Goal: Task Accomplishment & Management: Manage account settings

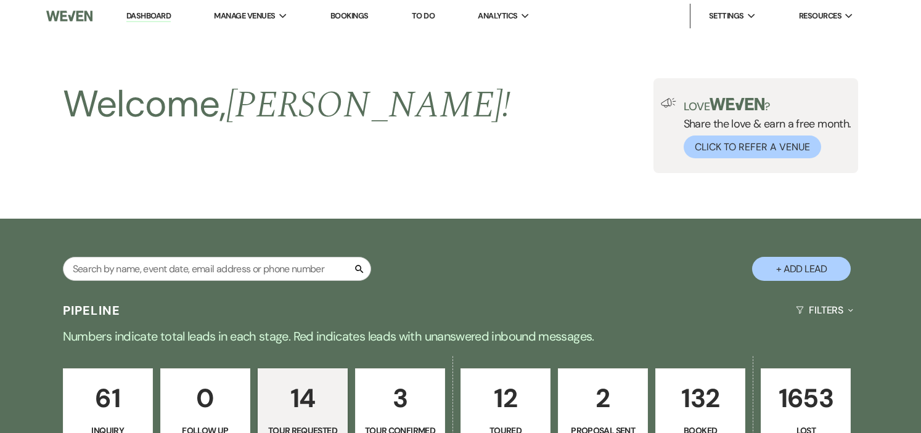
select select "2"
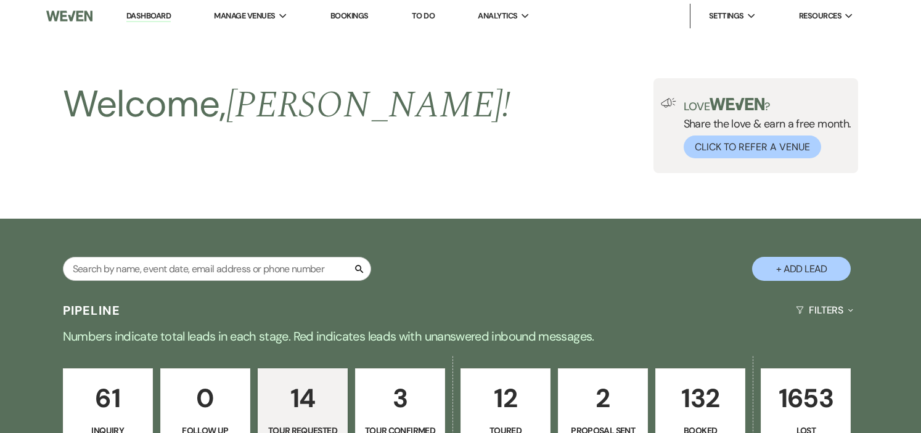
select select "2"
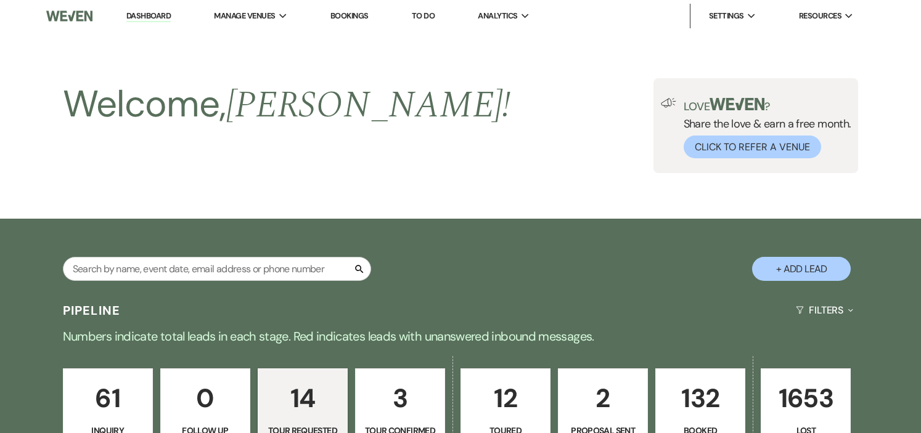
select select "2"
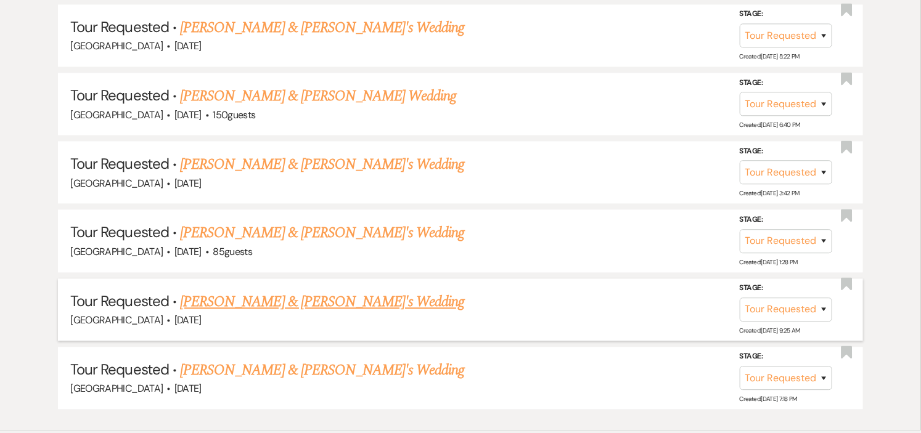
scroll to position [1241, 0]
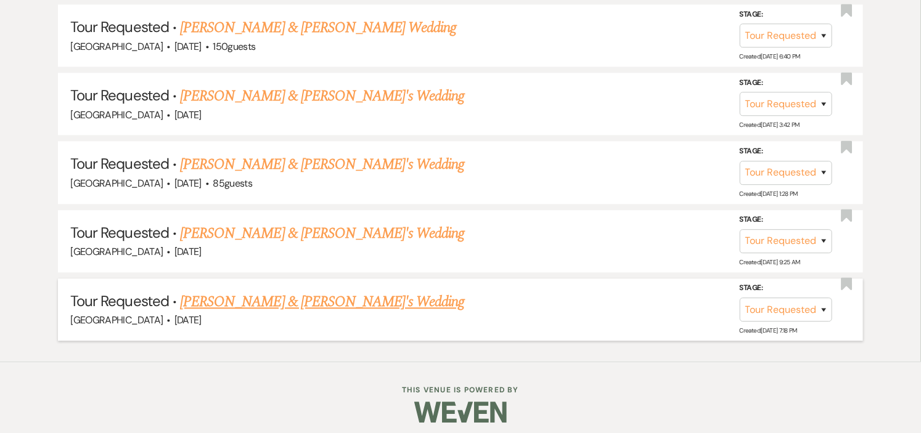
click at [262, 294] on link "[PERSON_NAME] & [PERSON_NAME]'s Wedding" at bounding box center [322, 302] width 285 height 22
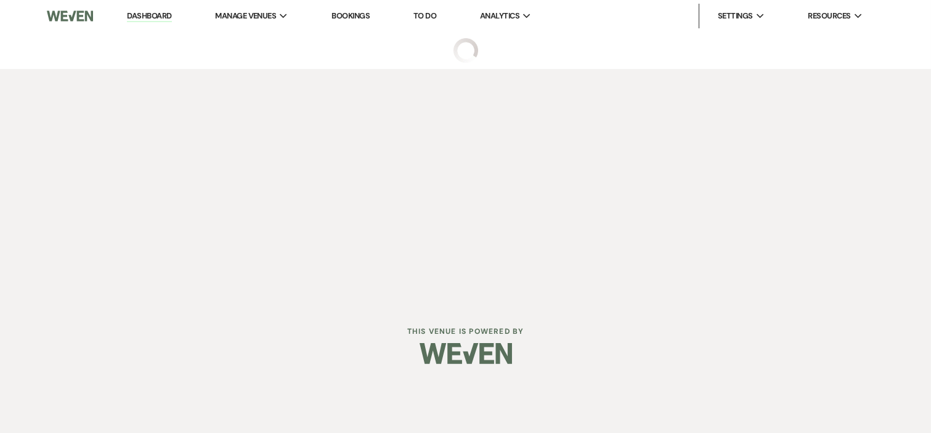
select select "2"
select select "5"
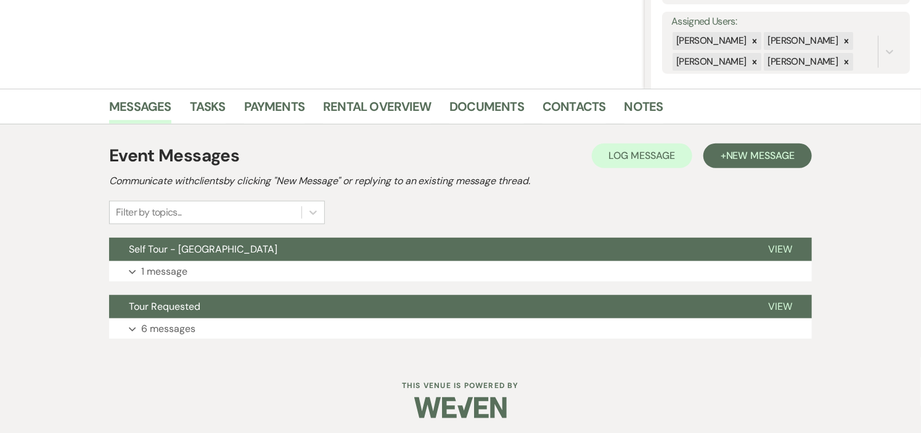
scroll to position [224, 0]
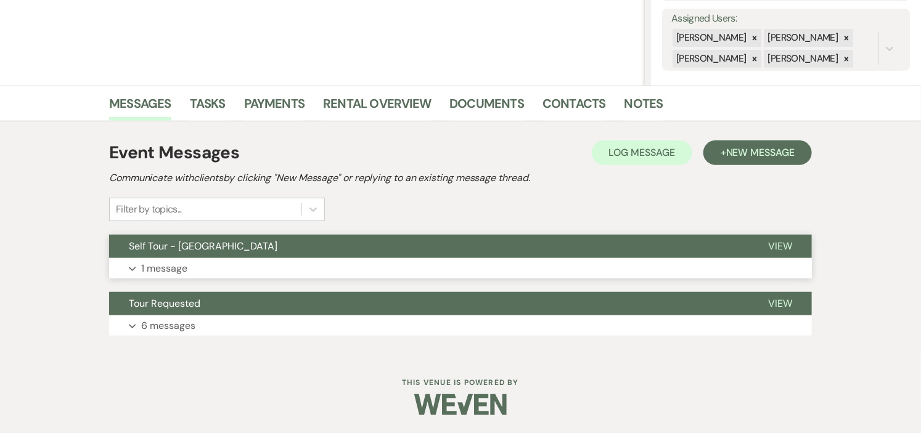
click at [263, 253] on button "Self Tour - [GEOGRAPHIC_DATA]" at bounding box center [428, 246] width 639 height 23
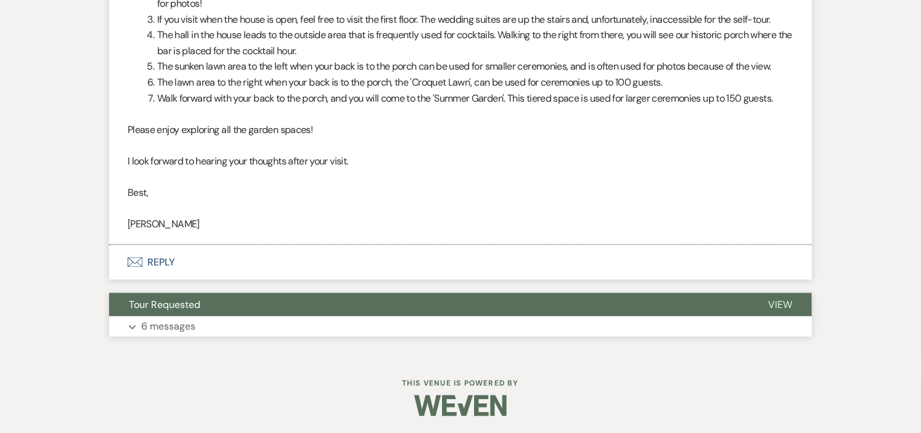
scroll to position [721, 0]
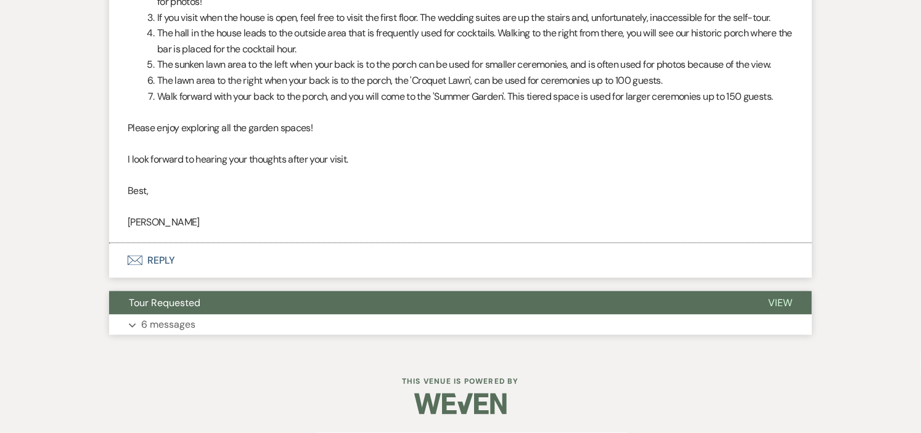
click at [324, 314] on button "Tour Requested" at bounding box center [428, 303] width 639 height 23
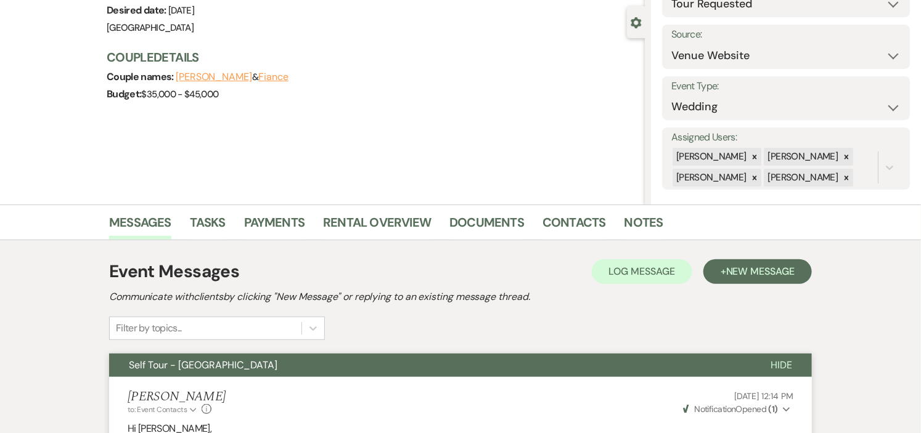
scroll to position [0, 0]
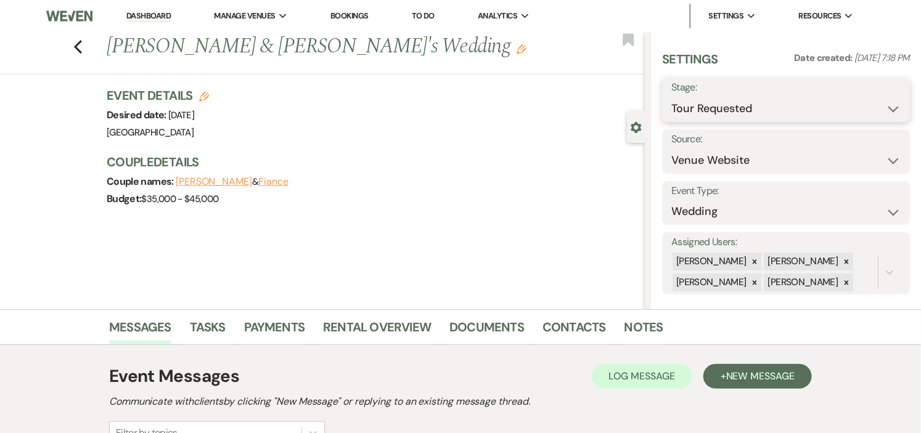
click at [878, 110] on select "Inquiry Follow Up Tour Requested Tour Confirmed Toured Proposal Sent Booked Lost" at bounding box center [785, 109] width 229 height 24
select select "8"
click at [671, 97] on select "Inquiry Follow Up Tour Requested Tour Confirmed Toured Proposal Sent Booked Lost" at bounding box center [785, 109] width 229 height 24
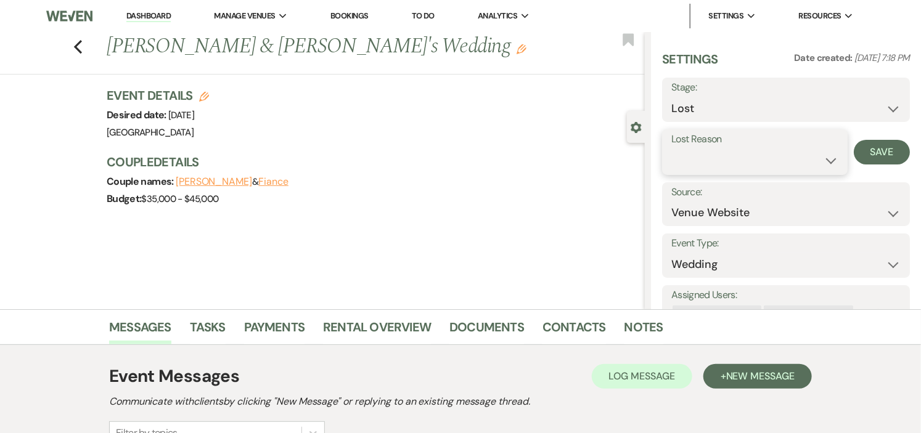
click at [770, 161] on select "Booked Elsewhere Budget Date Unavailable No Response Not a Good Match Capacity …" at bounding box center [754, 161] width 167 height 24
select select "5"
click at [671, 149] on select "Booked Elsewhere Budget Date Unavailable No Response Not a Good Match Capacity …" at bounding box center [754, 161] width 167 height 24
click at [865, 157] on button "Save" at bounding box center [882, 152] width 56 height 25
click at [83, 44] on icon "Previous" at bounding box center [77, 46] width 9 height 15
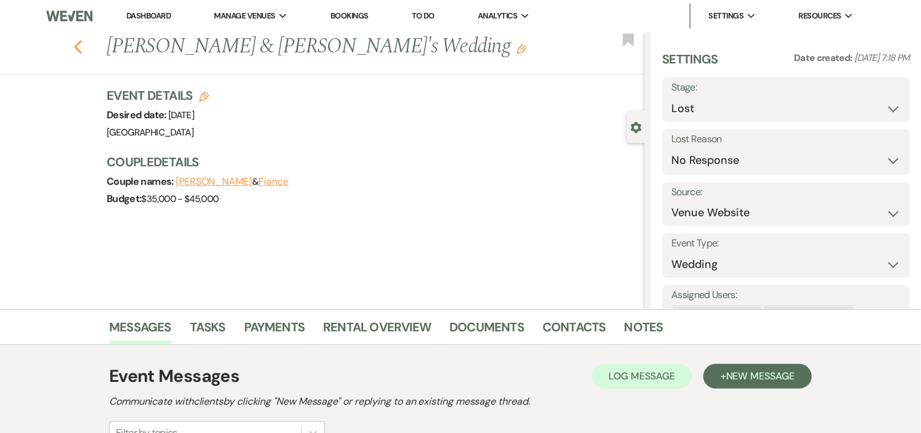
select select "2"
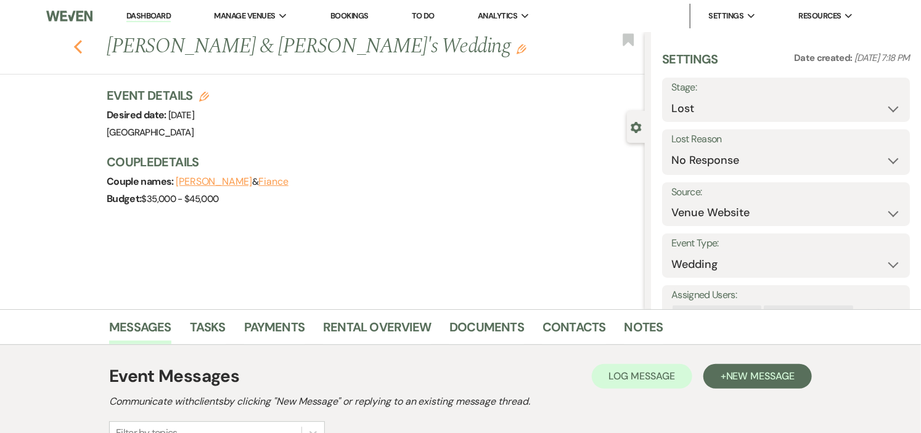
select select "2"
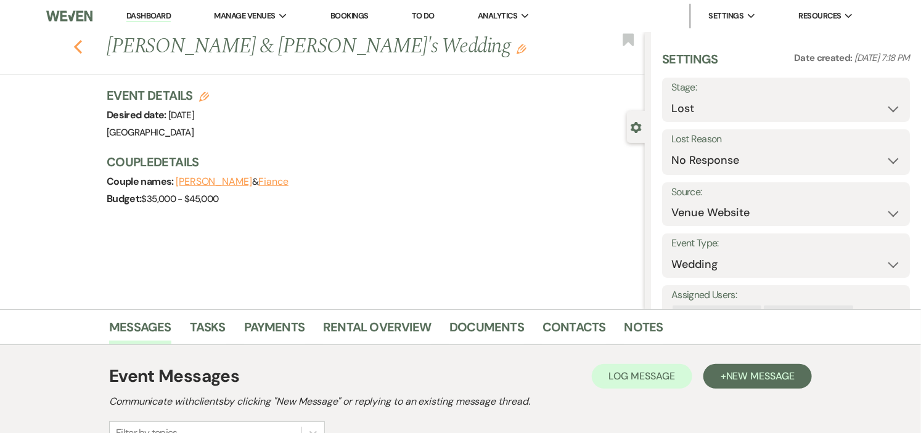
select select "2"
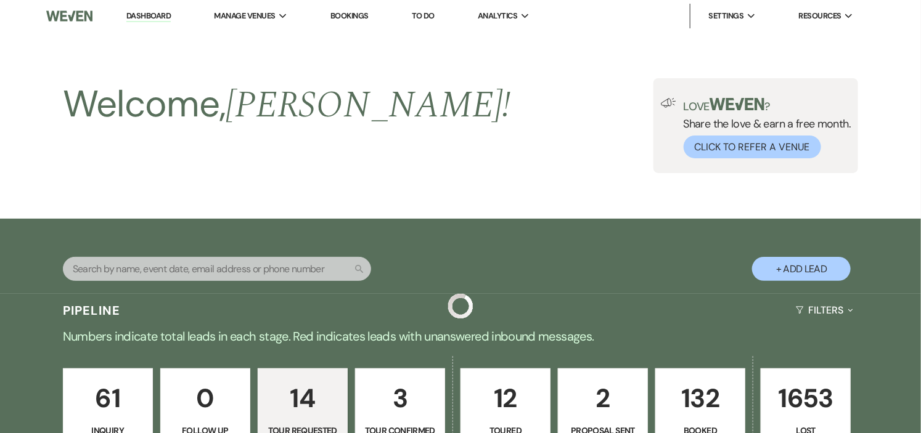
scroll to position [1173, 0]
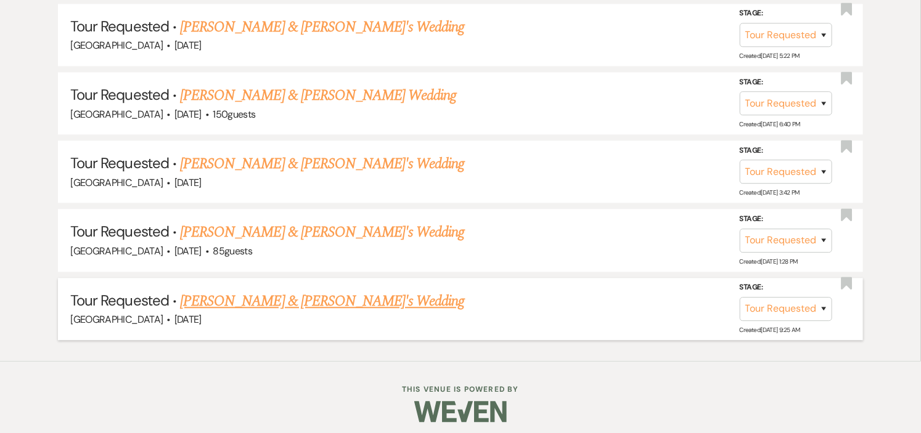
click at [327, 293] on link "[PERSON_NAME] & [PERSON_NAME]'s Wedding" at bounding box center [322, 301] width 285 height 22
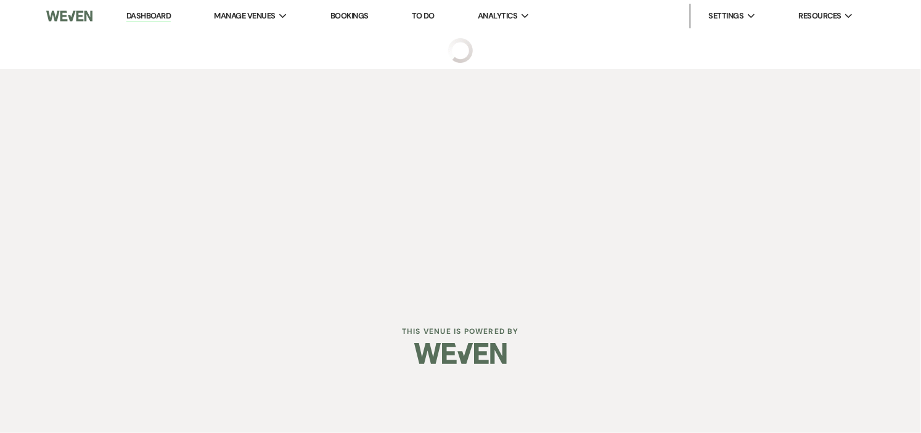
select select "2"
select select "5"
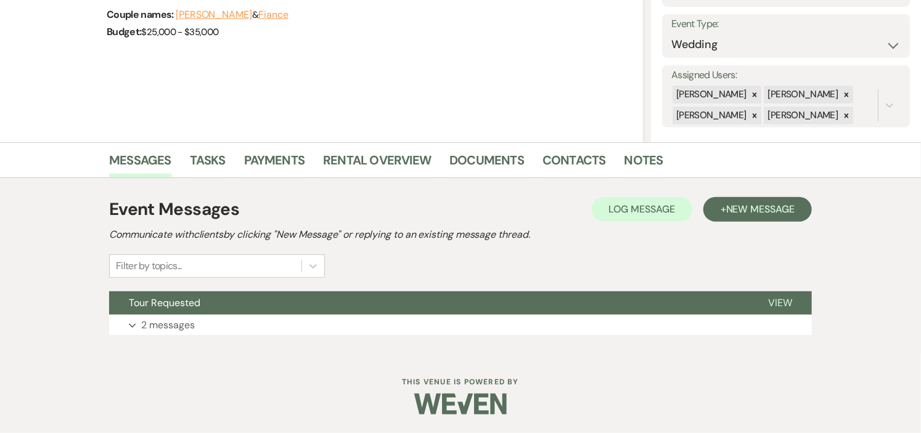
click at [321, 293] on button "Tour Requested" at bounding box center [428, 303] width 639 height 23
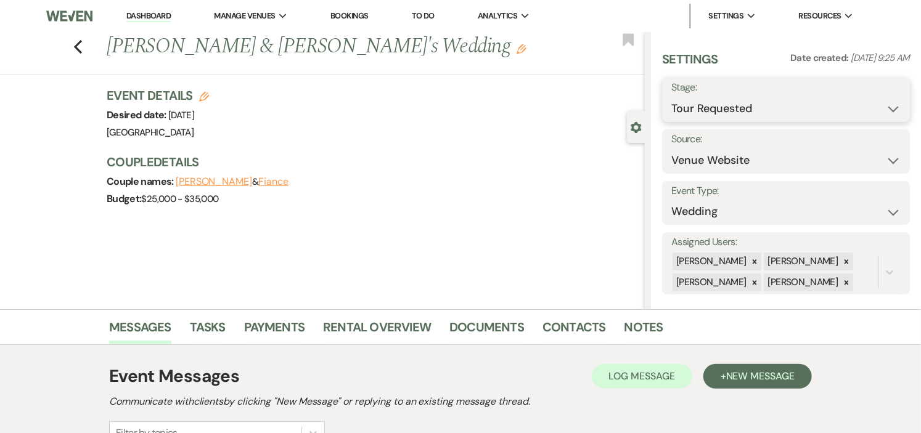
click at [882, 108] on select "Inquiry Follow Up Tour Requested Tour Confirmed Toured Proposal Sent Booked Lost" at bounding box center [785, 109] width 229 height 24
select select "8"
click at [671, 97] on select "Inquiry Follow Up Tour Requested Tour Confirmed Toured Proposal Sent Booked Lost" at bounding box center [785, 109] width 229 height 24
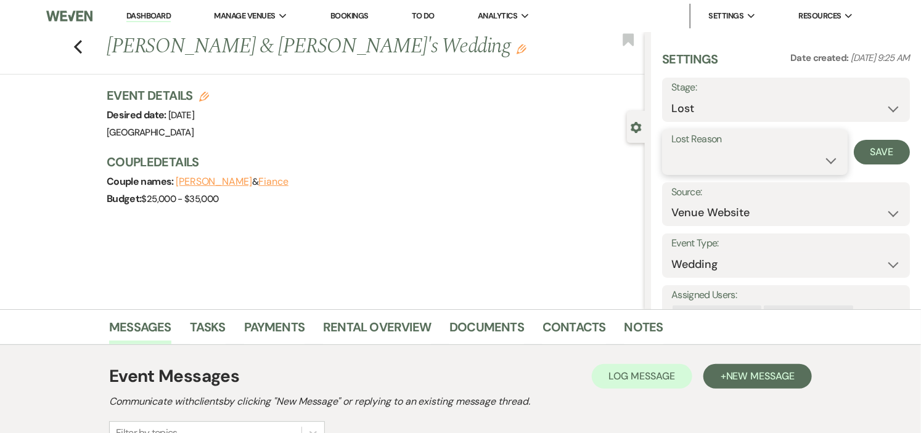
click at [775, 166] on select "Booked Elsewhere Budget Date Unavailable No Response Not a Good Match Capacity …" at bounding box center [754, 161] width 167 height 24
select select "5"
click at [671, 149] on select "Booked Elsewhere Budget Date Unavailable No Response Not a Good Match Capacity …" at bounding box center [754, 161] width 167 height 24
click at [864, 156] on button "Save" at bounding box center [882, 152] width 56 height 25
click at [83, 47] on icon "Previous" at bounding box center [77, 46] width 9 height 15
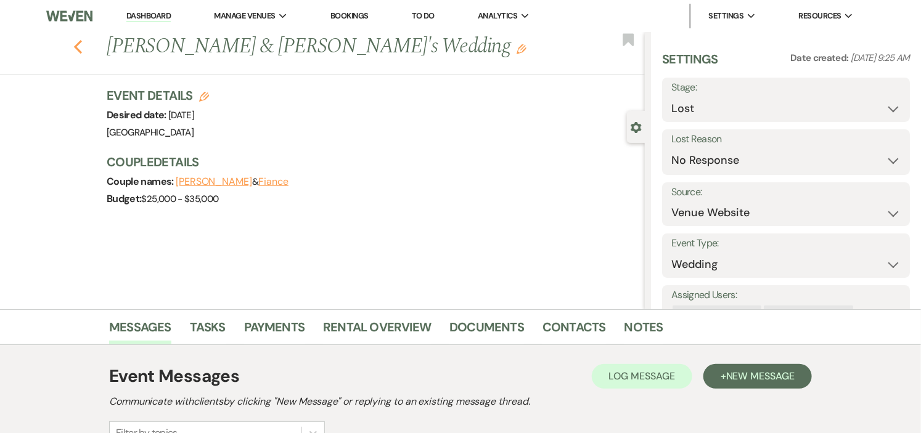
select select "2"
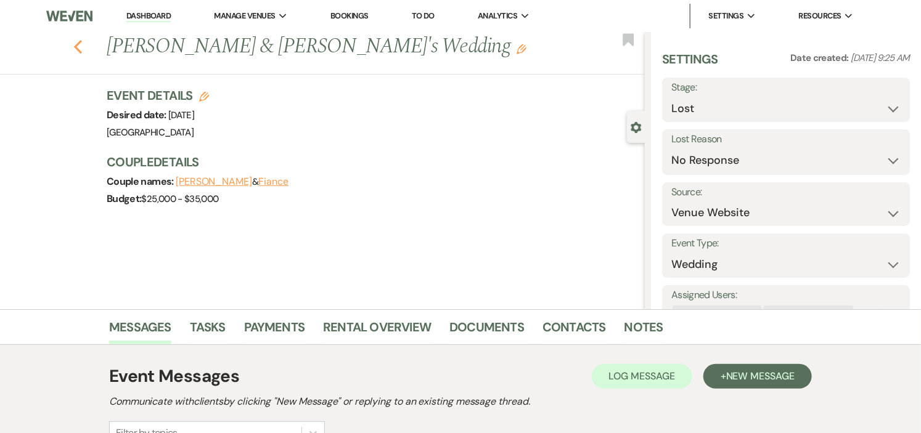
select select "2"
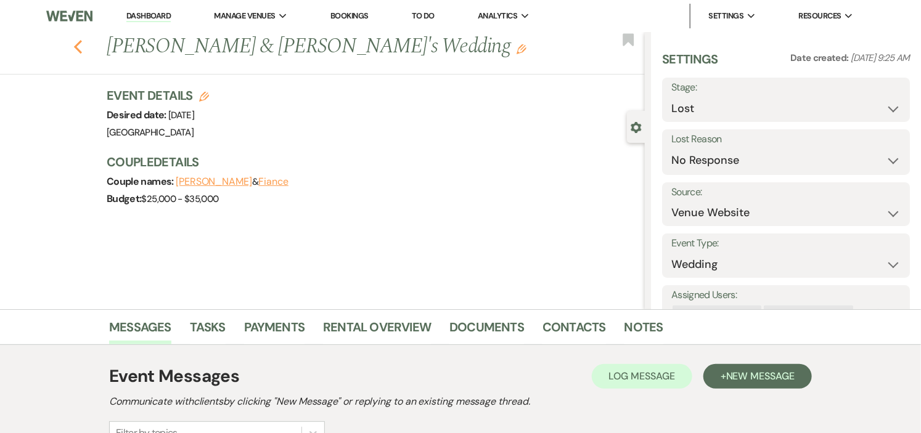
select select "2"
select select "8"
select select "5"
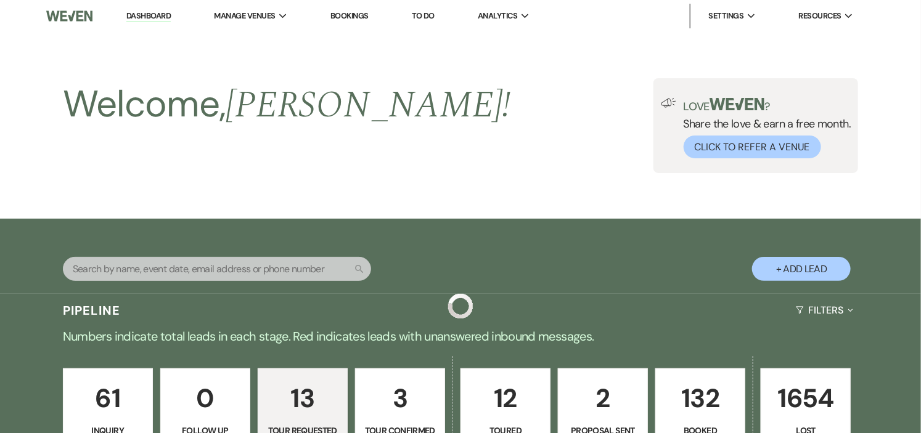
scroll to position [1105, 0]
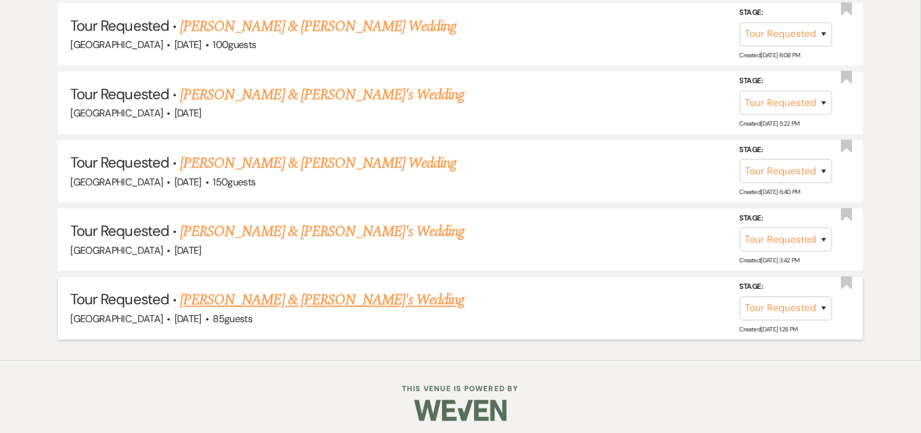
click at [242, 294] on link "[PERSON_NAME] & [PERSON_NAME]'s Wedding" at bounding box center [322, 300] width 285 height 22
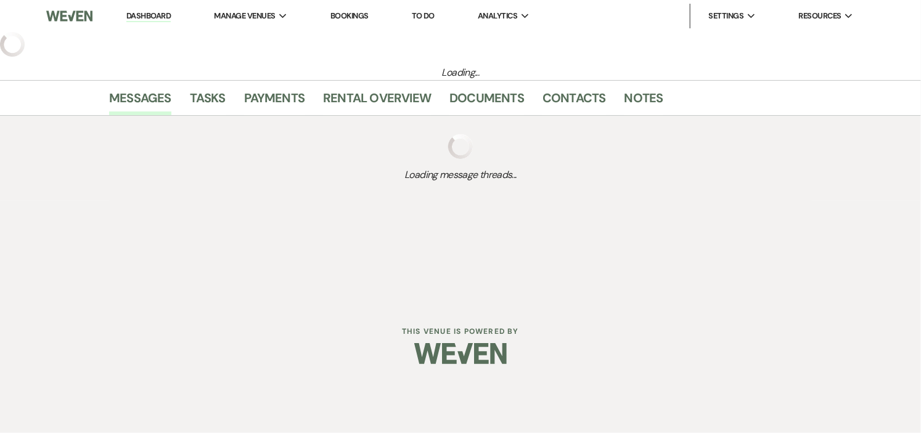
select select "2"
select select "5"
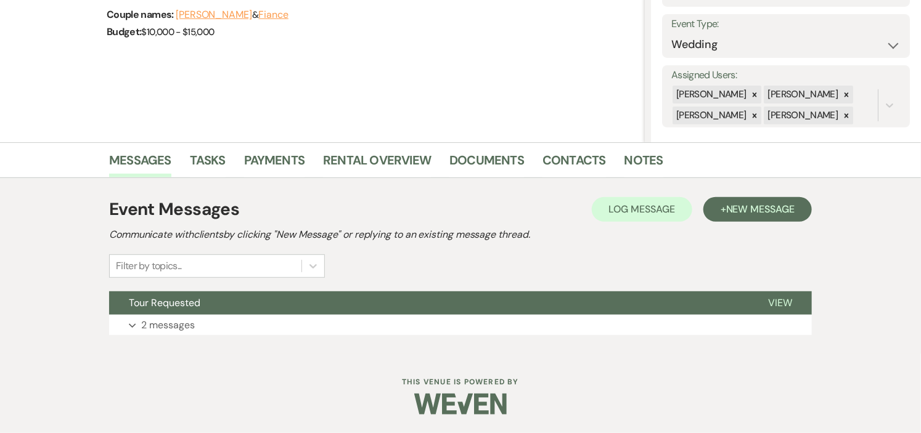
click at [242, 294] on button "Tour Requested" at bounding box center [428, 303] width 639 height 23
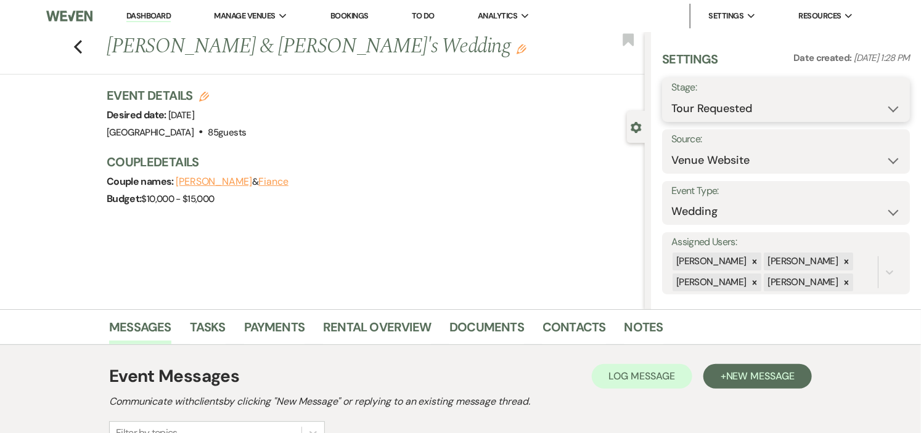
click at [880, 108] on select "Inquiry Follow Up Tour Requested Tour Confirmed Toured Proposal Sent Booked Lost" at bounding box center [785, 109] width 229 height 24
select select "8"
click at [671, 97] on select "Inquiry Follow Up Tour Requested Tour Confirmed Toured Proposal Sent Booked Lost" at bounding box center [785, 109] width 229 height 24
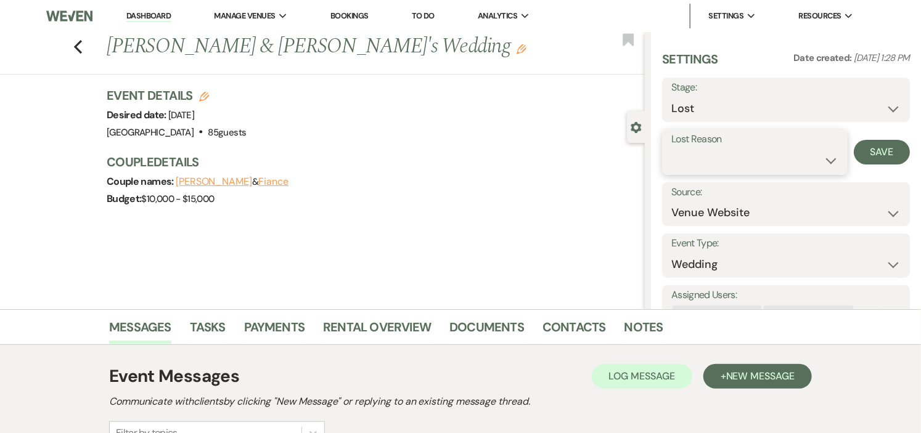
drag, startPoint x: 766, startPoint y: 162, endPoint x: 755, endPoint y: 167, distance: 12.1
click at [766, 162] on select "Booked Elsewhere Budget Date Unavailable No Response Not a Good Match Capacity …" at bounding box center [754, 161] width 167 height 24
select select "5"
click at [671, 149] on select "Booked Elsewhere Budget Date Unavailable No Response Not a Good Match Capacity …" at bounding box center [754, 161] width 167 height 24
click at [873, 152] on button "Save" at bounding box center [882, 152] width 56 height 25
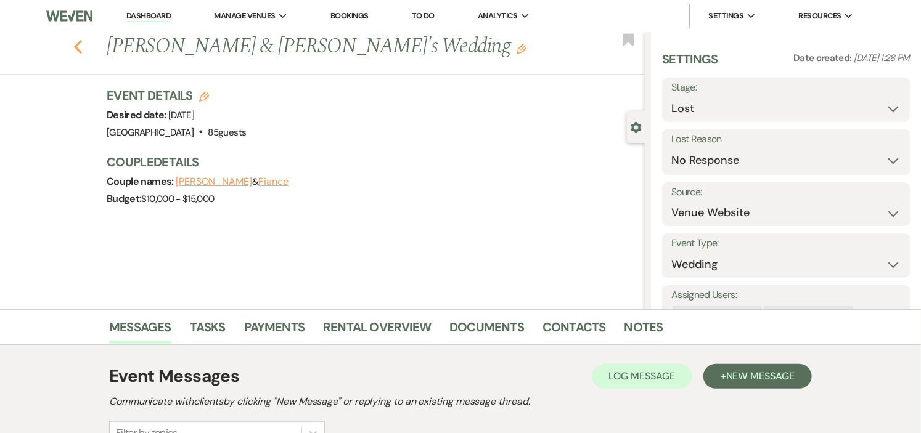
click at [83, 50] on icon "Previous" at bounding box center [77, 46] width 9 height 15
select select "2"
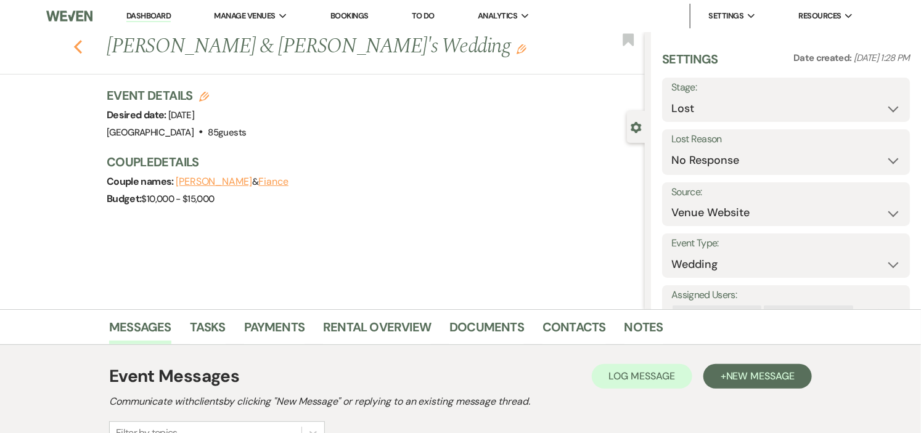
select select "2"
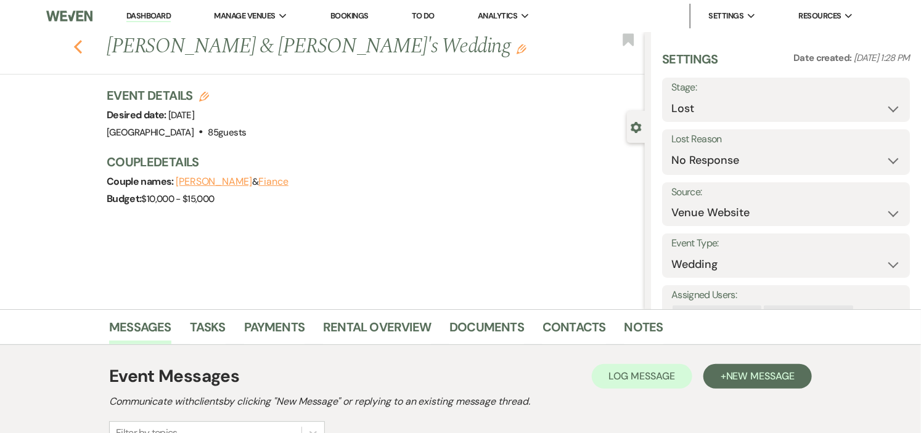
select select "2"
select select "8"
select select "5"
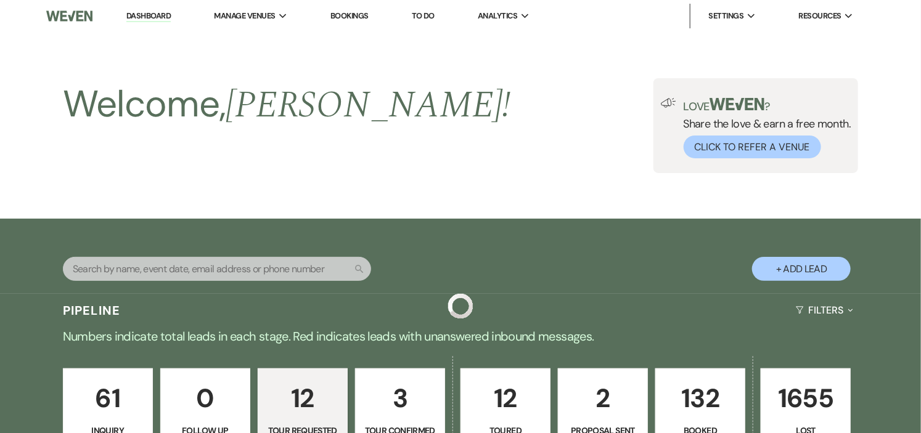
scroll to position [1037, 0]
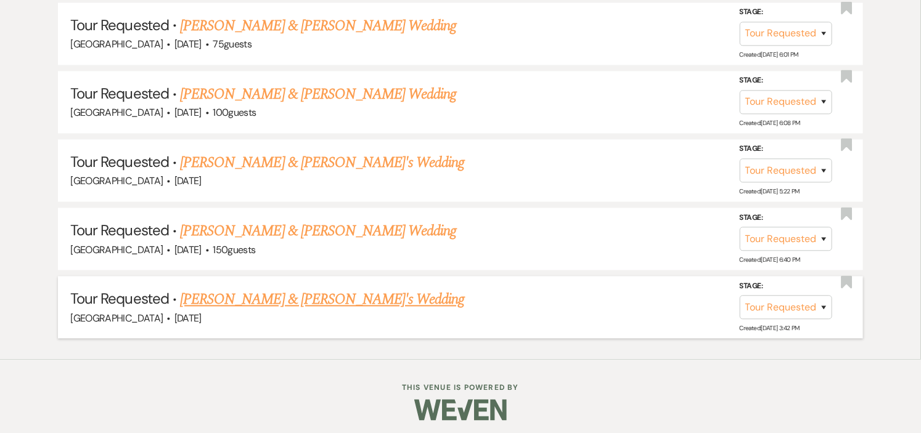
click at [263, 294] on link "[PERSON_NAME] & [PERSON_NAME]'s Wedding" at bounding box center [322, 299] width 285 height 22
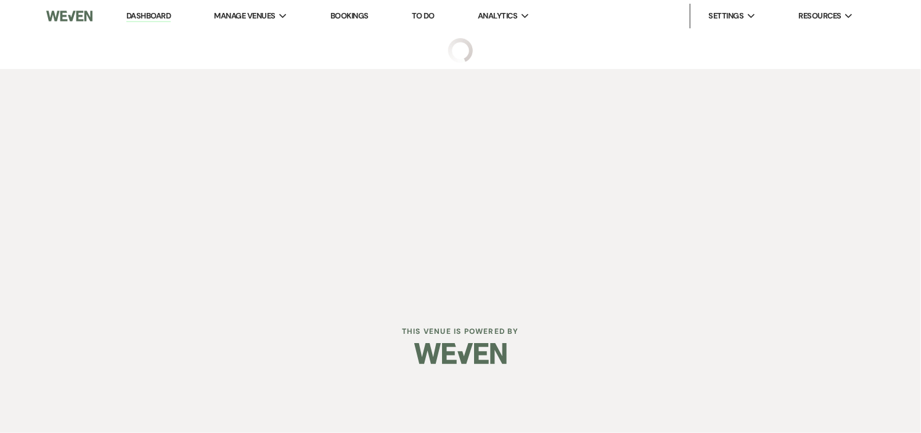
select select "2"
select select "5"
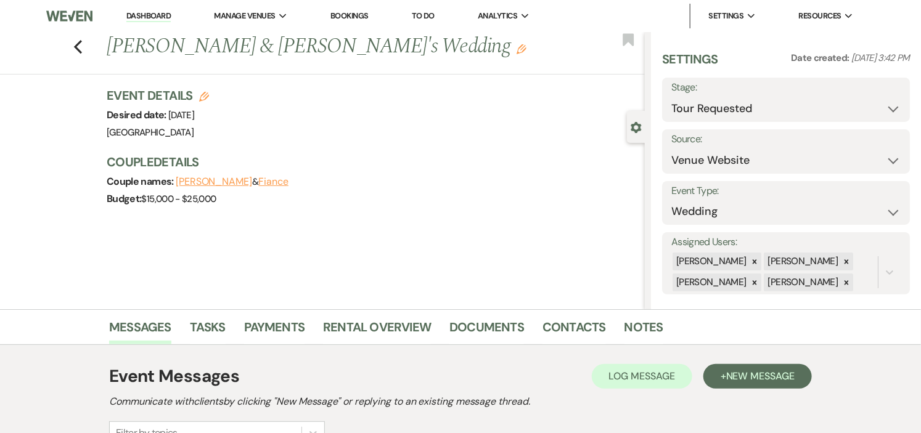
scroll to position [167, 0]
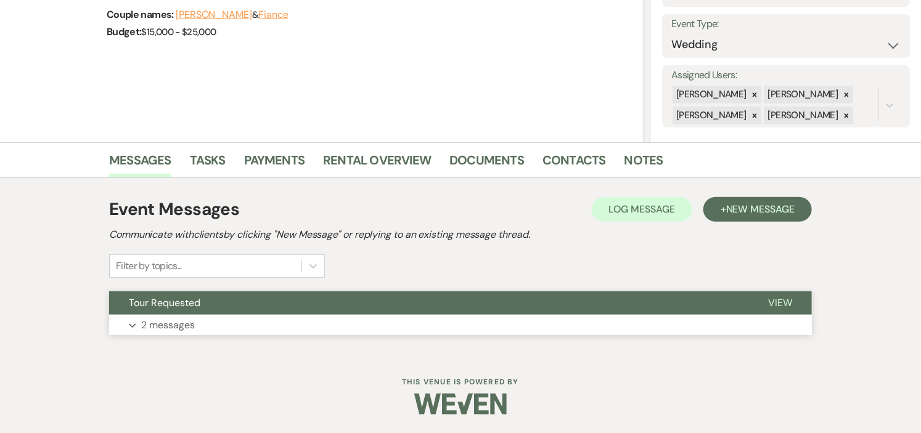
click at [262, 293] on button "Tour Requested" at bounding box center [428, 303] width 639 height 23
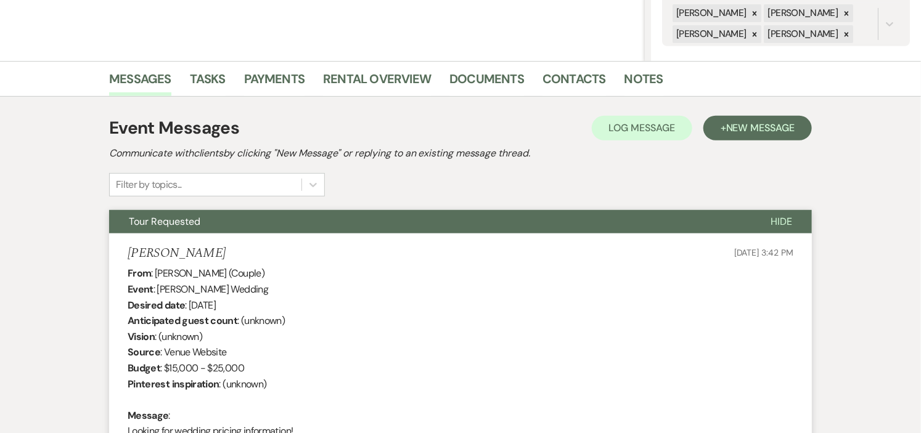
scroll to position [0, 0]
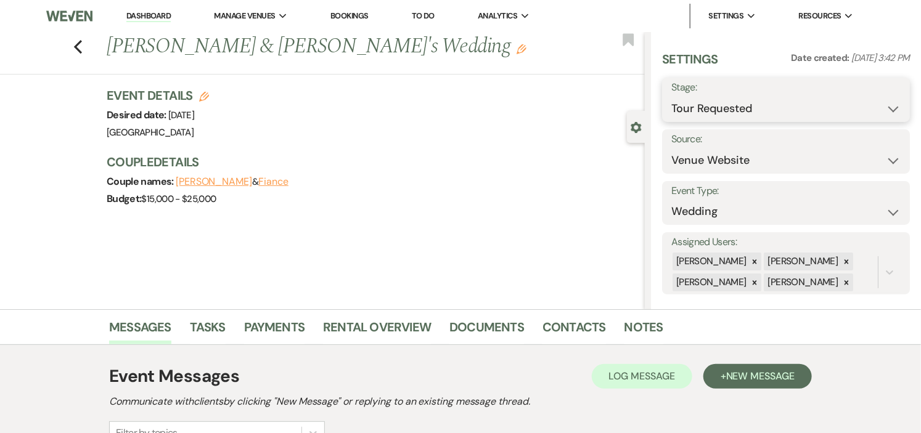
click at [849, 102] on select "Inquiry Follow Up Tour Requested Tour Confirmed Toured Proposal Sent Booked Lost" at bounding box center [785, 109] width 229 height 24
select select "8"
click at [671, 97] on select "Inquiry Follow Up Tour Requested Tour Confirmed Toured Proposal Sent Booked Lost" at bounding box center [785, 109] width 229 height 24
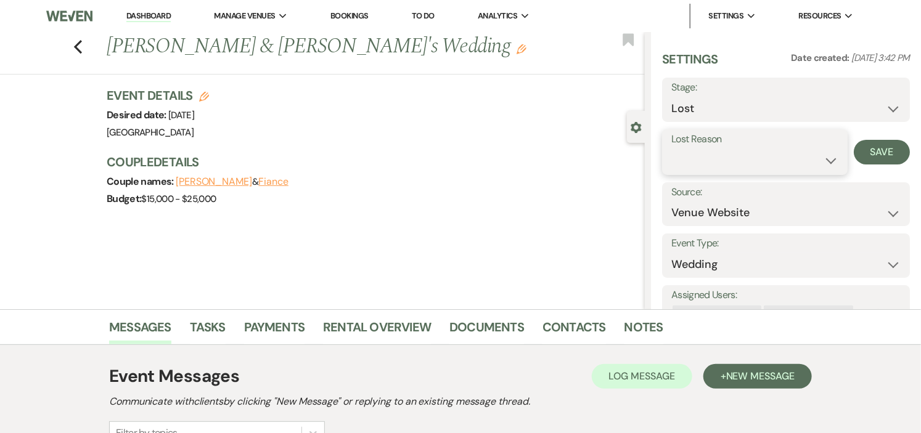
click at [772, 158] on select "Booked Elsewhere Budget Date Unavailable No Response Not a Good Match Capacity …" at bounding box center [754, 161] width 167 height 24
select select "5"
click at [671, 149] on select "Booked Elsewhere Budget Date Unavailable No Response Not a Good Match Capacity …" at bounding box center [754, 161] width 167 height 24
click at [876, 157] on button "Save" at bounding box center [882, 152] width 56 height 25
click at [83, 48] on icon "Previous" at bounding box center [77, 46] width 9 height 15
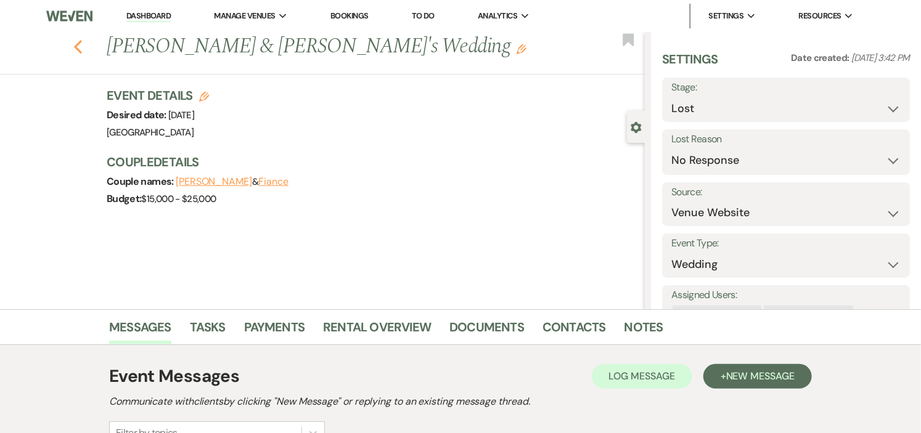
scroll to position [969, 0]
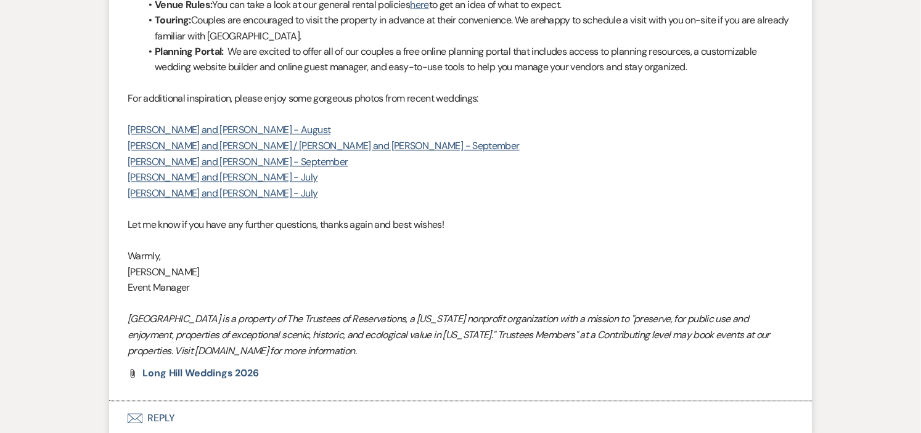
select select "2"
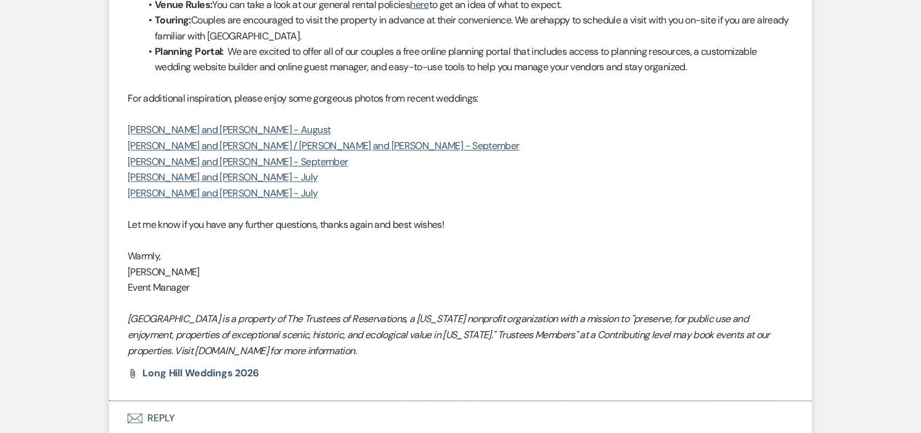
select select "2"
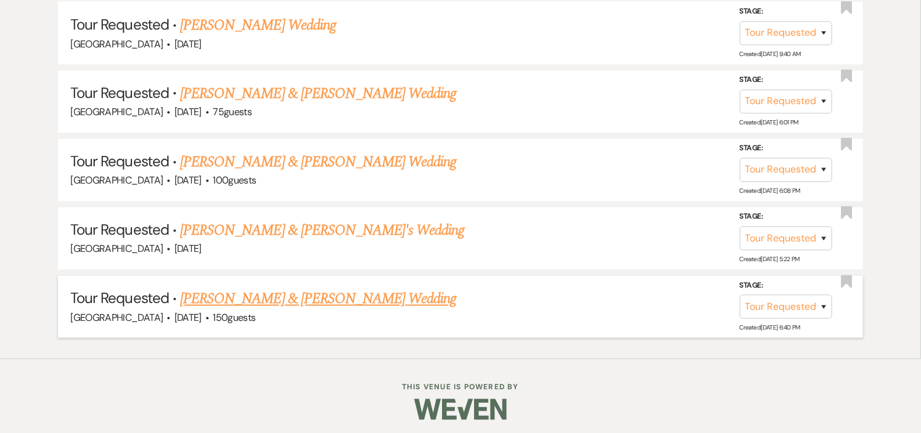
click at [242, 293] on link "[PERSON_NAME] & [PERSON_NAME] Wedding" at bounding box center [318, 299] width 276 height 22
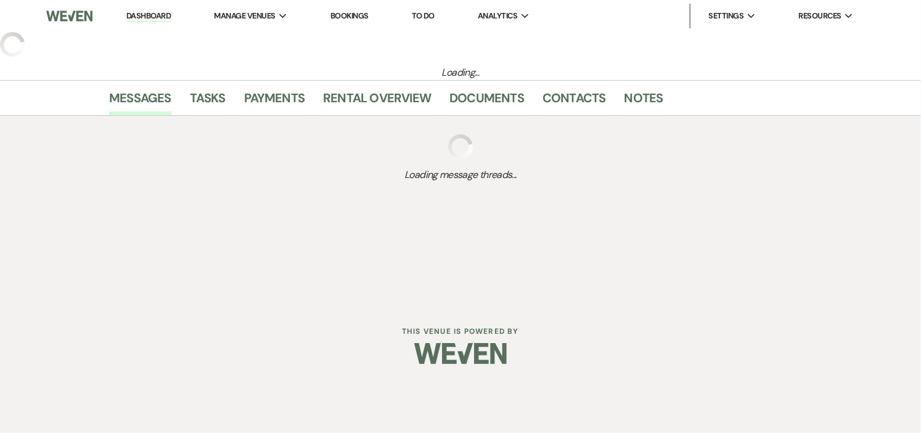
select select "2"
select select "1"
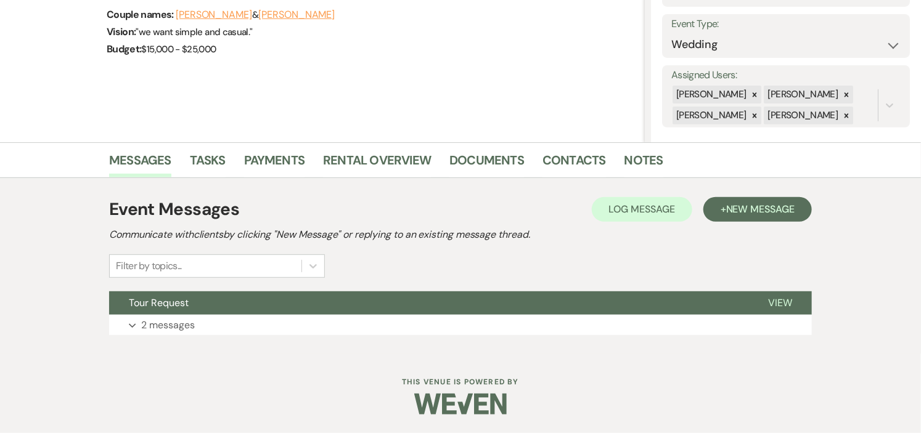
click at [242, 293] on button "Tour Request" at bounding box center [428, 303] width 639 height 23
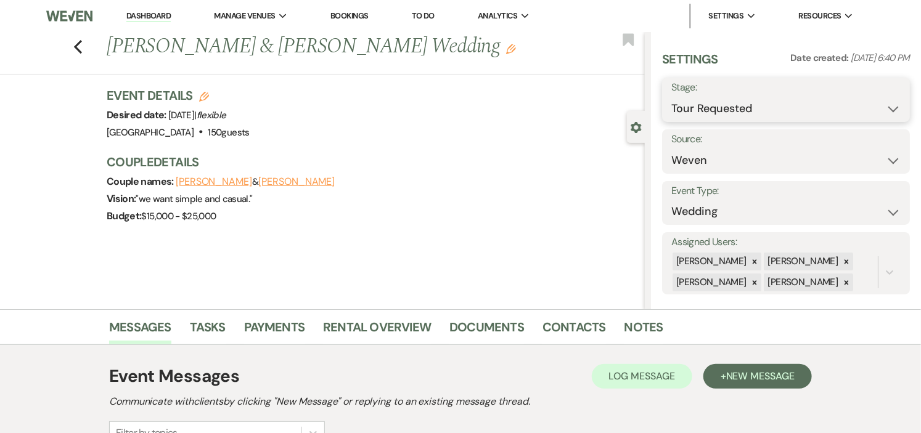
drag, startPoint x: 873, startPoint y: 107, endPoint x: 845, endPoint y: 120, distance: 30.6
click at [873, 107] on select "Inquiry Follow Up Tour Requested Tour Confirmed Toured Proposal Sent Booked Lost" at bounding box center [785, 109] width 229 height 24
select select "8"
click at [671, 97] on select "Inquiry Follow Up Tour Requested Tour Confirmed Toured Proposal Sent Booked Lost" at bounding box center [785, 109] width 229 height 24
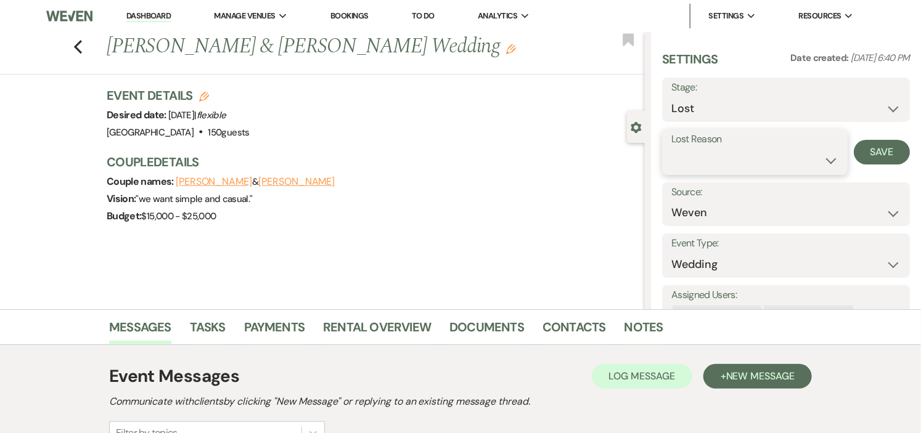
click at [766, 154] on select "Booked Elsewhere Budget Date Unavailable No Response Not a Good Match Capacity …" at bounding box center [754, 161] width 167 height 24
select select "5"
click at [671, 149] on select "Booked Elsewhere Budget Date Unavailable No Response Not a Good Match Capacity …" at bounding box center [754, 161] width 167 height 24
click at [865, 151] on button "Save" at bounding box center [882, 152] width 56 height 25
click at [83, 52] on icon "Previous" at bounding box center [77, 46] width 9 height 15
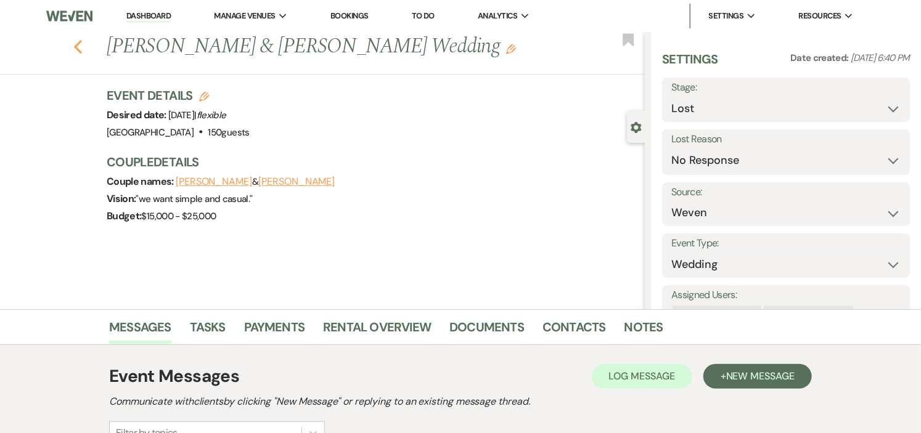
select select "2"
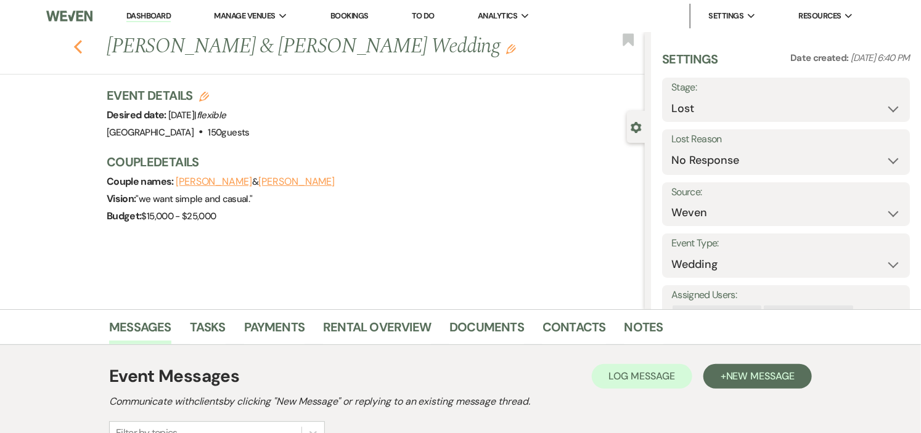
select select "2"
select select "8"
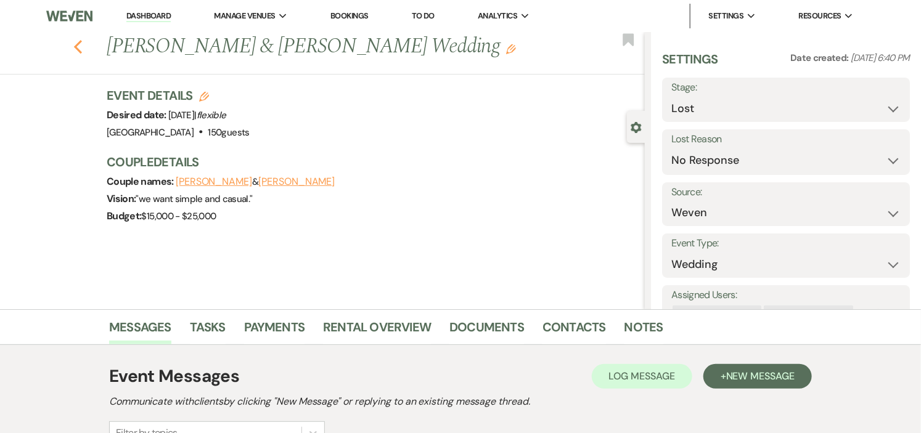
select select "5"
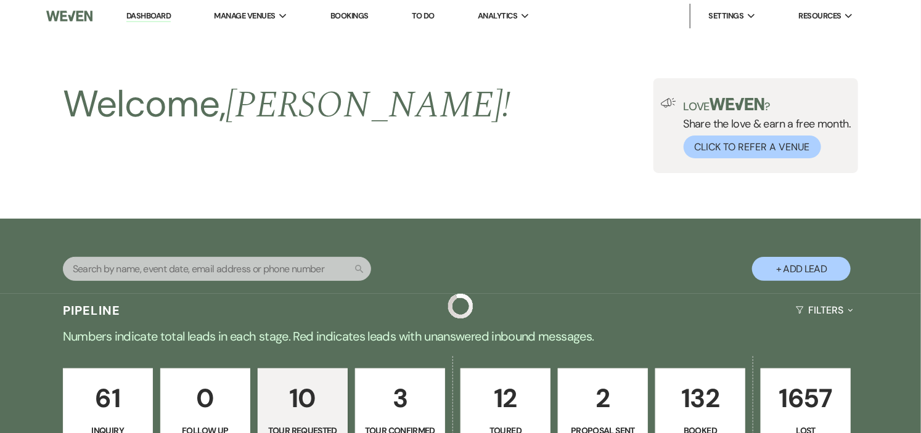
scroll to position [901, 0]
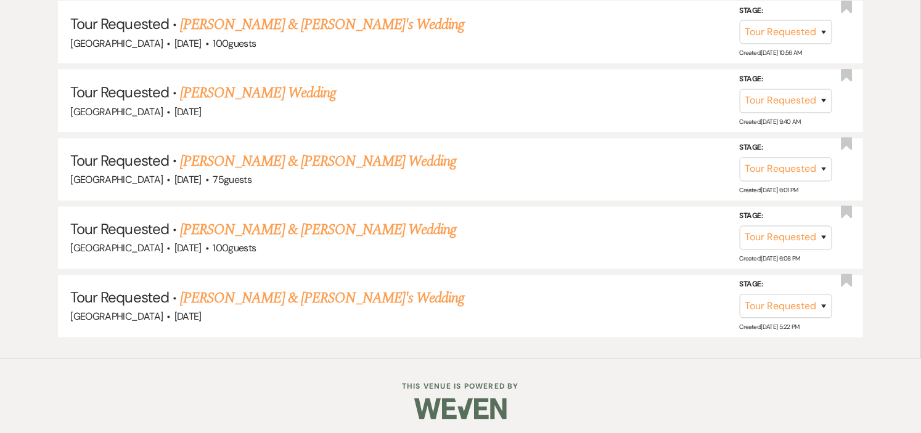
click at [221, 288] on link "[PERSON_NAME] & [PERSON_NAME]'s Wedding" at bounding box center [322, 299] width 285 height 22
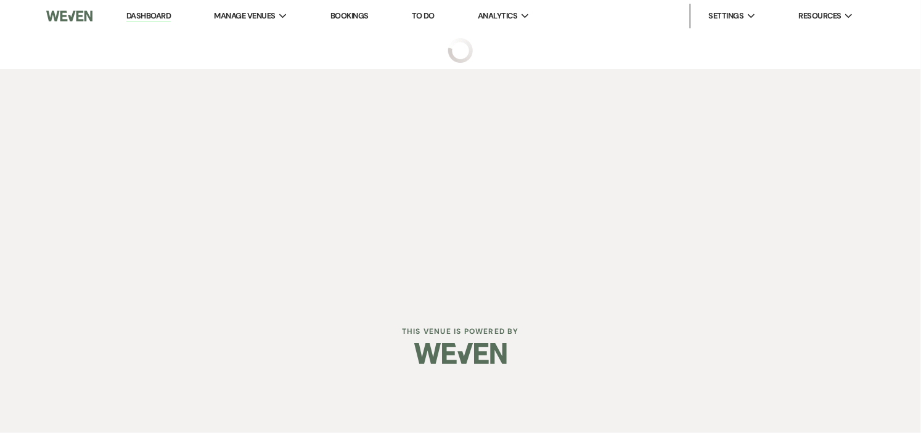
select select "2"
select select "5"
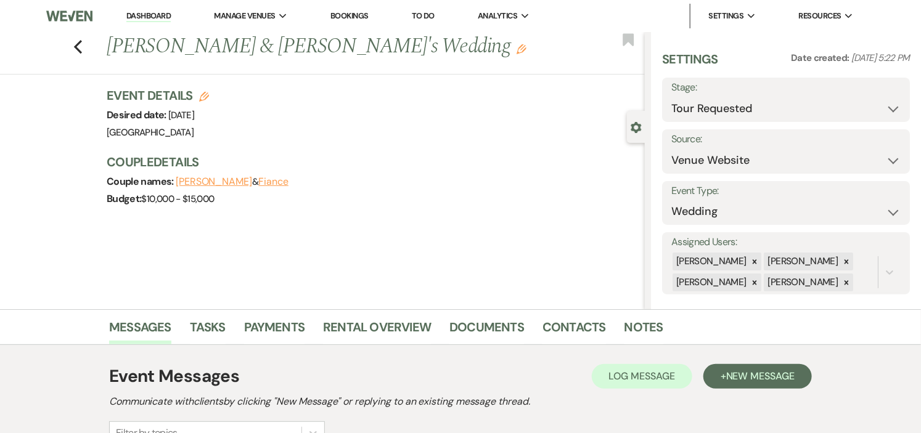
scroll to position [167, 0]
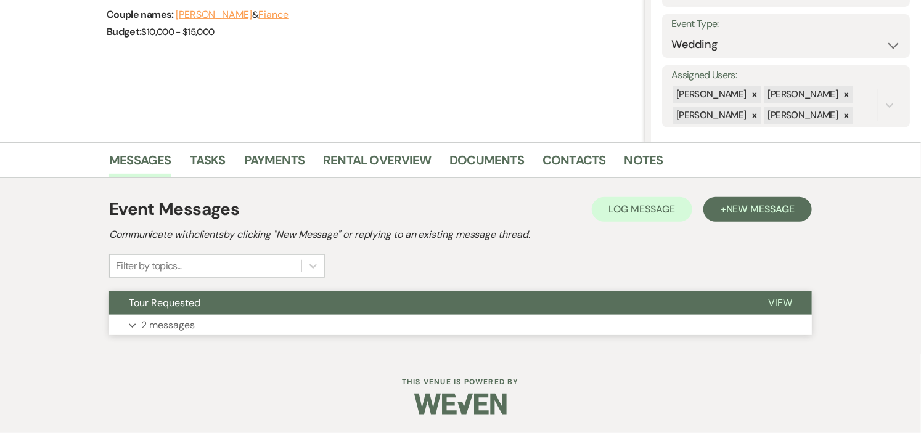
click at [218, 306] on button "Tour Requested" at bounding box center [428, 303] width 639 height 23
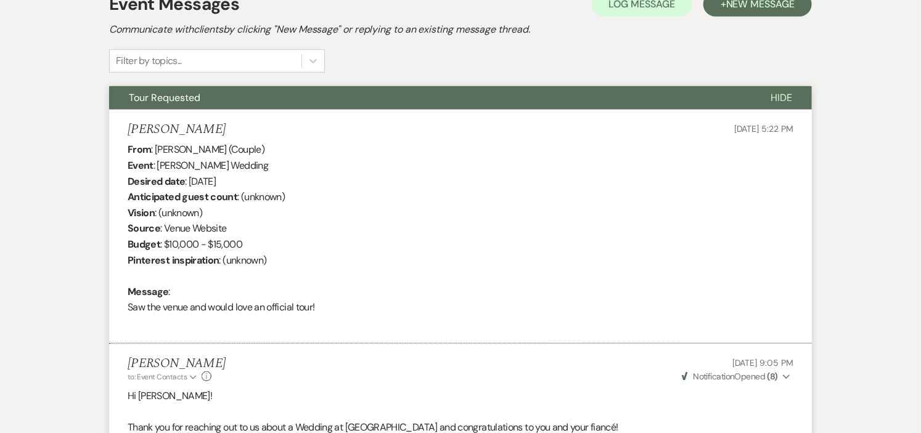
scroll to position [30, 0]
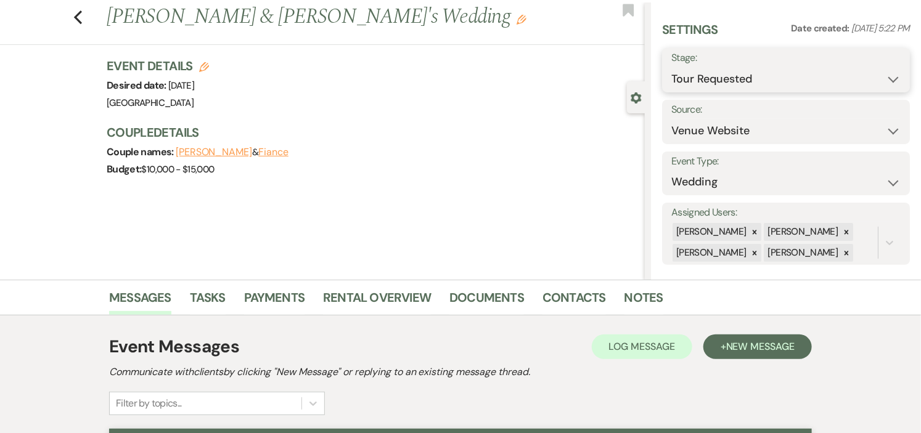
click at [880, 77] on select "Inquiry Follow Up Tour Requested Tour Confirmed Toured Proposal Sent Booked Lost" at bounding box center [785, 79] width 229 height 24
select select "8"
click at [671, 67] on select "Inquiry Follow Up Tour Requested Tour Confirmed Toured Proposal Sent Booked Lost" at bounding box center [785, 79] width 229 height 24
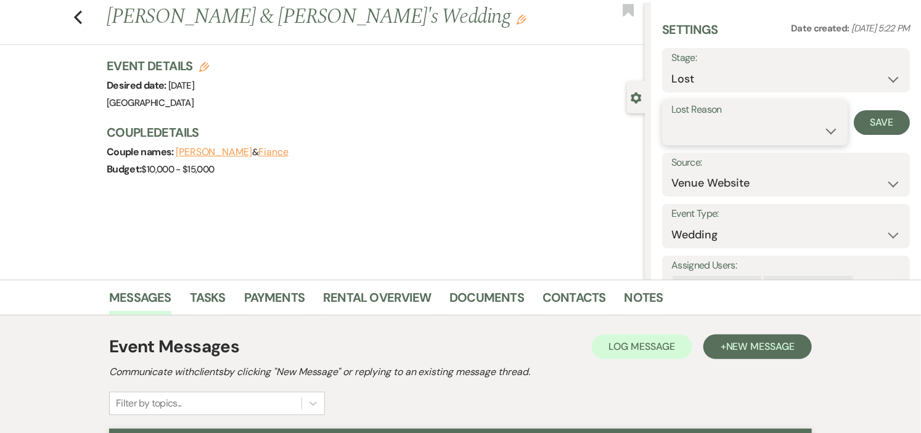
click at [769, 129] on select "Booked Elsewhere Budget Date Unavailable No Response Not a Good Match Capacity …" at bounding box center [754, 131] width 167 height 24
select select "5"
click at [671, 119] on select "Booked Elsewhere Budget Date Unavailable No Response Not a Good Match Capacity …" at bounding box center [754, 131] width 167 height 24
click at [860, 123] on button "Save" at bounding box center [882, 122] width 56 height 25
click at [83, 15] on icon "Previous" at bounding box center [77, 17] width 9 height 15
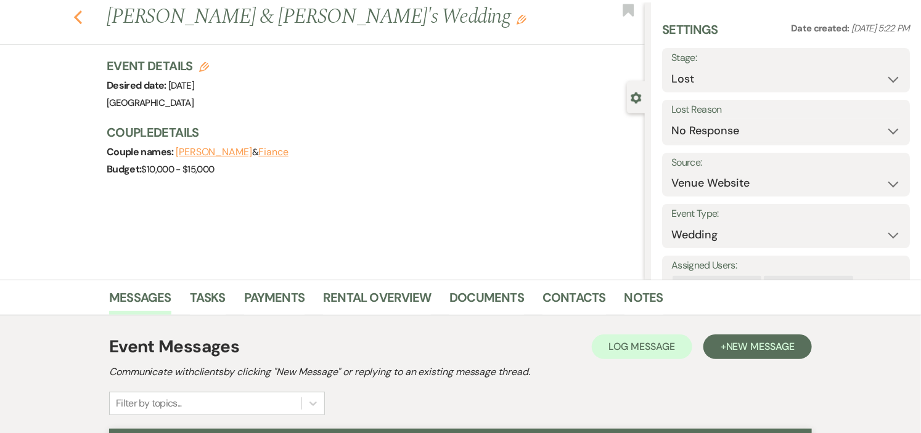
select select "2"
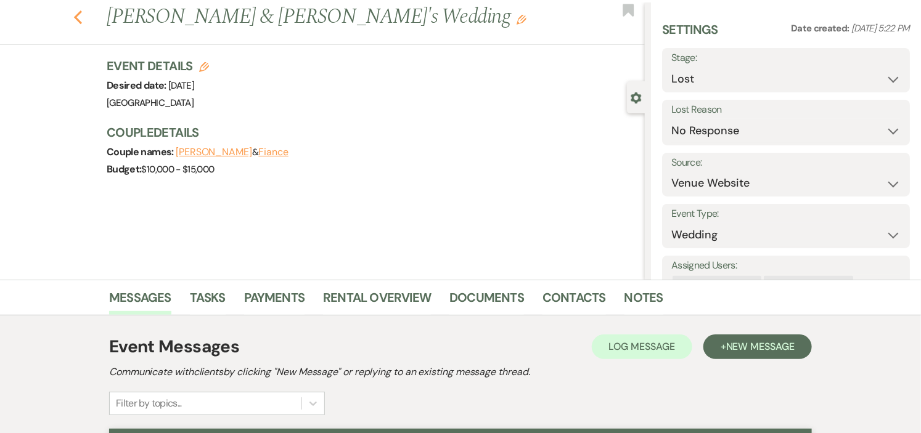
select select "2"
select select "8"
select select "5"
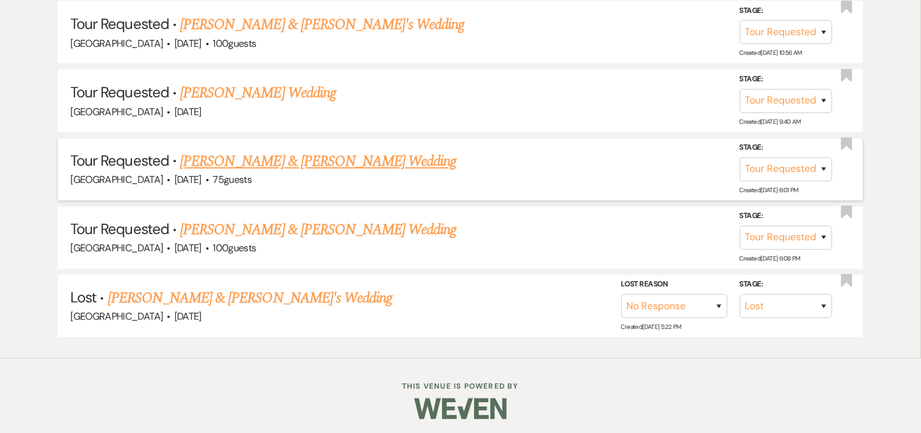
scroll to position [833, 0]
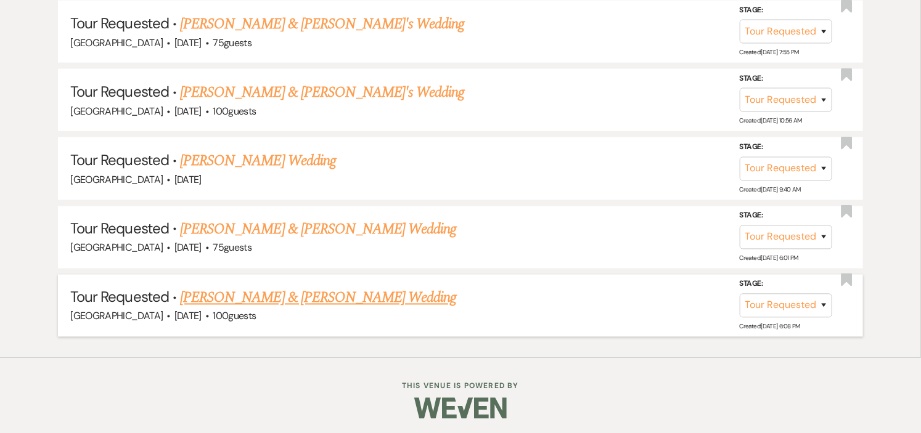
click at [303, 293] on link "[PERSON_NAME] & [PERSON_NAME] Wedding" at bounding box center [318, 298] width 276 height 22
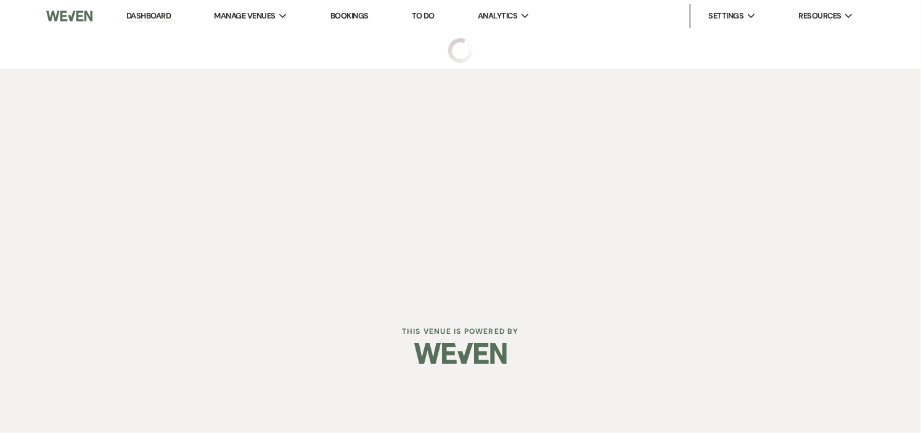
select select "2"
select select "1"
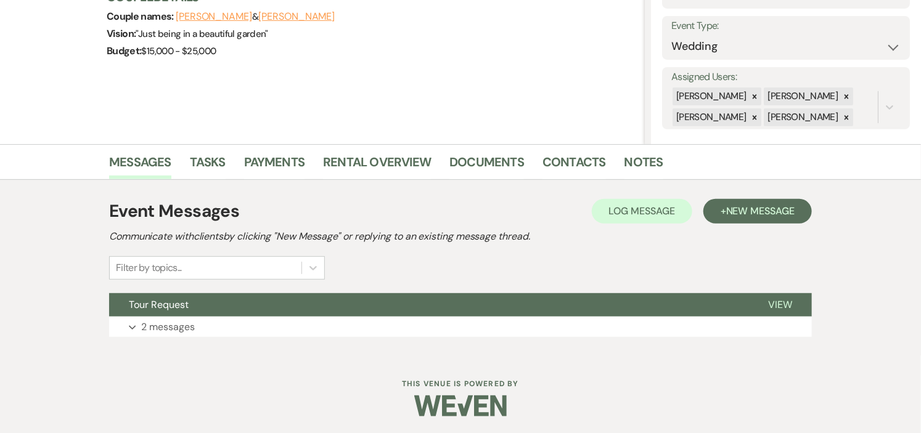
scroll to position [167, 0]
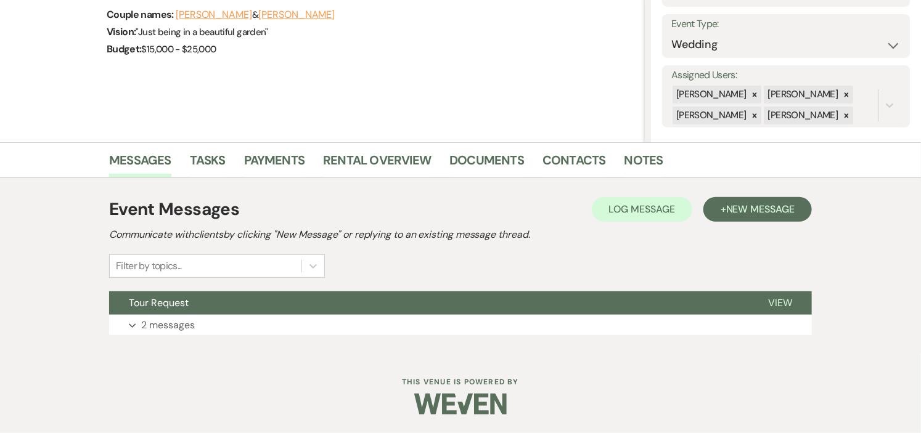
click at [303, 293] on button "Tour Request" at bounding box center [428, 303] width 639 height 23
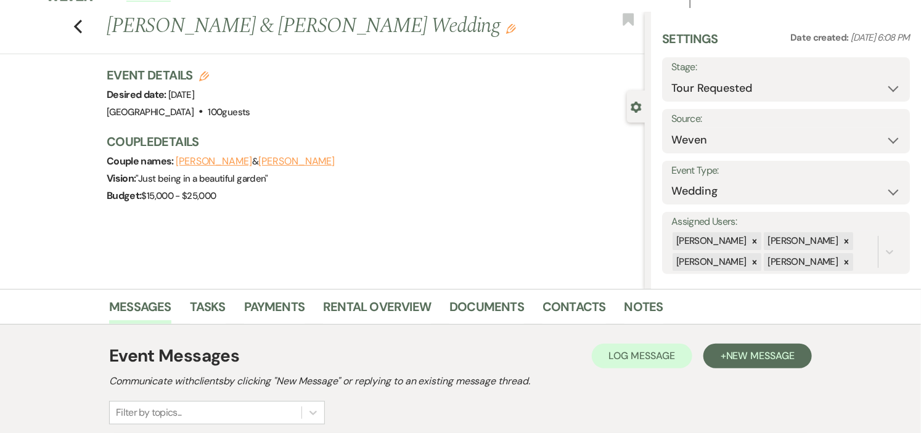
scroll to position [0, 0]
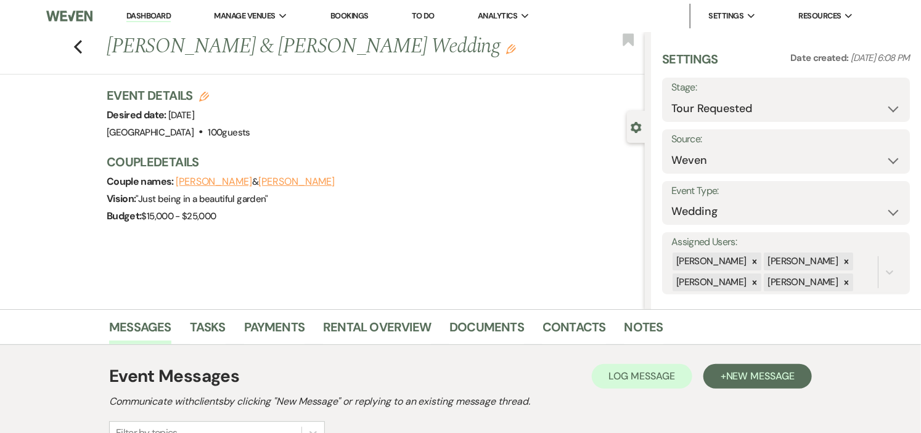
click at [136, 17] on link "Dashboard" at bounding box center [148, 16] width 44 height 12
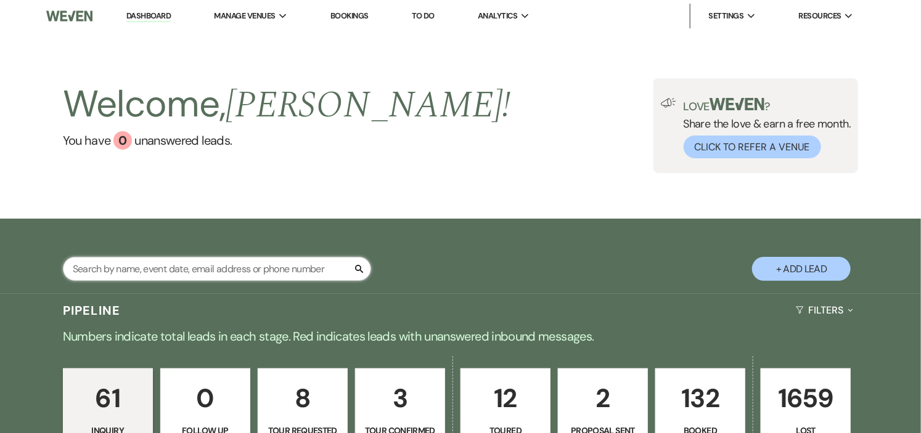
click at [218, 268] on input "text" at bounding box center [217, 269] width 308 height 24
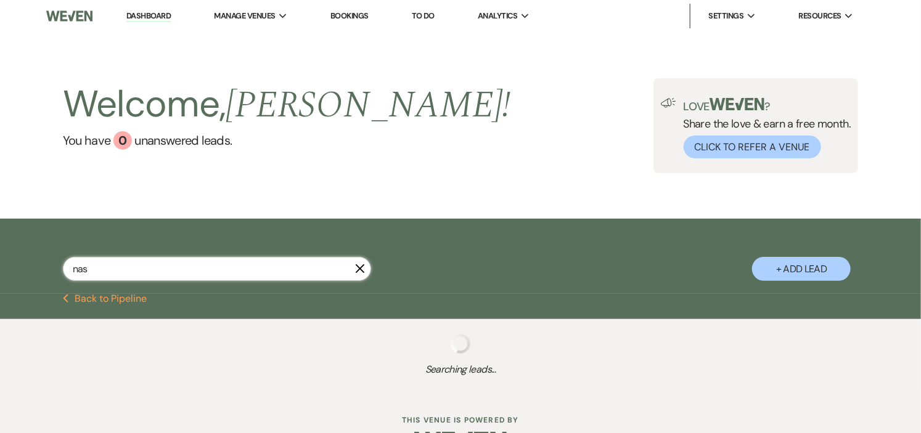
type input "[PERSON_NAME]"
select select "2"
select select "8"
select select "5"
select select "8"
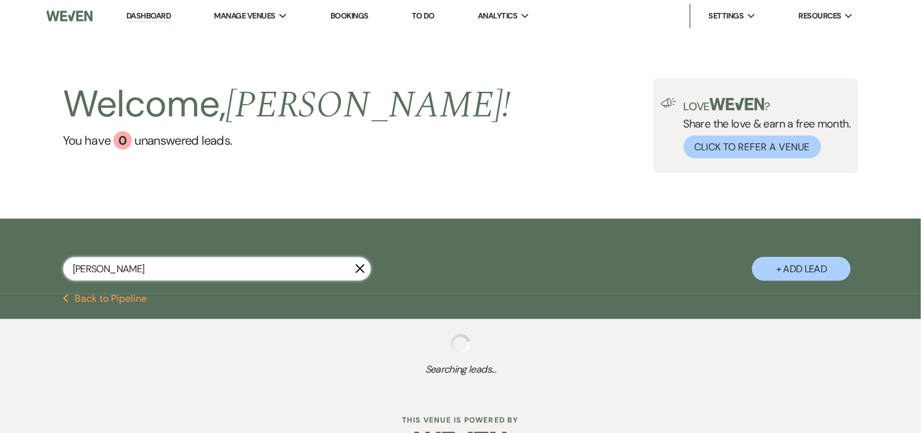
select select "1"
select select "8"
select select "5"
select select "8"
select select "9"
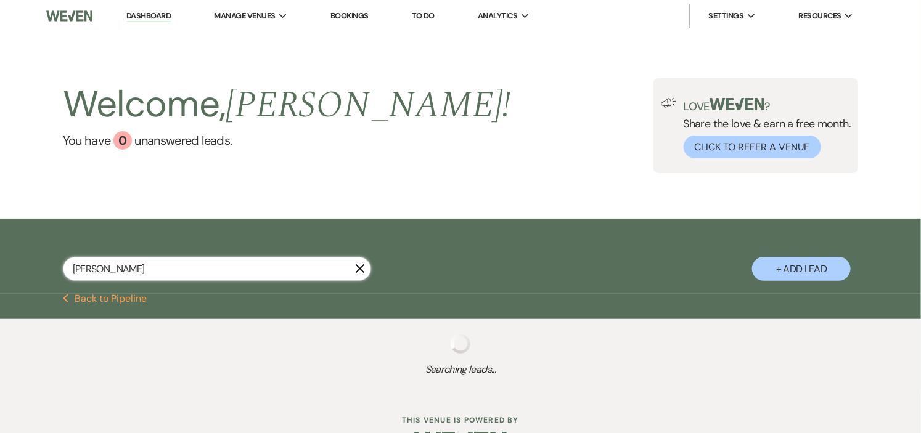
select select "8"
select select "5"
select select "8"
select select "5"
select select "8"
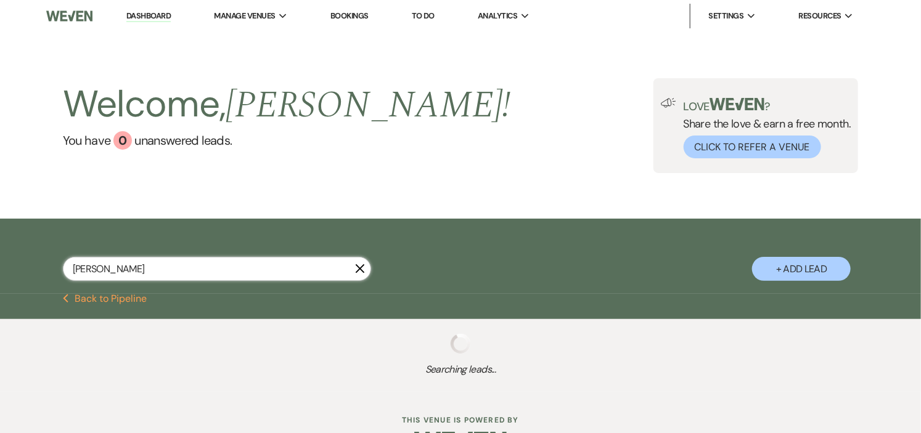
select select "5"
select select "8"
select select "5"
select select "8"
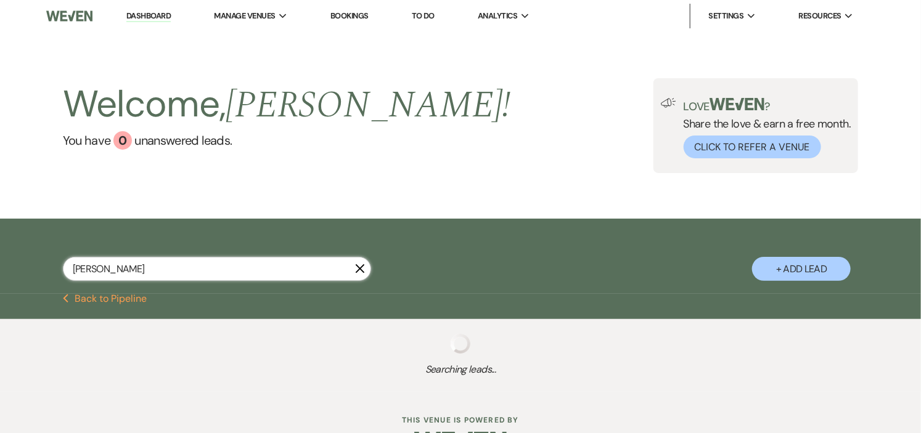
select select "8"
select select "2"
select select "8"
select select "5"
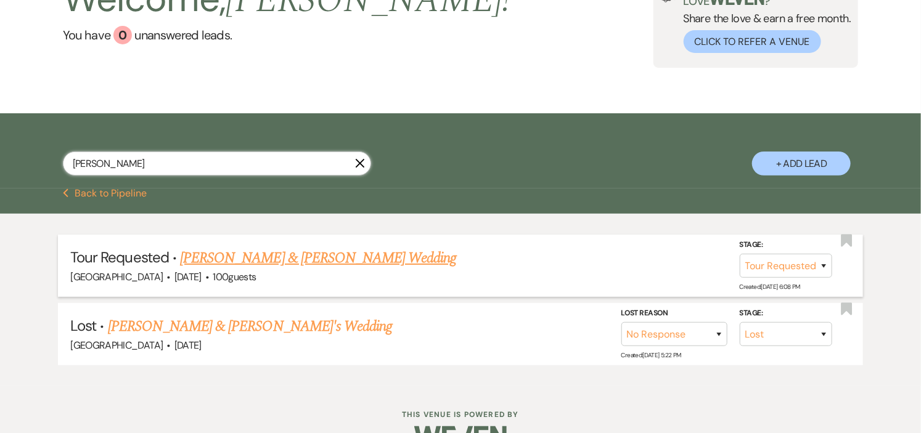
scroll to position [137, 0]
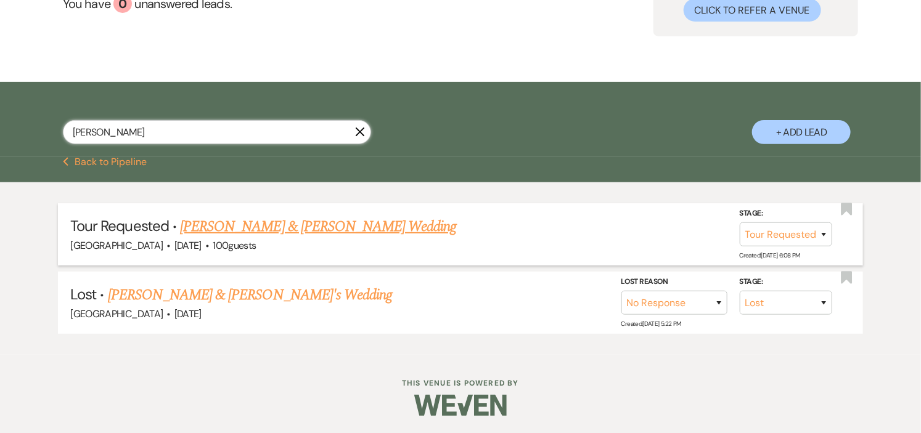
type input "[PERSON_NAME]"
click at [367, 222] on link "[PERSON_NAME] & [PERSON_NAME] Wedding" at bounding box center [318, 227] width 276 height 22
select select "2"
select select "1"
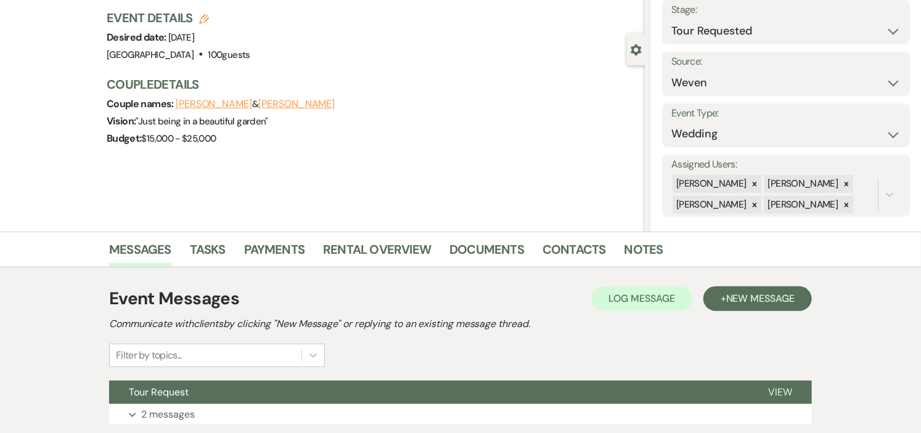
scroll to position [167, 0]
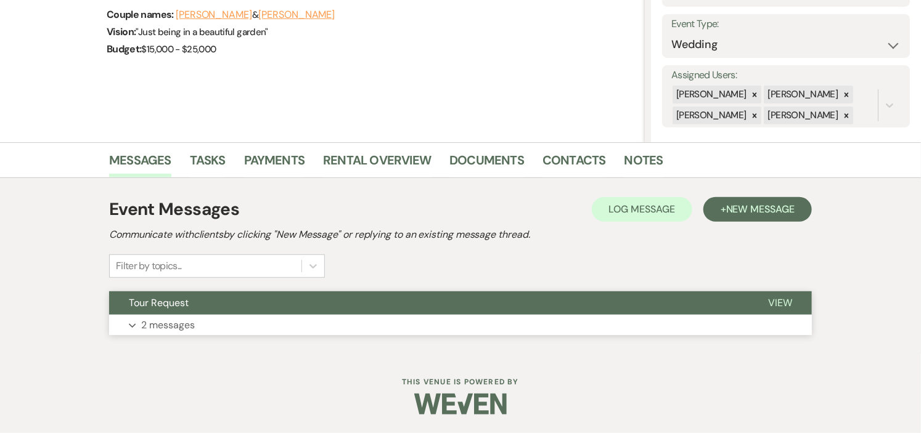
click at [370, 299] on button "Tour Request" at bounding box center [428, 303] width 639 height 23
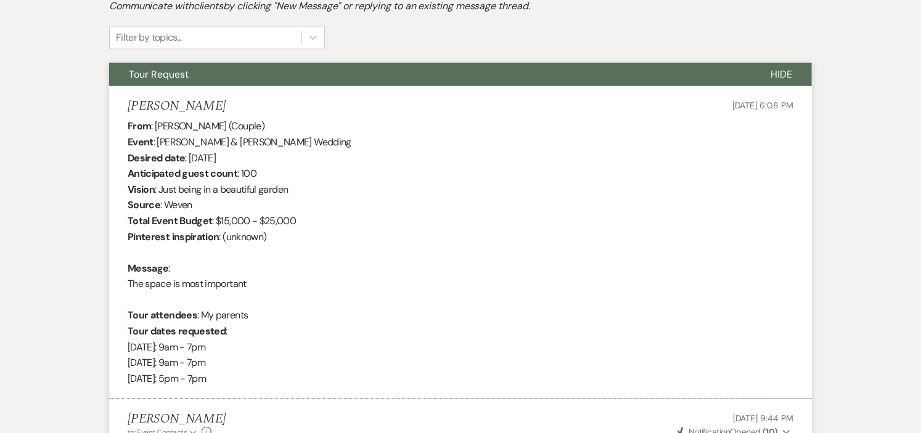
scroll to position [0, 0]
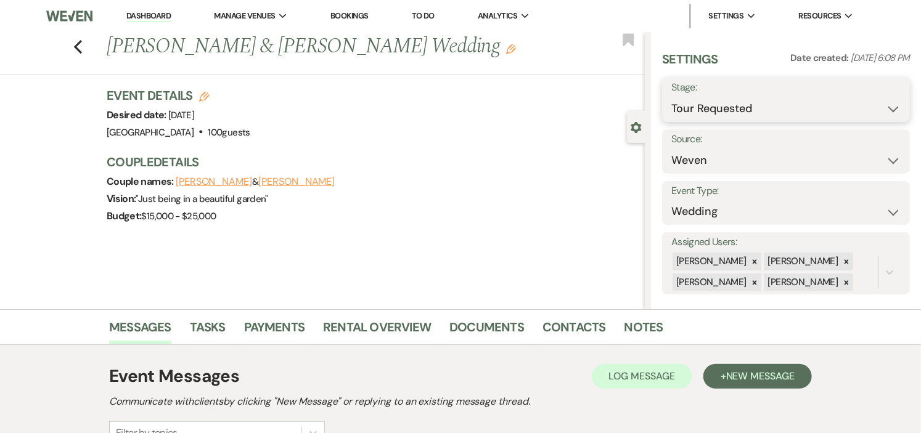
click at [884, 108] on select "Inquiry Follow Up Tour Requested Tour Confirmed Toured Proposal Sent Booked Lost" at bounding box center [785, 109] width 229 height 24
select select "8"
click at [671, 97] on select "Inquiry Follow Up Tour Requested Tour Confirmed Toured Proposal Sent Booked Lost" at bounding box center [785, 109] width 229 height 24
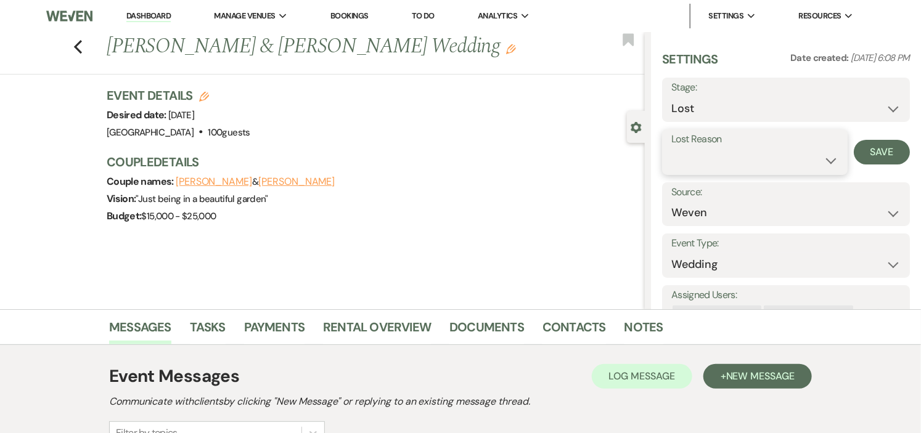
drag, startPoint x: 783, startPoint y: 151, endPoint x: 778, endPoint y: 157, distance: 7.4
click at [783, 151] on select "Booked Elsewhere Budget Date Unavailable No Response Not a Good Match Capacity …" at bounding box center [754, 161] width 167 height 24
select select "5"
click at [671, 149] on select "Booked Elsewhere Budget Date Unavailable No Response Not a Good Match Capacity …" at bounding box center [754, 161] width 167 height 24
click at [859, 155] on button "Save" at bounding box center [882, 152] width 56 height 25
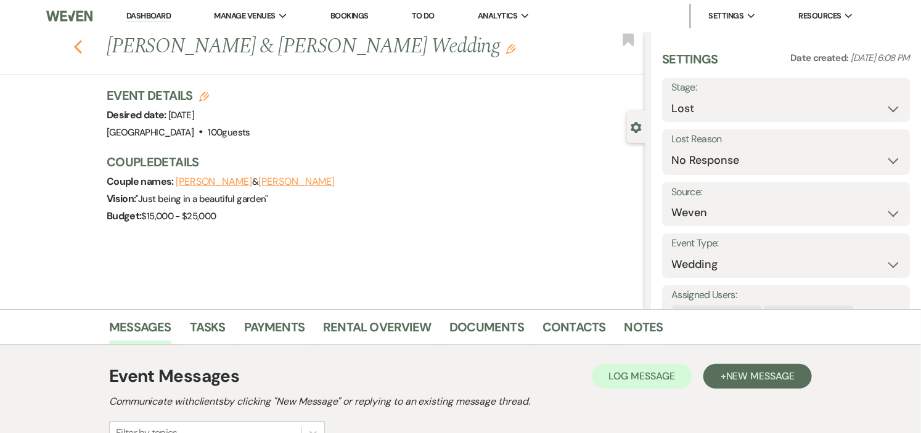
click at [82, 48] on use "button" at bounding box center [78, 47] width 8 height 14
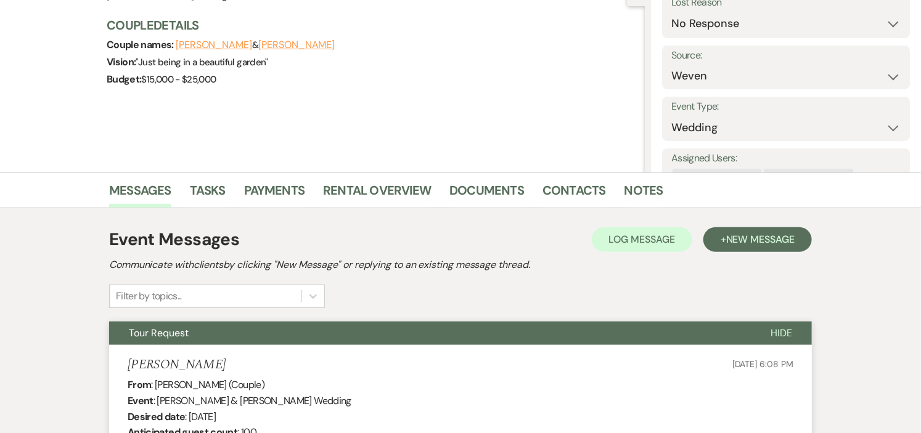
select select "8"
select select "5"
select select "8"
select select "5"
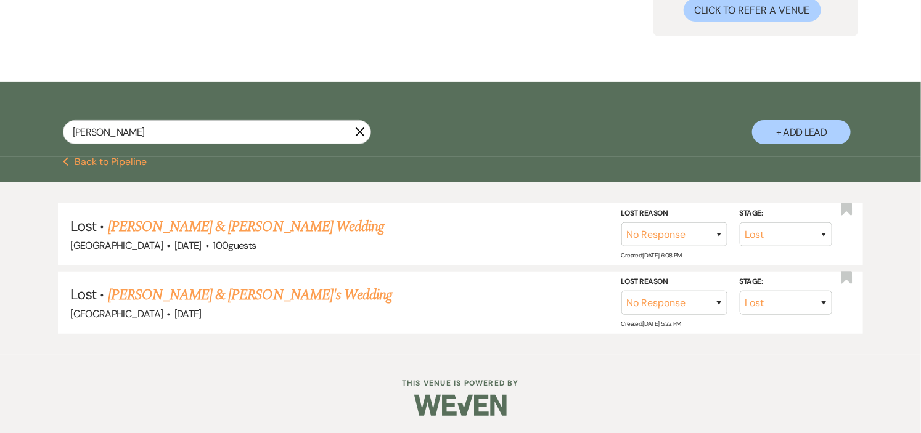
click at [359, 136] on icon "X" at bounding box center [360, 132] width 10 height 10
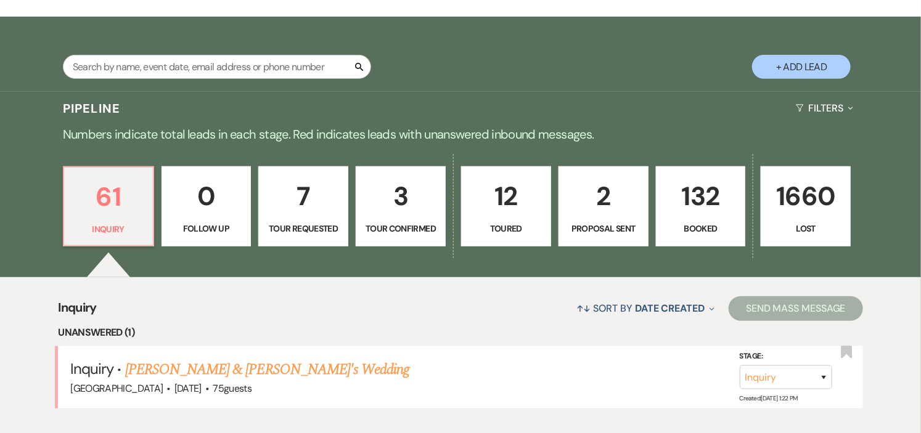
scroll to position [205, 0]
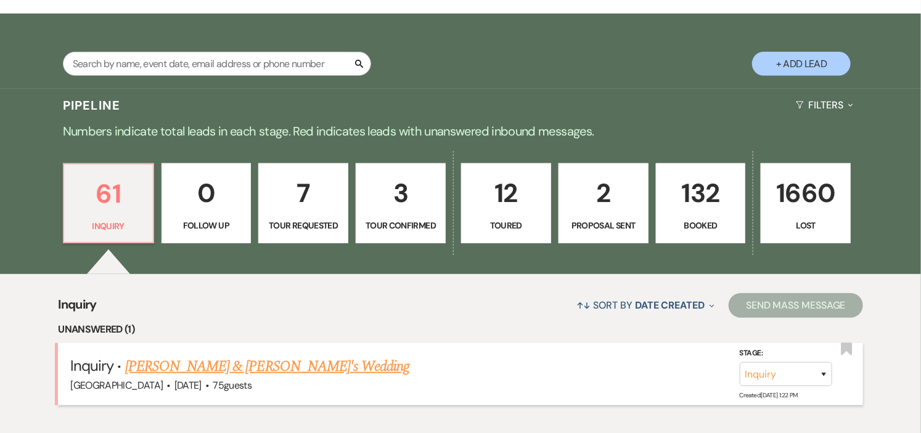
click at [207, 365] on link "[PERSON_NAME] & [PERSON_NAME]'s Wedding" at bounding box center [267, 367] width 285 height 22
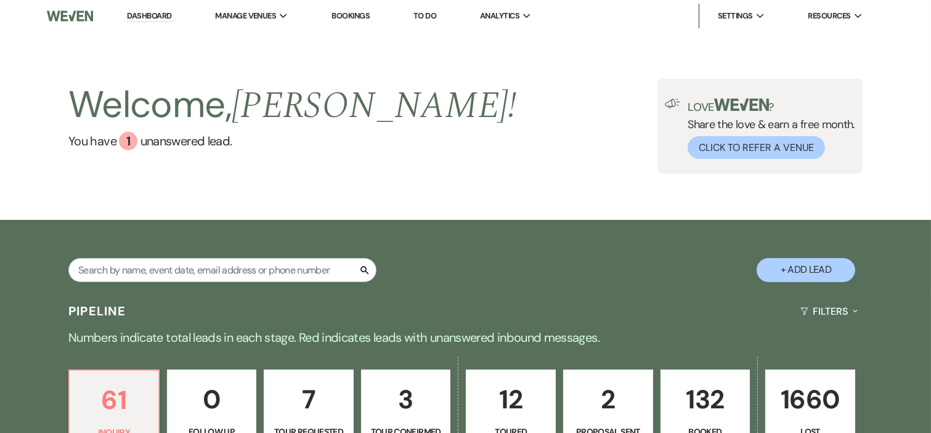
select select "5"
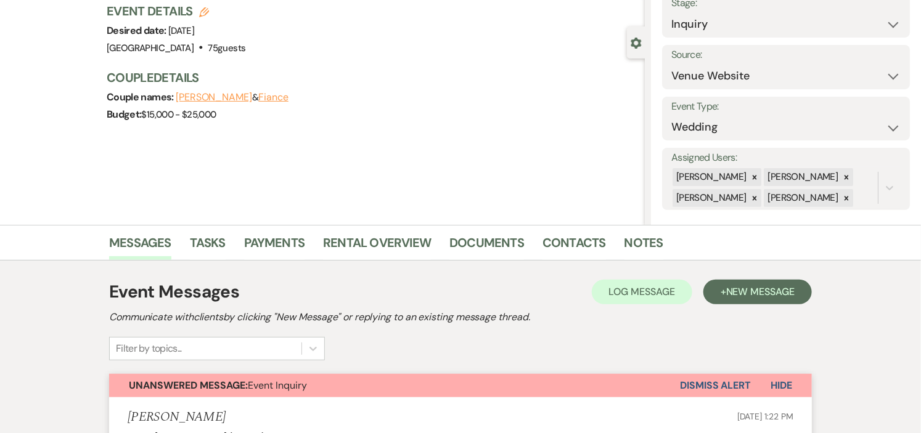
scroll to position [205, 0]
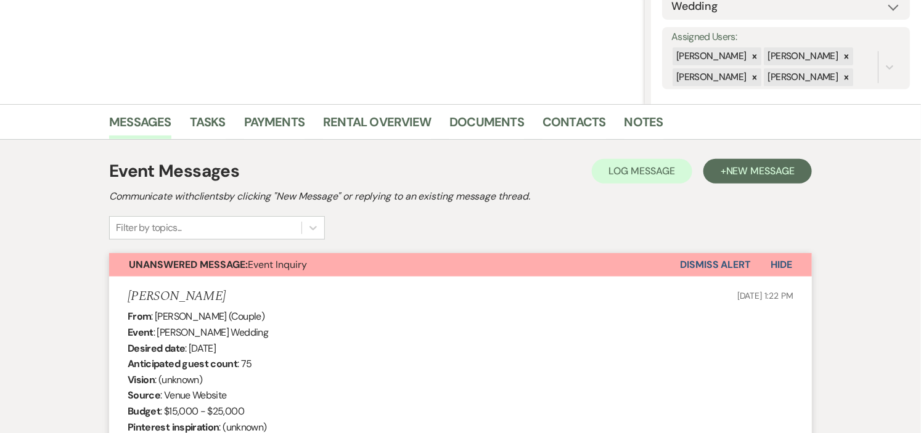
click at [718, 261] on button "Dismiss Alert" at bounding box center [715, 264] width 71 height 23
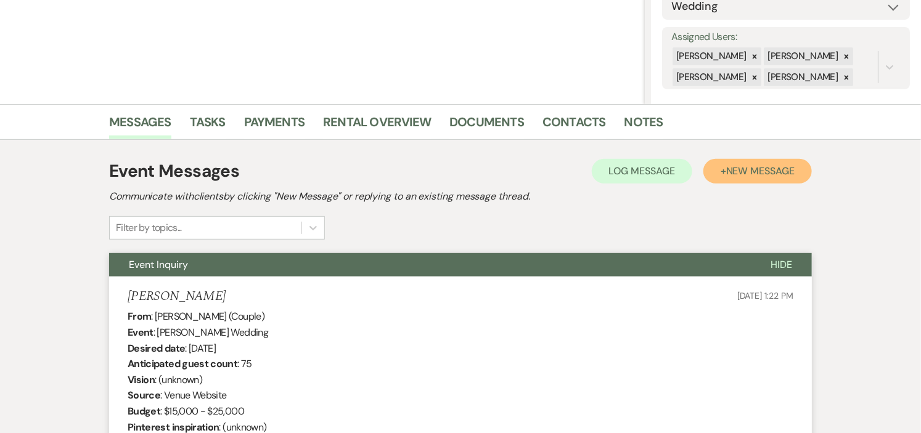
click at [740, 174] on span "New Message" at bounding box center [760, 171] width 68 height 13
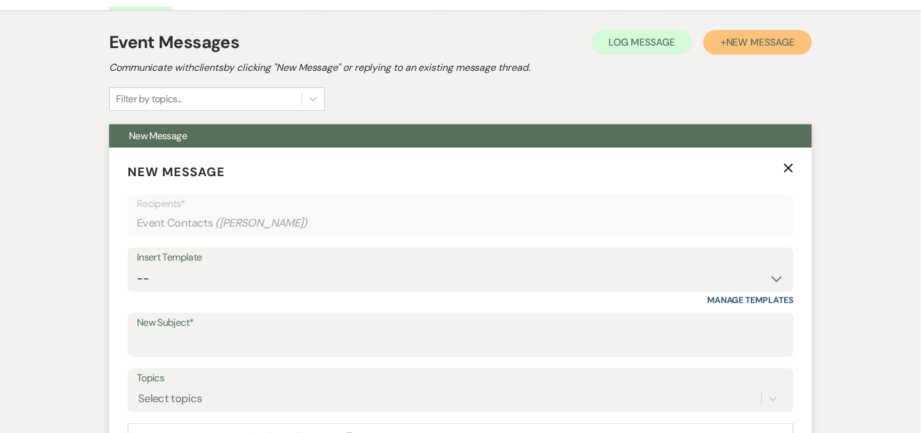
scroll to position [274, 0]
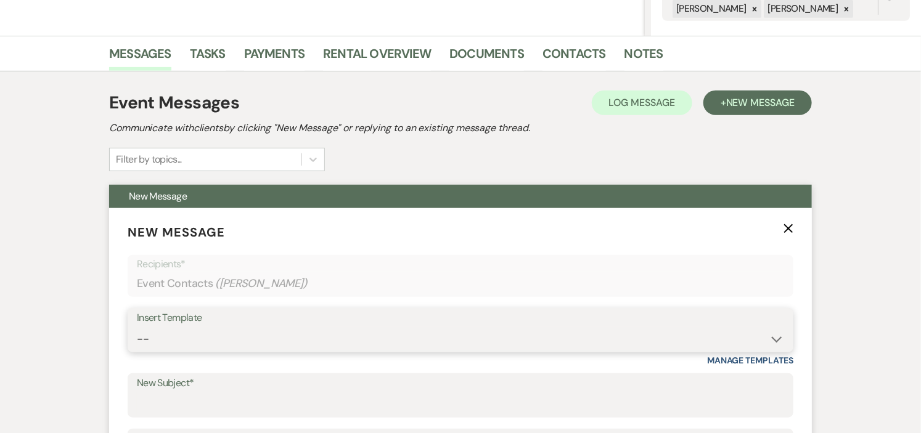
click at [768, 332] on select "-- Weven Planning Portal Introduction (Booked Events) Initial Inquiry Response …" at bounding box center [460, 339] width 647 height 24
select select "593"
click at [137, 327] on select "-- Weven Planning Portal Introduction (Booked Events) Initial Inquiry Response …" at bounding box center [460, 339] width 647 height 24
type input "Self Tour - [GEOGRAPHIC_DATA]"
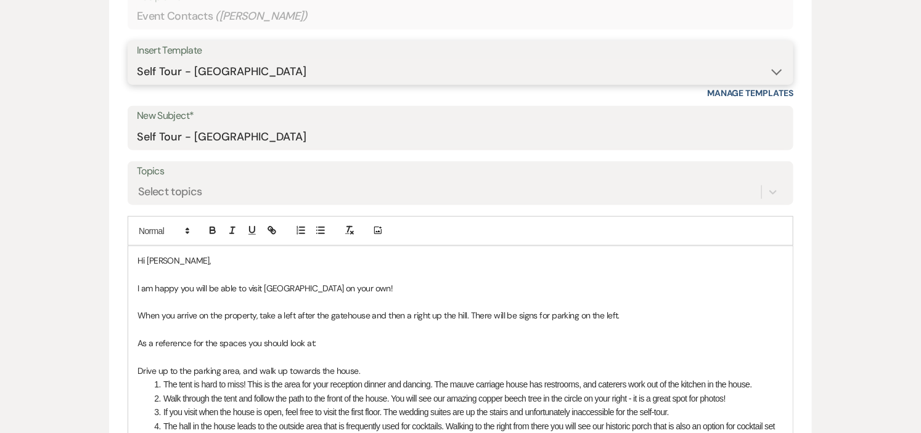
scroll to position [547, 0]
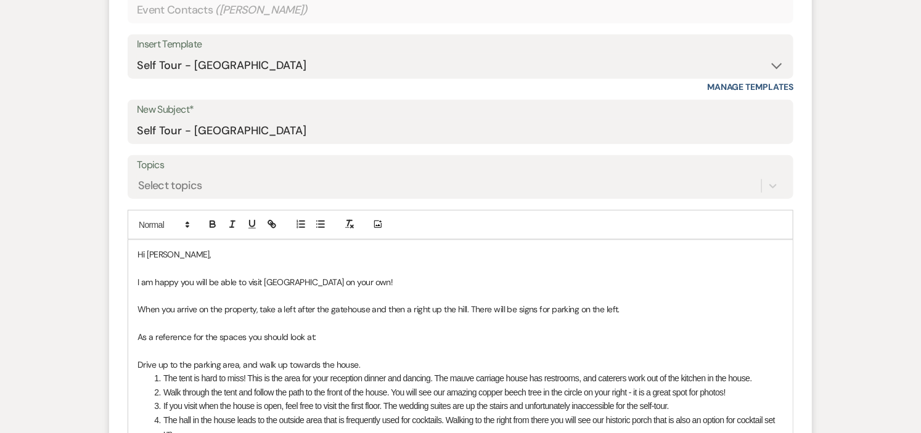
click at [210, 258] on p "Hi [PERSON_NAME]," at bounding box center [460, 255] width 646 height 14
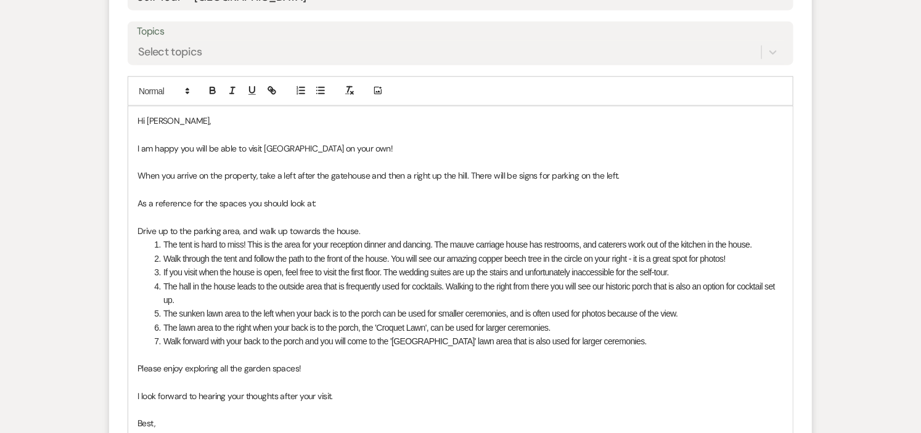
scroll to position [753, 0]
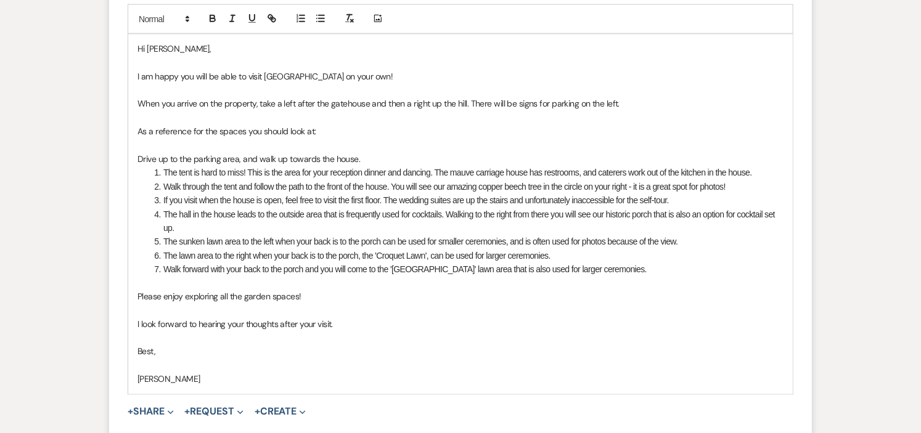
click at [269, 362] on p at bounding box center [460, 366] width 646 height 14
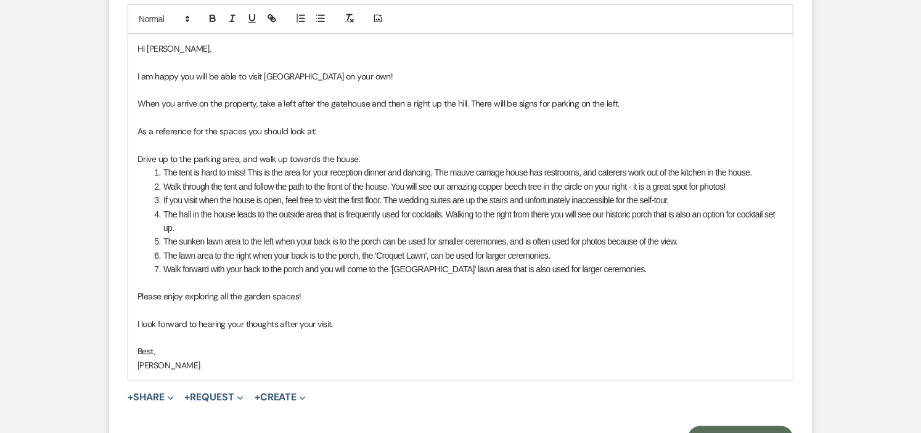
click at [232, 371] on p "[PERSON_NAME]" at bounding box center [460, 366] width 646 height 14
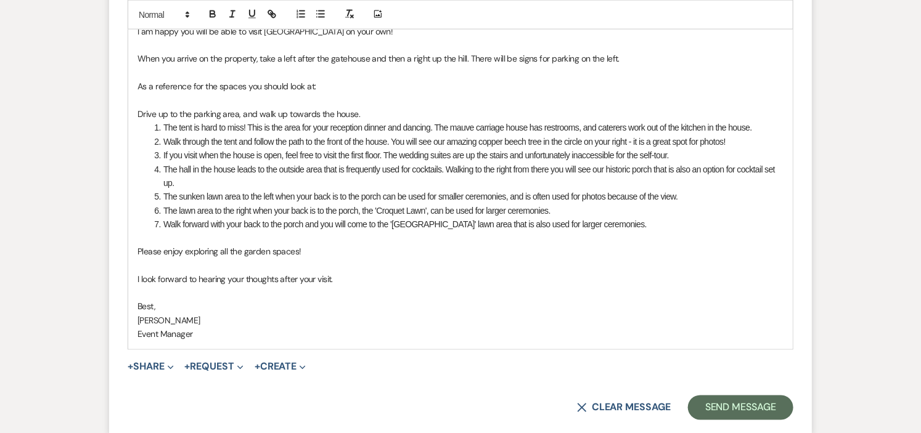
scroll to position [822, 0]
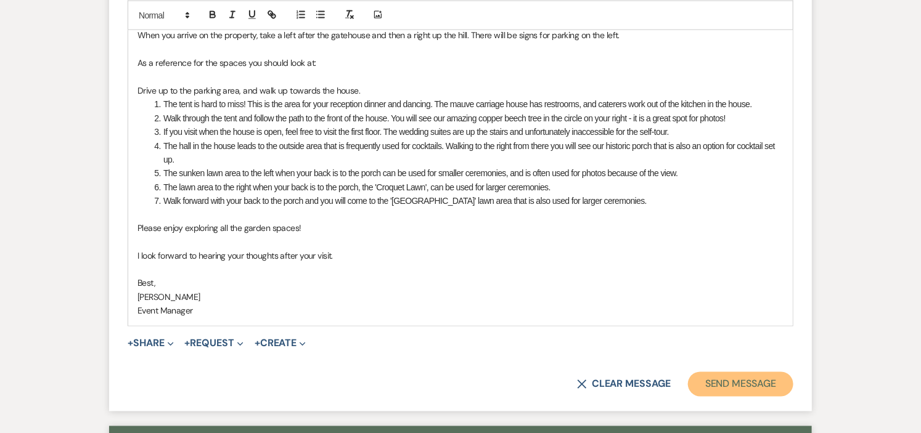
click at [719, 390] on button "Send Message" at bounding box center [740, 384] width 105 height 25
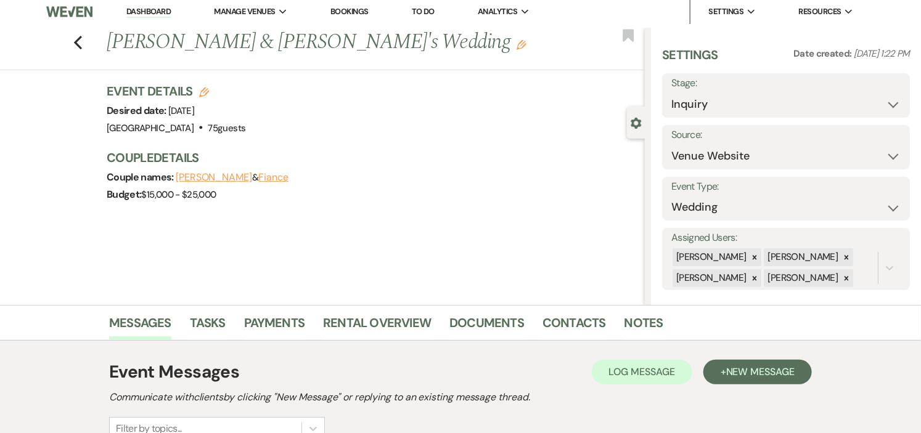
scroll to position [0, 0]
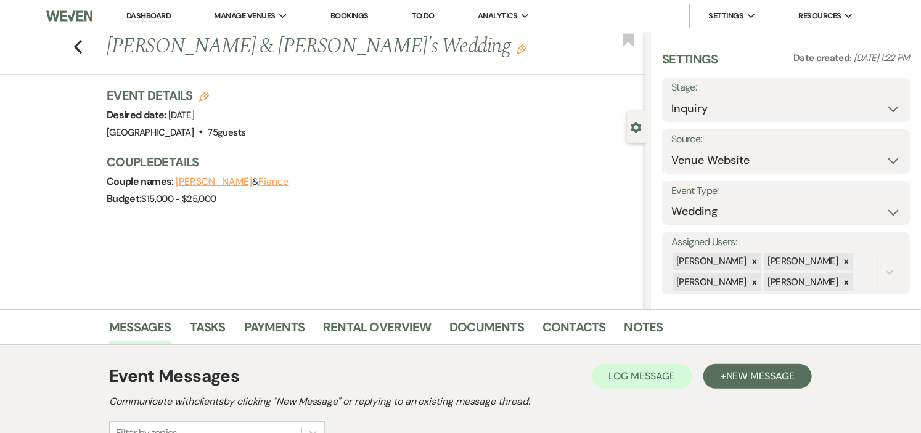
click at [143, 15] on link "Dashboard" at bounding box center [148, 16] width 44 height 12
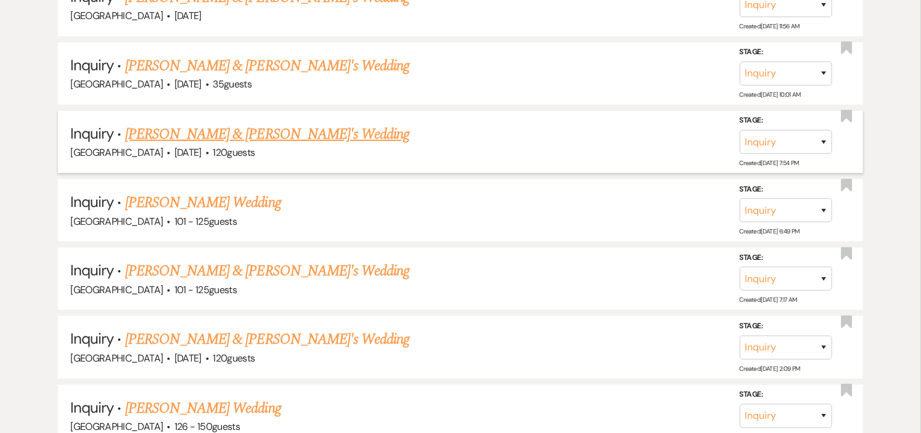
scroll to position [4436, 0]
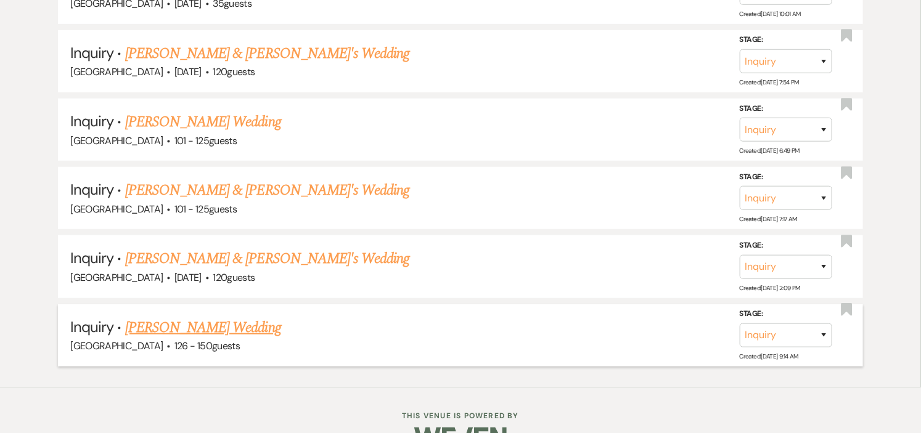
click at [150, 317] on link "[PERSON_NAME] Wedding" at bounding box center [203, 328] width 156 height 22
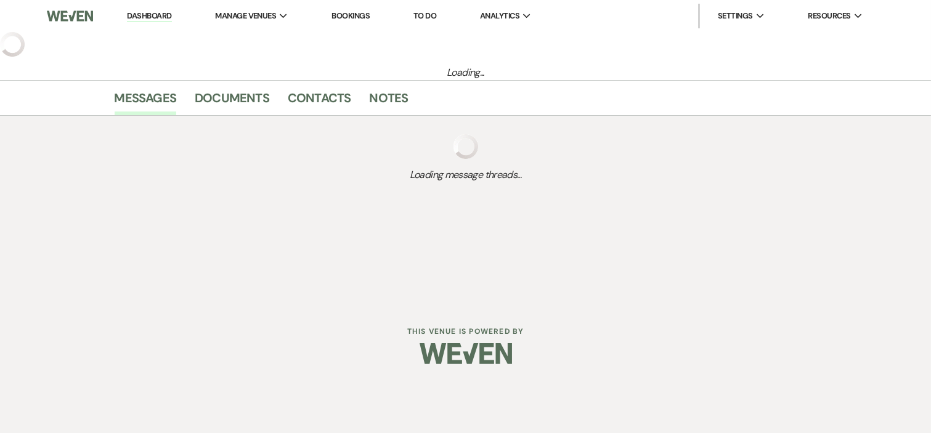
select select "4"
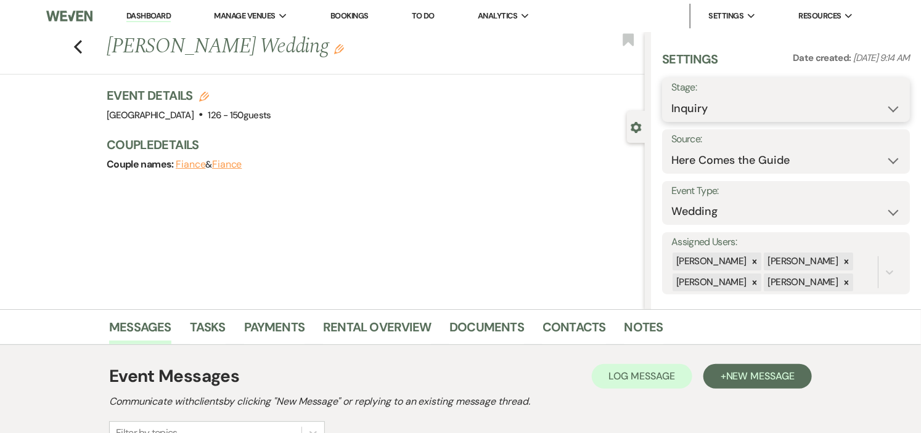
click at [878, 107] on select "Inquiry Follow Up Tour Requested Tour Confirmed Toured Proposal Sent Booked Lost" at bounding box center [785, 109] width 229 height 24
select select "8"
click at [671, 97] on select "Inquiry Follow Up Tour Requested Tour Confirmed Toured Proposal Sent Booked Lost" at bounding box center [785, 109] width 229 height 24
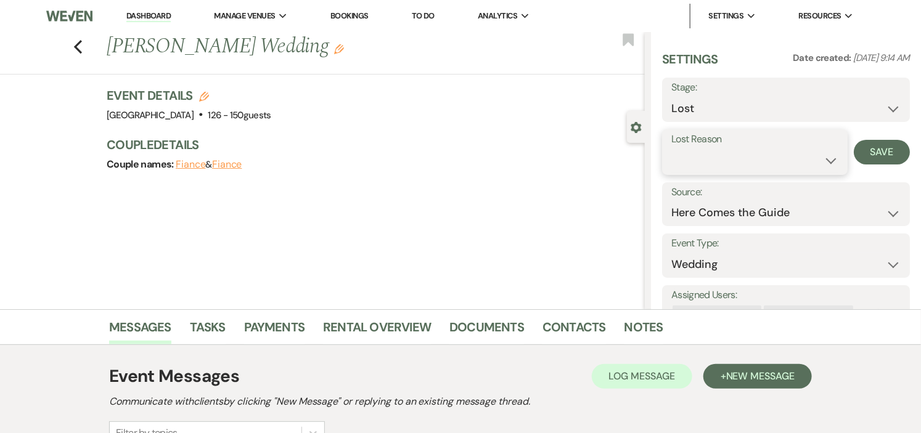
click at [737, 157] on select "Booked Elsewhere Budget Date Unavailable No Response Not a Good Match Capacity …" at bounding box center [754, 161] width 167 height 24
select select "5"
click at [671, 149] on select "Booked Elsewhere Budget Date Unavailable No Response Not a Good Match Capacity …" at bounding box center [754, 161] width 167 height 24
click at [857, 154] on button "Save" at bounding box center [882, 152] width 56 height 25
click at [82, 44] on use "button" at bounding box center [78, 47] width 8 height 14
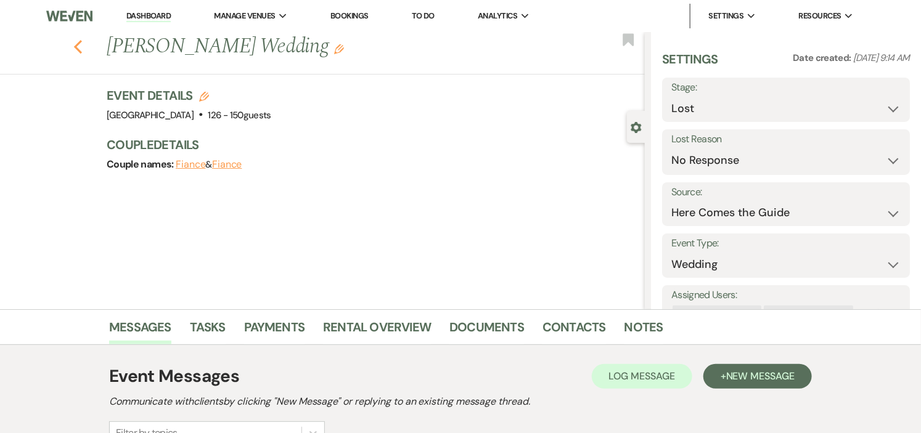
select select "8"
select select "5"
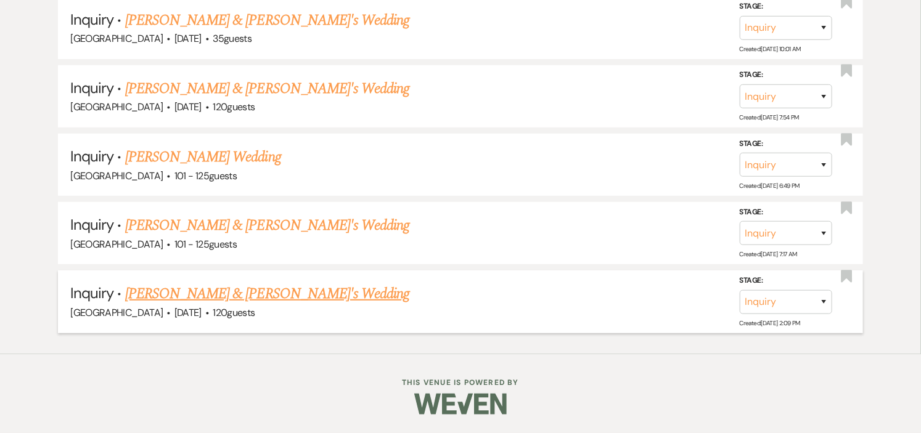
scroll to position [4368, 0]
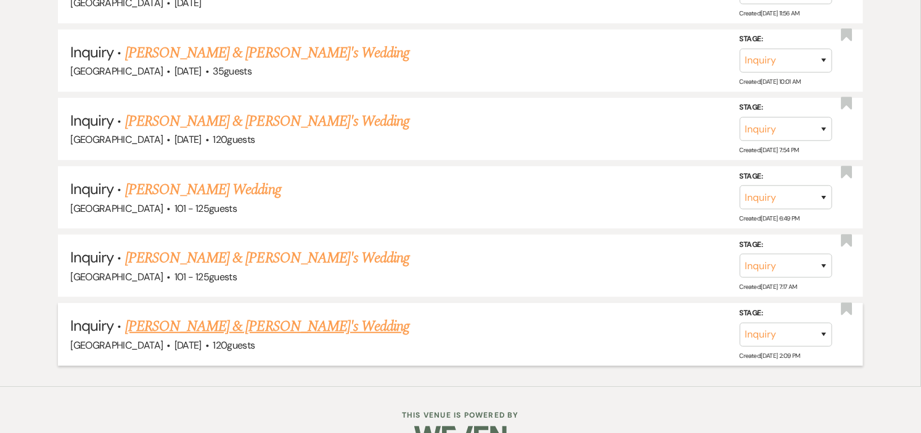
click at [222, 316] on link "[PERSON_NAME] & [PERSON_NAME]'s Wedding" at bounding box center [267, 327] width 285 height 22
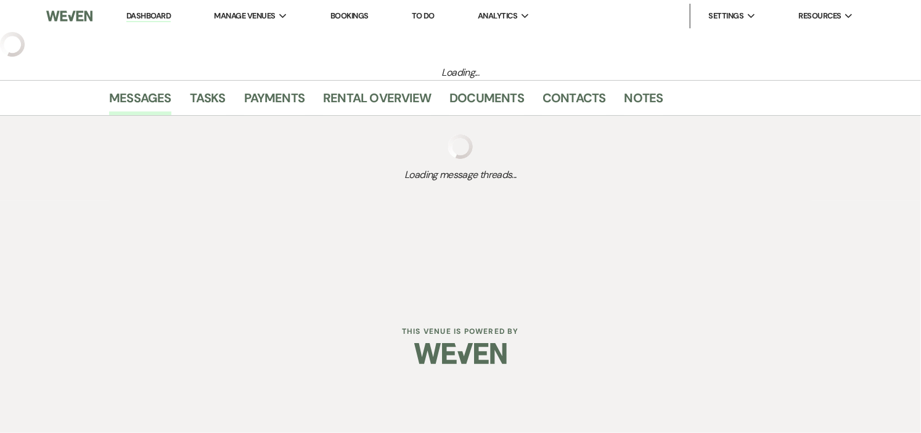
select select "5"
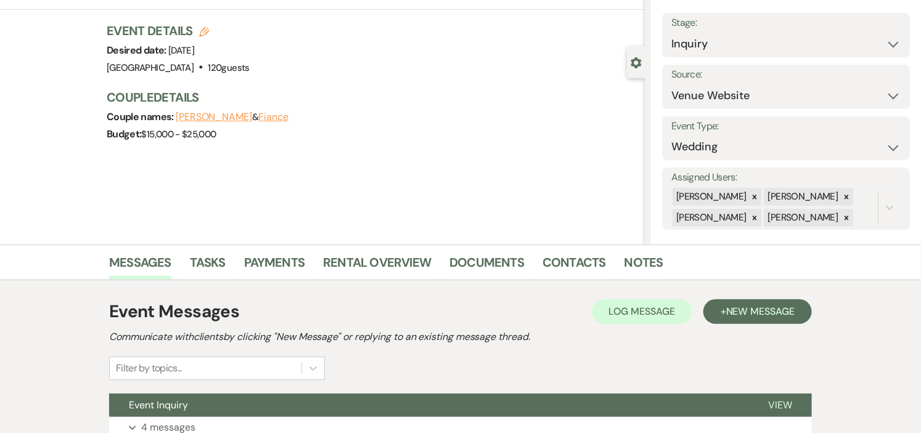
scroll to position [167, 0]
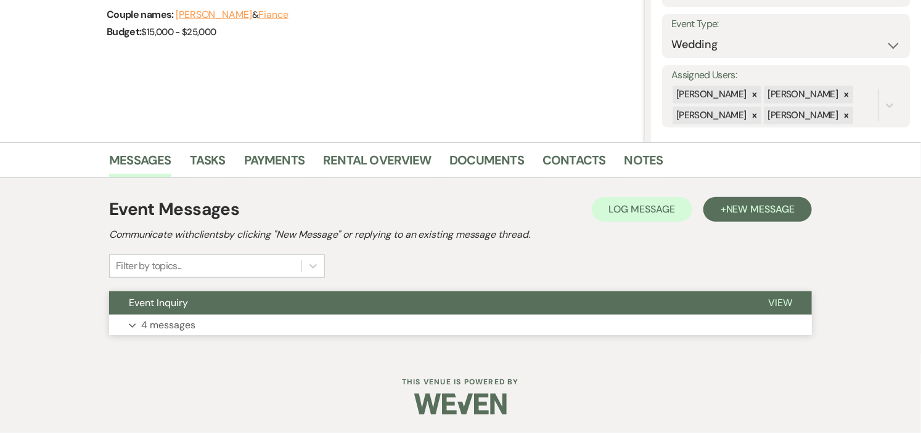
click at [285, 302] on button "Event Inquiry" at bounding box center [428, 303] width 639 height 23
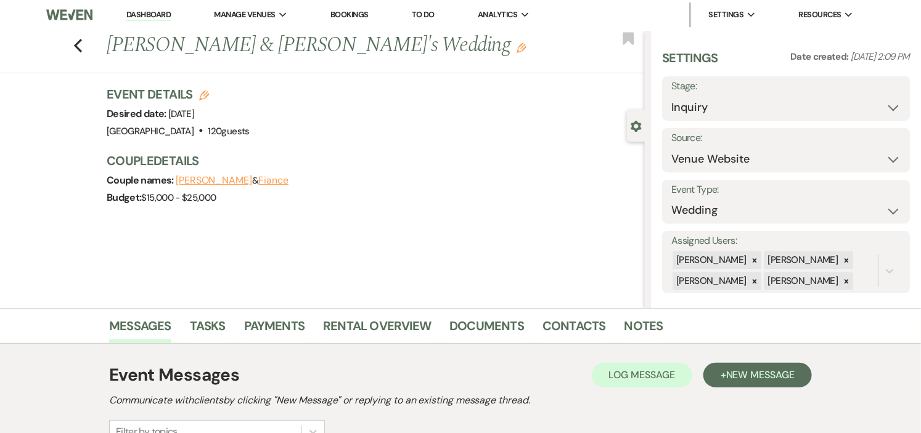
scroll to position [0, 0]
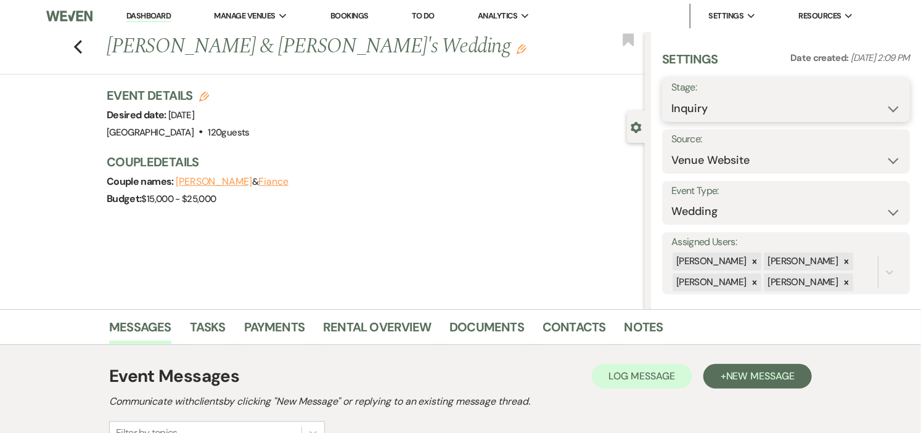
click at [883, 105] on select "Inquiry Follow Up Tour Requested Tour Confirmed Toured Proposal Sent Booked Lost" at bounding box center [785, 109] width 229 height 24
select select "8"
click at [671, 97] on select "Inquiry Follow Up Tour Requested Tour Confirmed Toured Proposal Sent Booked Lost" at bounding box center [785, 109] width 229 height 24
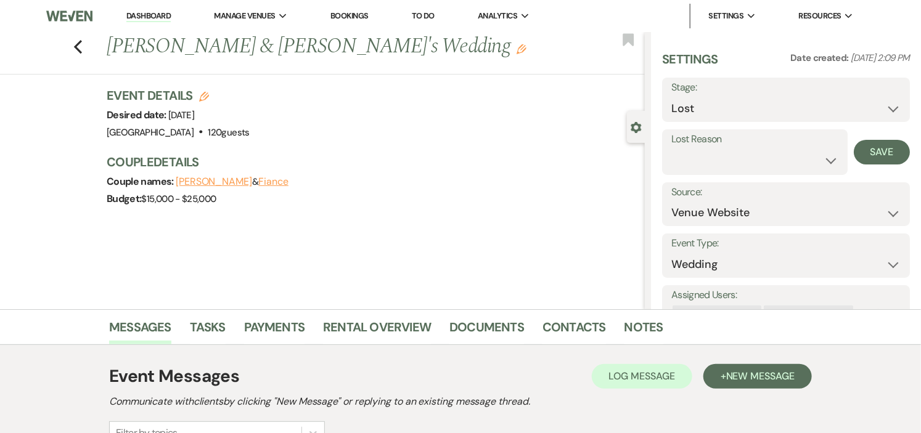
click at [713, 146] on label "Lost Reason" at bounding box center [754, 140] width 167 height 18
click at [711, 161] on select "Booked Elsewhere Budget Date Unavailable No Response Not a Good Match Capacity …" at bounding box center [754, 161] width 167 height 24
select select "5"
click at [671, 149] on select "Booked Elsewhere Budget Date Unavailable No Response Not a Good Match Capacity …" at bounding box center [754, 161] width 167 height 24
click at [865, 154] on button "Save" at bounding box center [882, 152] width 56 height 25
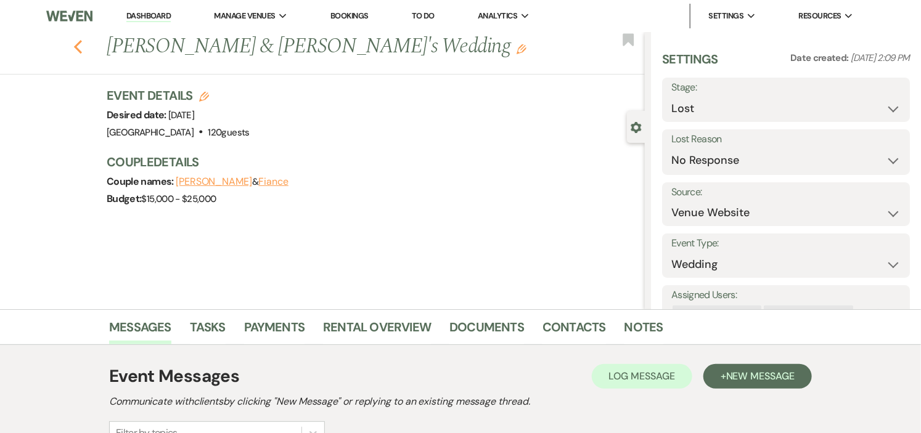
click at [82, 46] on icon "Previous" at bounding box center [77, 46] width 9 height 15
select select "8"
select select "5"
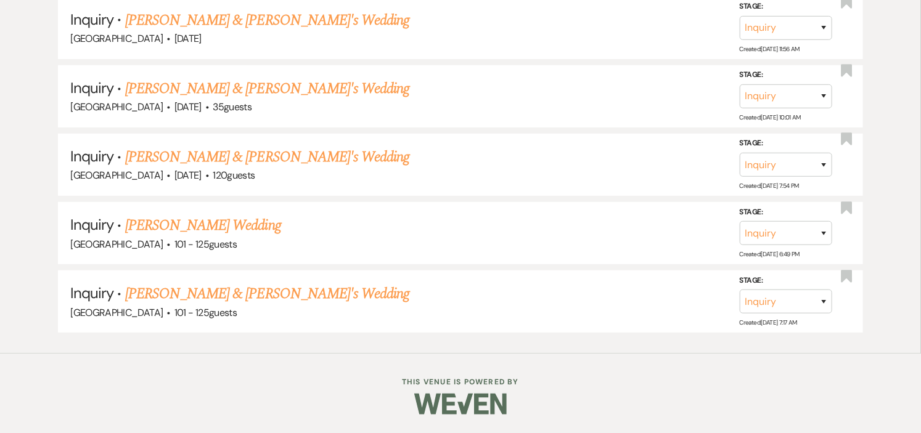
scroll to position [4300, 0]
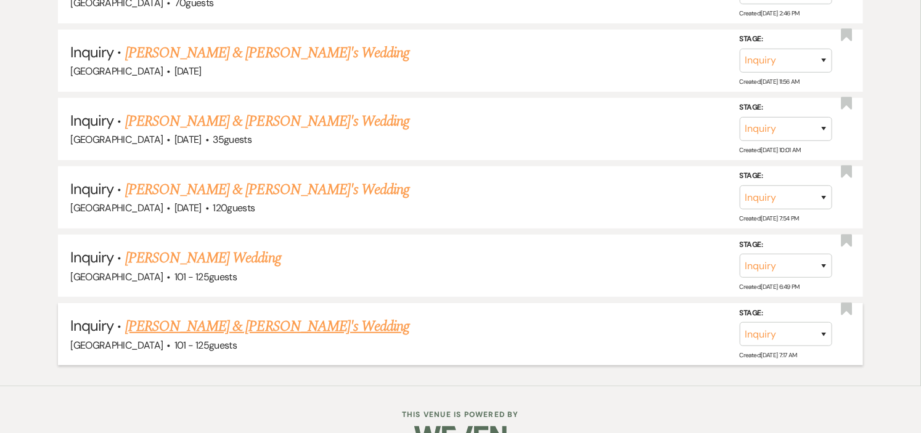
click at [192, 316] on link "[PERSON_NAME] & [PERSON_NAME]'s Wedding" at bounding box center [267, 327] width 285 height 22
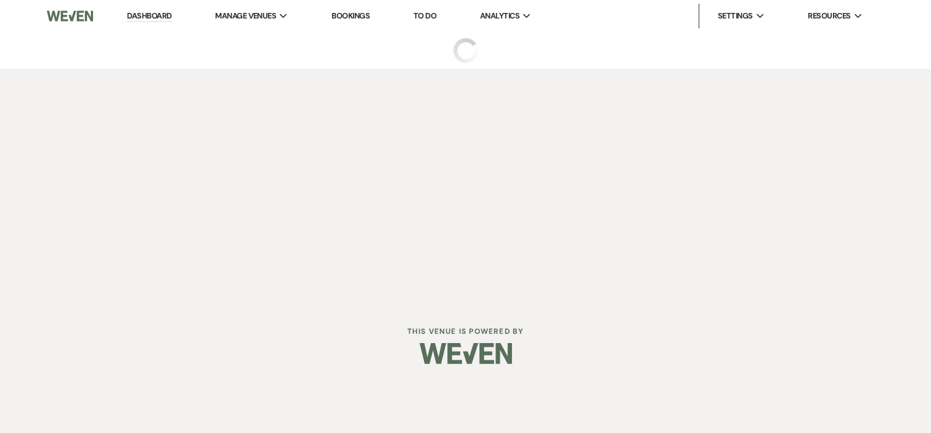
select select "4"
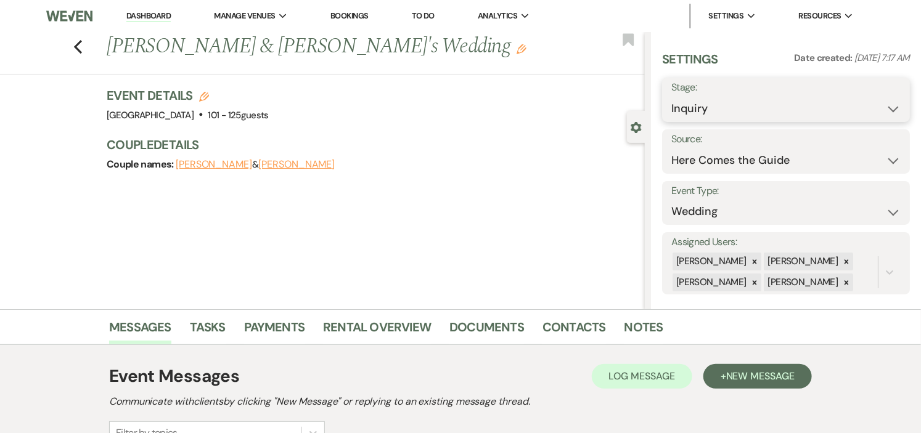
drag, startPoint x: 886, startPoint y: 108, endPoint x: 878, endPoint y: 115, distance: 9.6
click at [886, 108] on select "Inquiry Follow Up Tour Requested Tour Confirmed Toured Proposal Sent Booked Lost" at bounding box center [785, 109] width 229 height 24
select select "8"
click at [671, 97] on select "Inquiry Follow Up Tour Requested Tour Confirmed Toured Proposal Sent Booked Lost" at bounding box center [785, 109] width 229 height 24
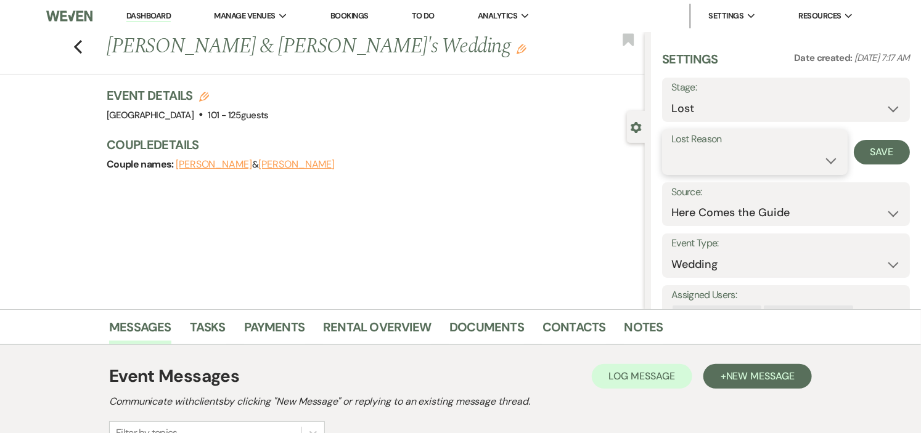
click at [772, 158] on select "Booked Elsewhere Budget Date Unavailable No Response Not a Good Match Capacity …" at bounding box center [754, 161] width 167 height 24
select select "5"
click at [671, 149] on select "Booked Elsewhere Budget Date Unavailable No Response Not a Good Match Capacity …" at bounding box center [754, 161] width 167 height 24
click at [864, 153] on button "Save" at bounding box center [882, 152] width 56 height 25
click at [83, 49] on icon "Previous" at bounding box center [77, 46] width 9 height 15
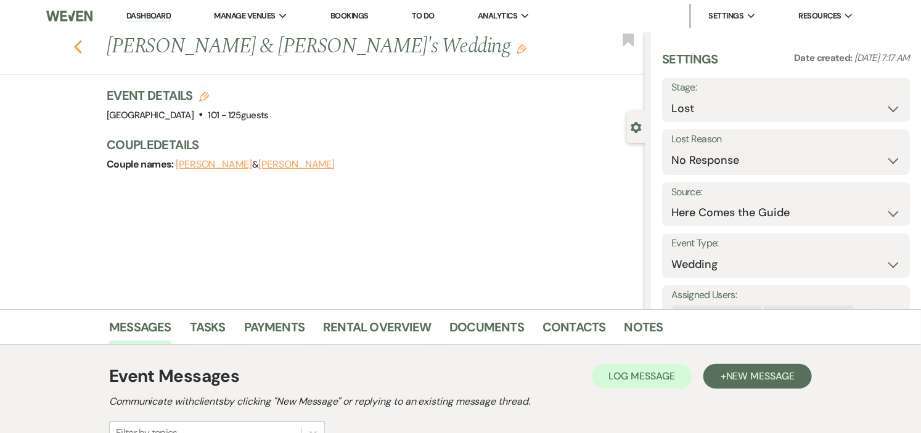
select select "8"
select select "5"
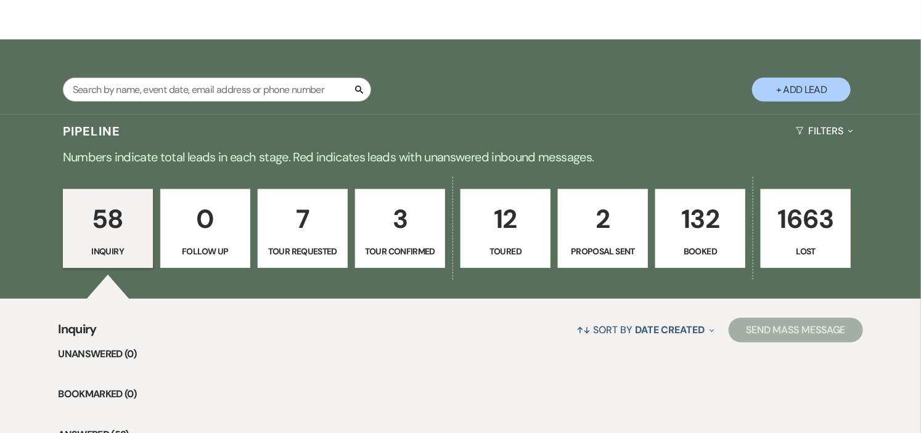
scroll to position [205, 0]
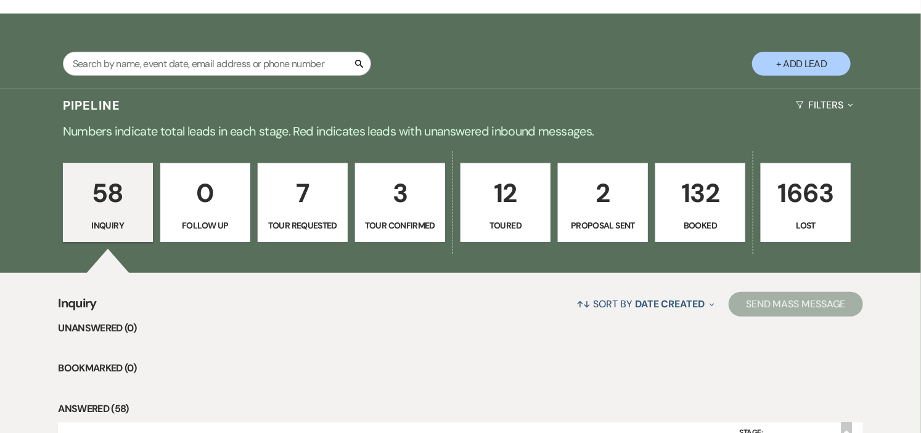
click at [480, 214] on link "12 Toured" at bounding box center [505, 202] width 90 height 79
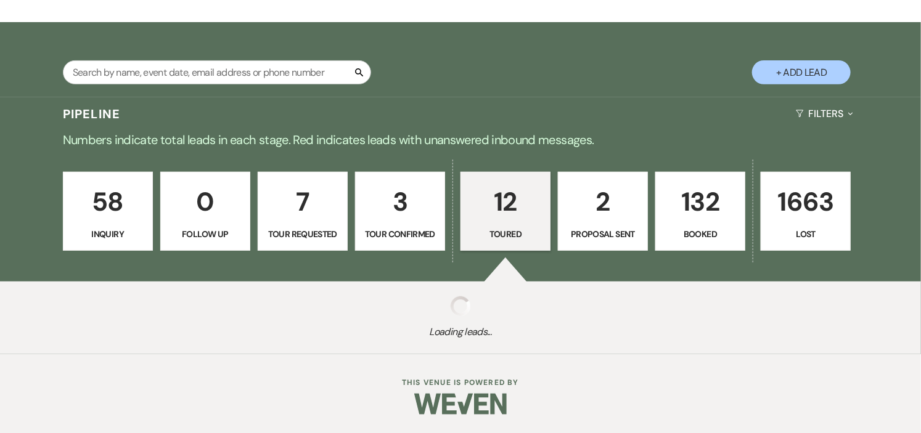
select select "5"
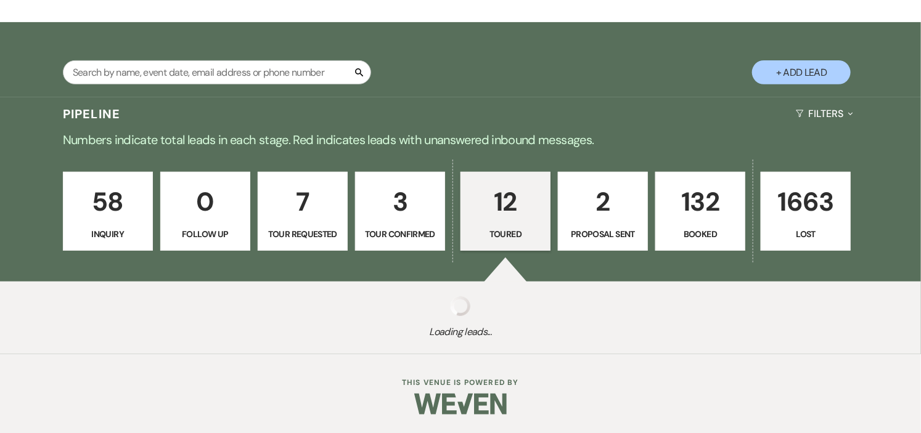
select select "5"
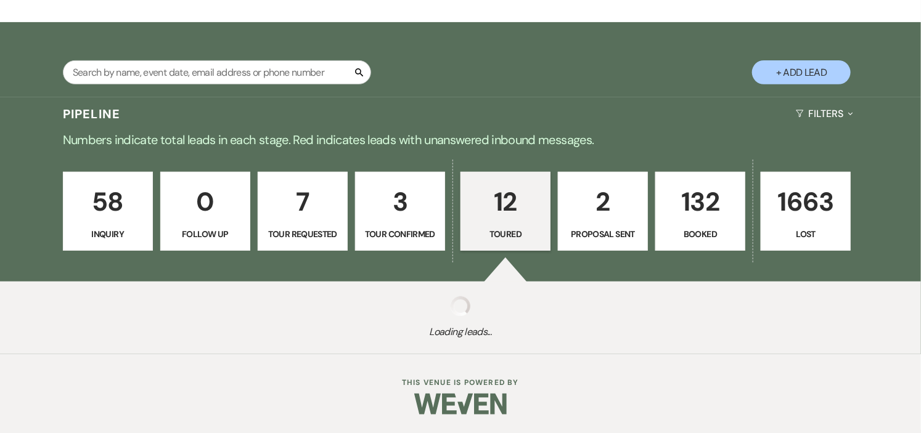
select select "5"
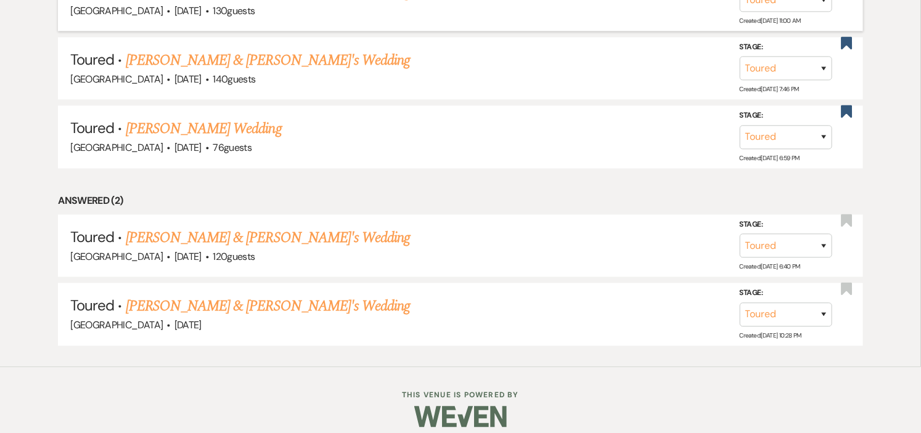
scroll to position [1105, 0]
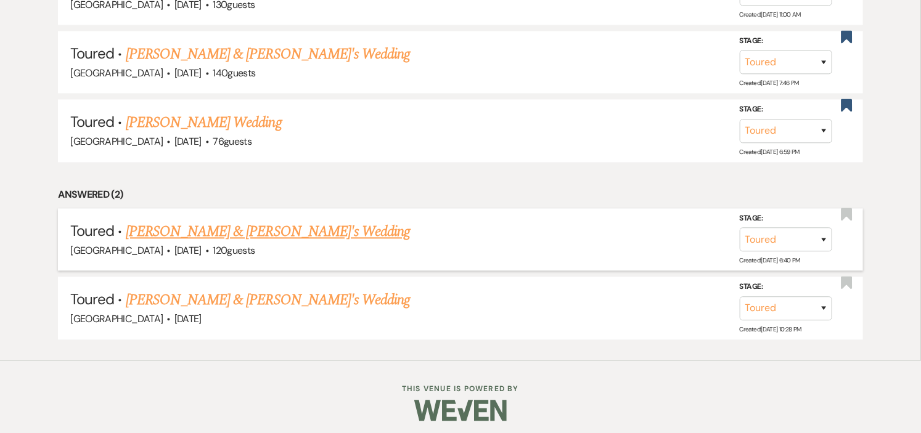
click at [176, 226] on link "Carolyn Lovvoll & Tom's Wedding" at bounding box center [268, 232] width 285 height 22
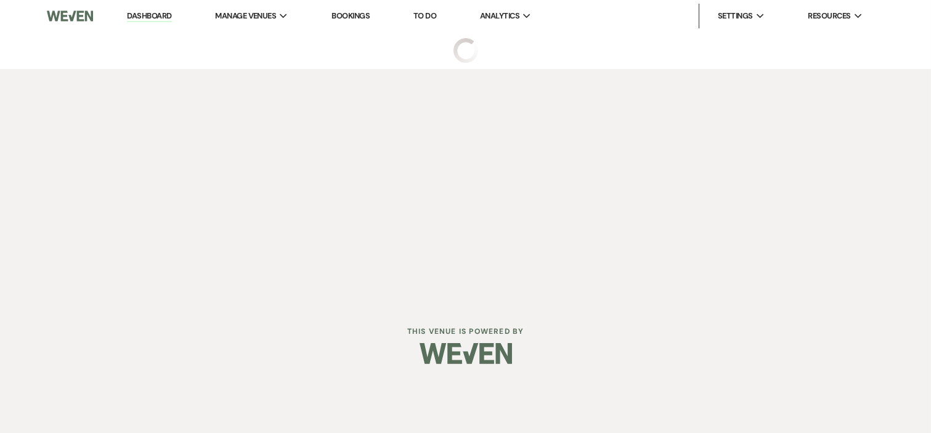
select select "5"
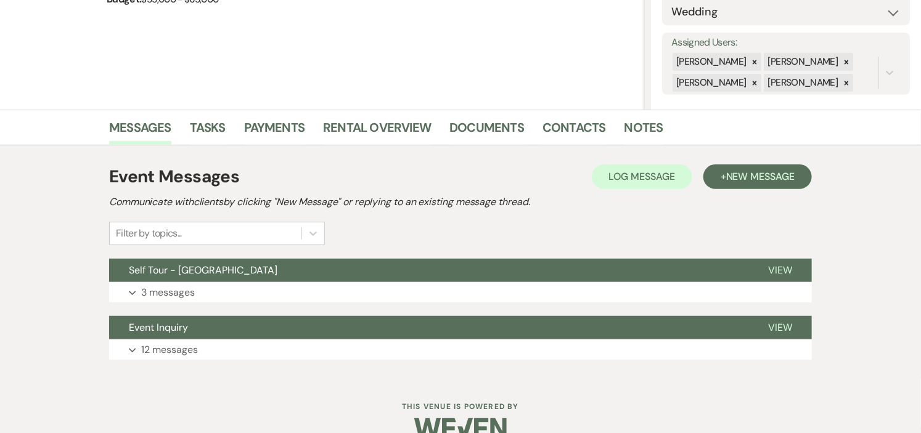
scroll to position [224, 0]
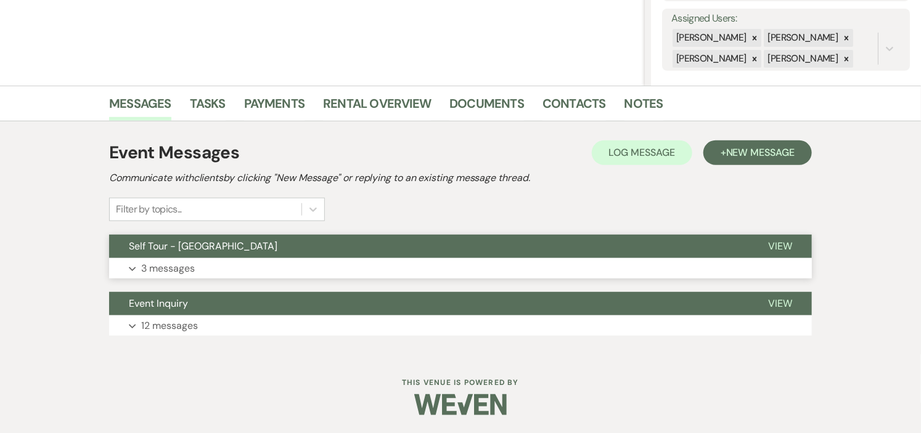
click at [179, 244] on span "Self Tour - [GEOGRAPHIC_DATA]" at bounding box center [203, 246] width 149 height 13
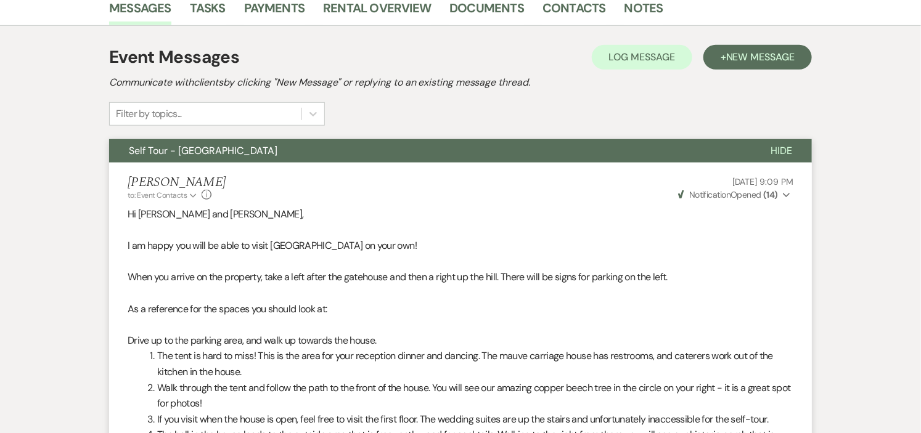
scroll to position [0, 0]
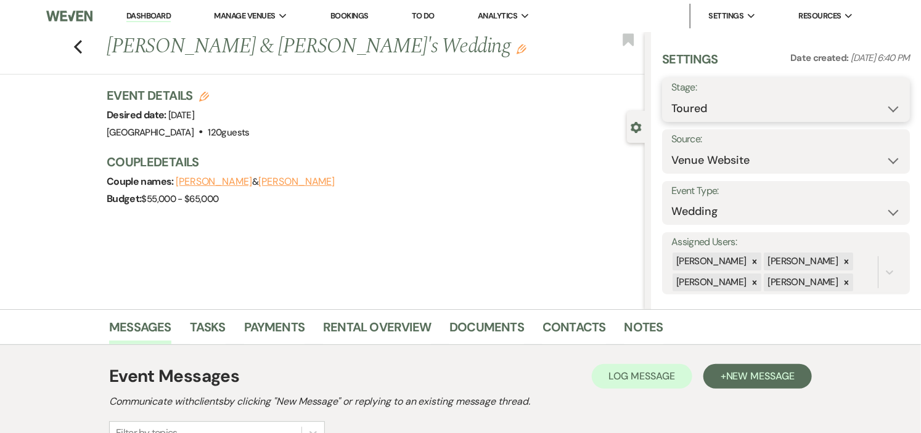
click at [881, 102] on select "Inquiry Follow Up Tour Requested Tour Confirmed Toured Proposal Sent Booked Lost" at bounding box center [785, 109] width 229 height 24
select select "8"
click at [671, 97] on select "Inquiry Follow Up Tour Requested Tour Confirmed Toured Proposal Sent Booked Lost" at bounding box center [785, 109] width 229 height 24
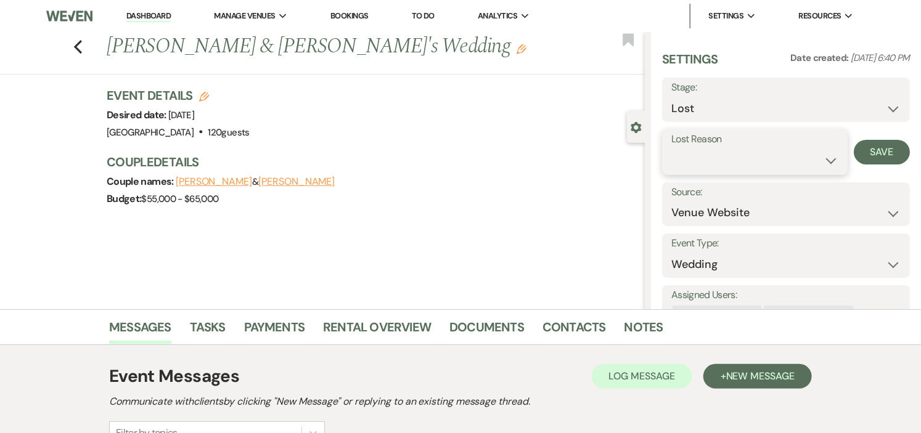
click at [772, 153] on select "Booked Elsewhere Budget Date Unavailable No Response Not a Good Match Capacity …" at bounding box center [754, 161] width 167 height 24
select select "5"
click at [671, 149] on select "Booked Elsewhere Budget Date Unavailable No Response Not a Good Match Capacity …" at bounding box center [754, 161] width 167 height 24
click at [859, 150] on button "Save" at bounding box center [882, 152] width 56 height 25
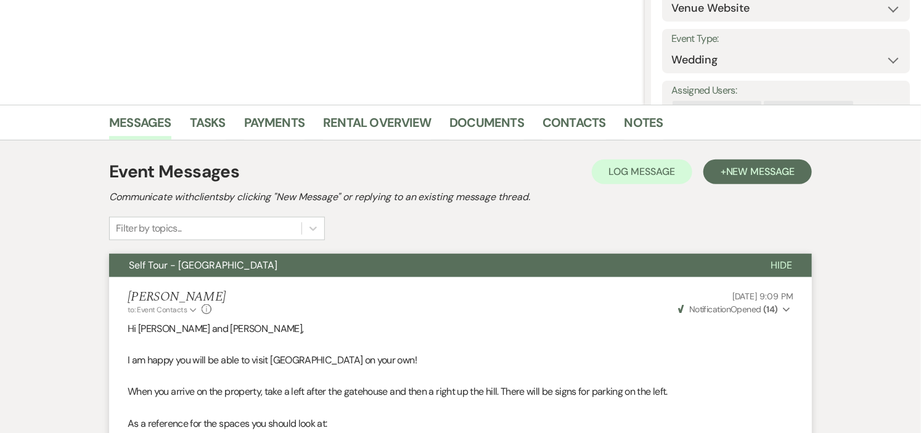
scroll to position [205, 0]
click at [627, 121] on link "Notes" at bounding box center [643, 125] width 39 height 27
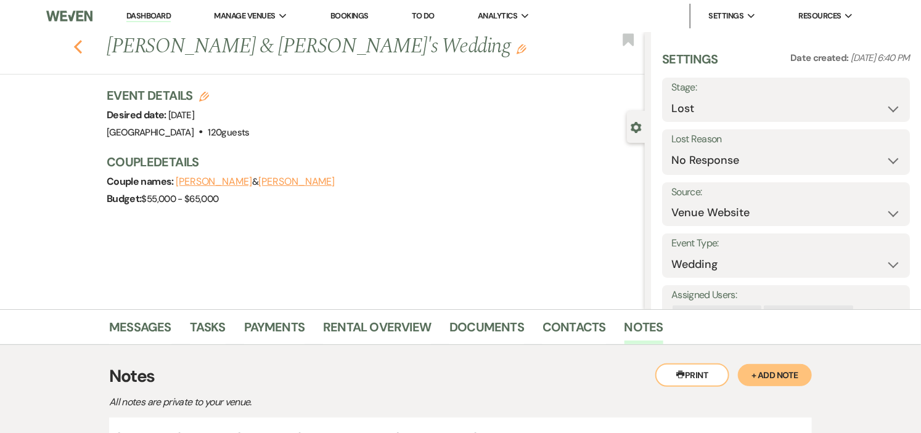
click at [83, 46] on icon "Previous" at bounding box center [77, 46] width 9 height 15
select select "5"
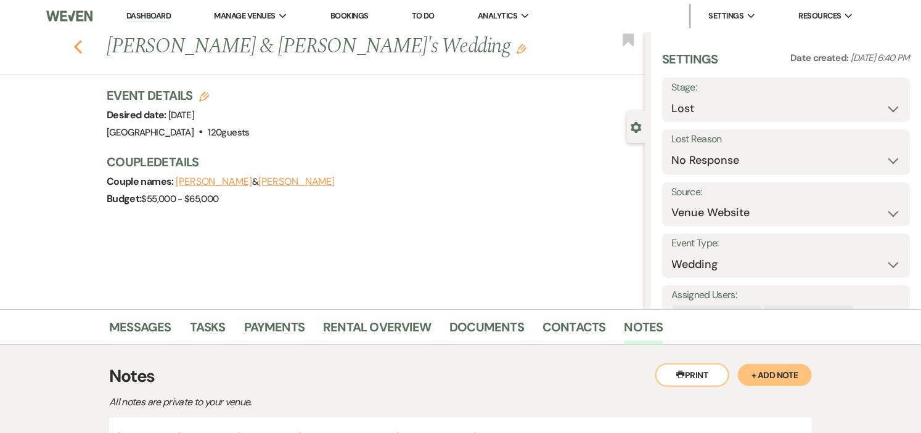
select select "5"
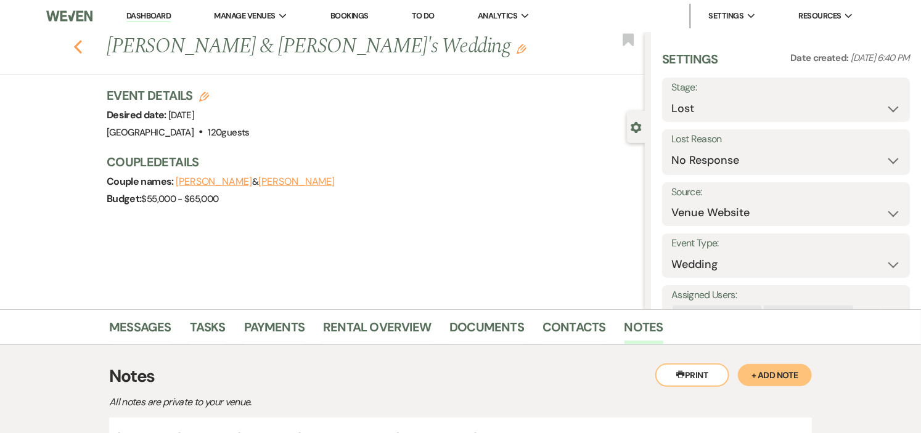
select select "5"
select select "8"
select select "5"
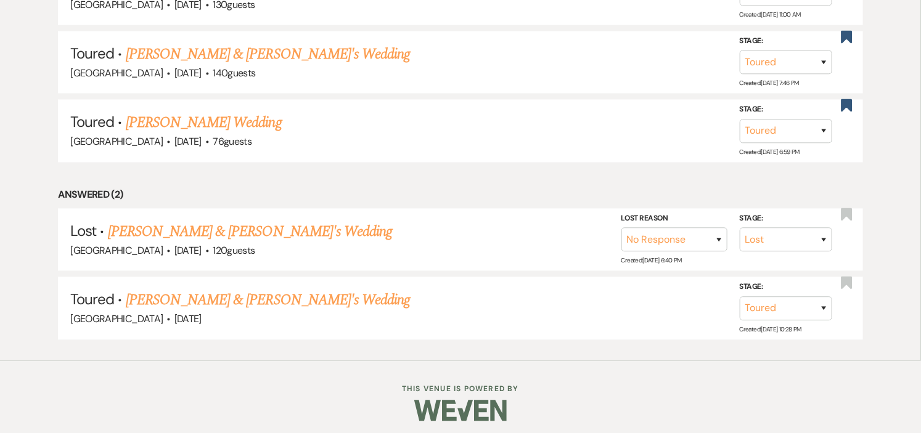
scroll to position [1037, 0]
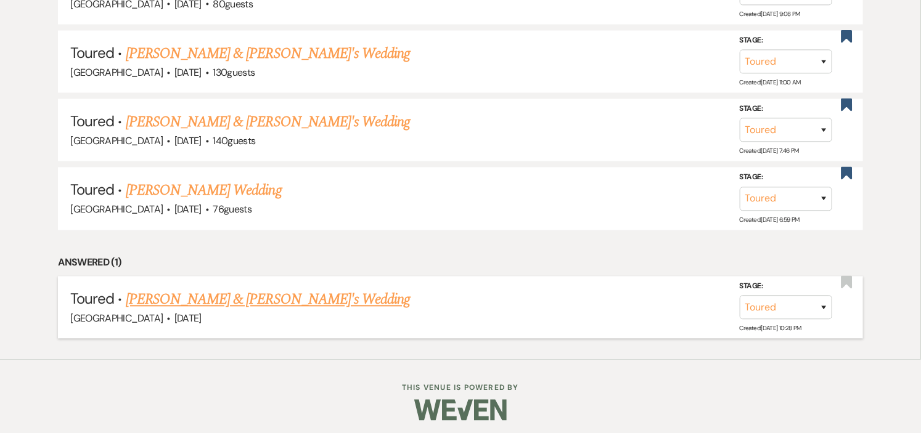
click at [237, 296] on link "Tayla & Mark's Wedding" at bounding box center [268, 299] width 285 height 22
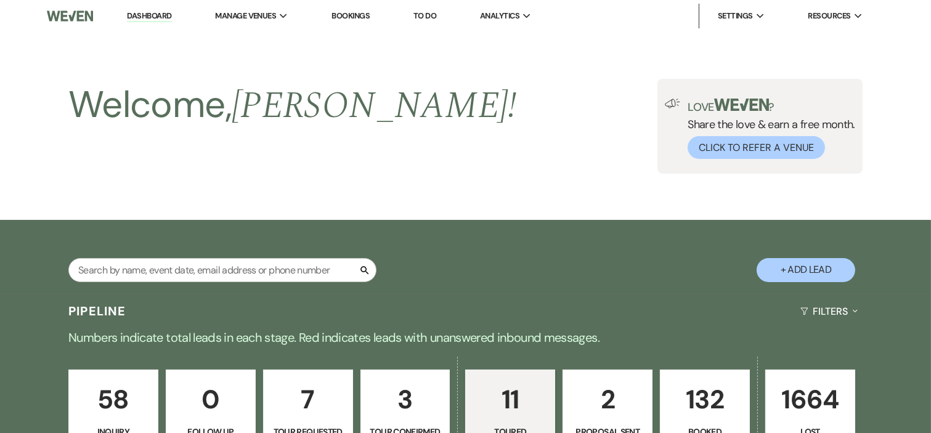
select select "5"
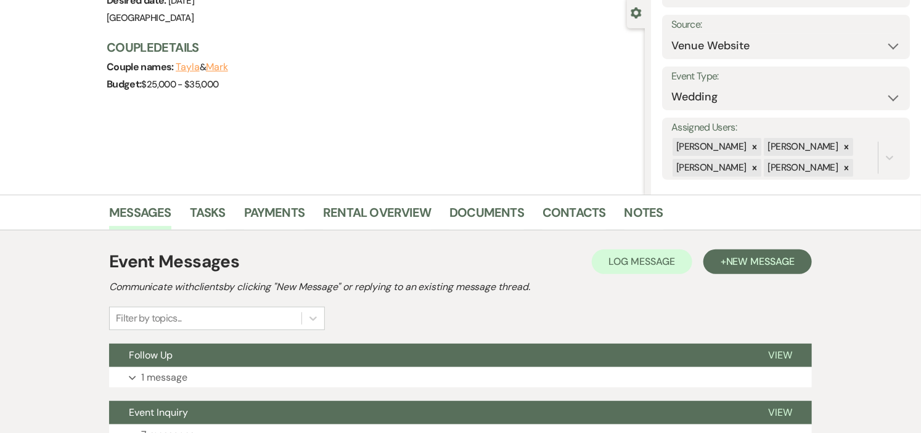
scroll to position [224, 0]
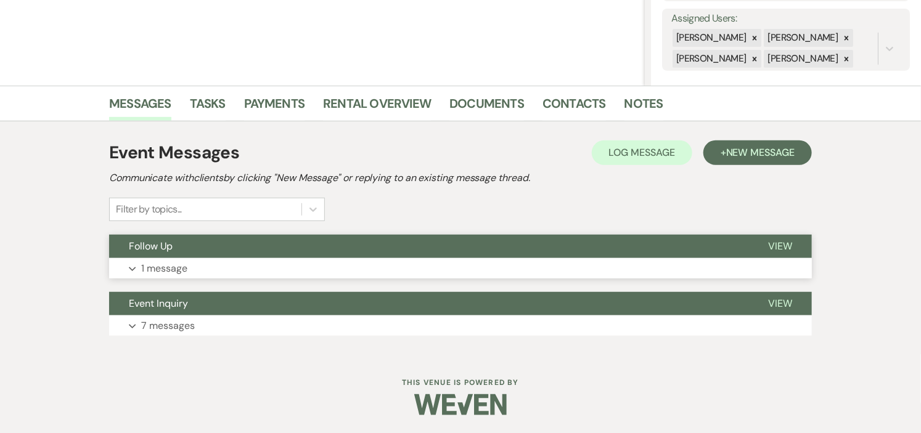
click at [460, 250] on button "Follow Up" at bounding box center [428, 246] width 639 height 23
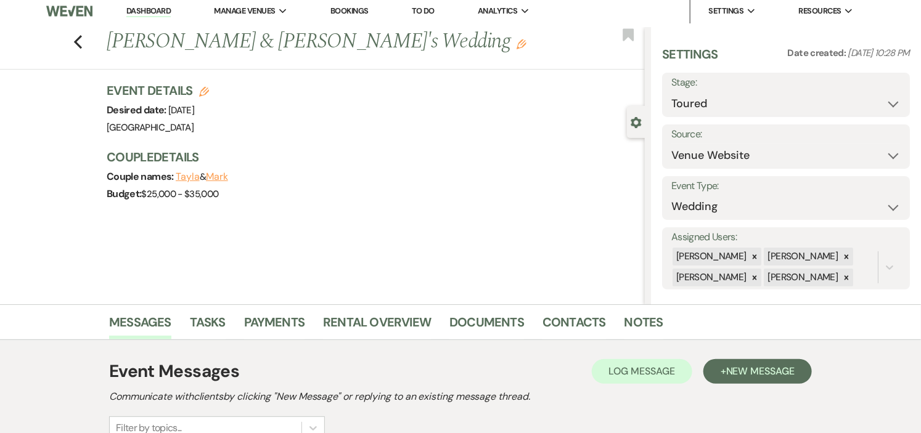
scroll to position [0, 0]
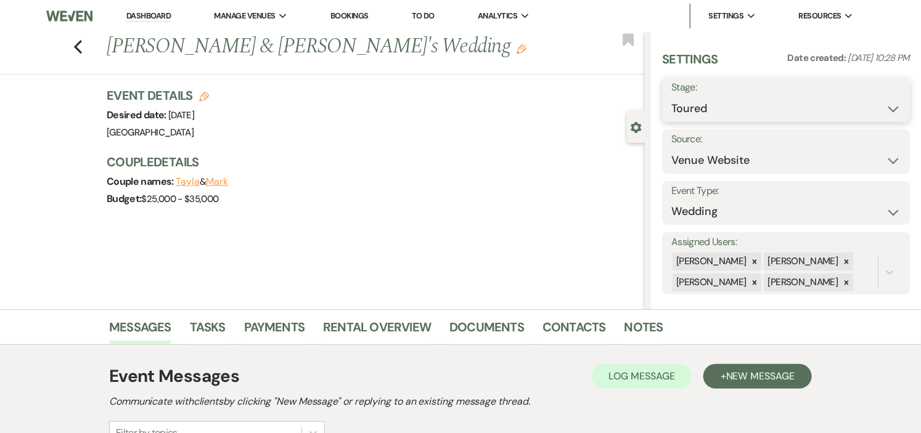
click at [882, 107] on select "Inquiry Follow Up Tour Requested Tour Confirmed Toured Proposal Sent Booked Lost" at bounding box center [785, 109] width 229 height 24
select select "8"
click at [671, 97] on select "Inquiry Follow Up Tour Requested Tour Confirmed Toured Proposal Sent Booked Lost" at bounding box center [785, 109] width 229 height 24
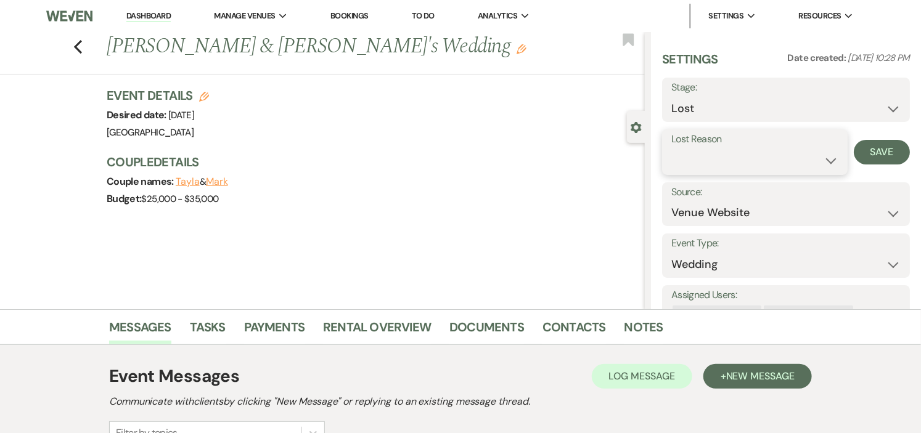
click at [760, 158] on select "Booked Elsewhere Budget Date Unavailable No Response Not a Good Match Capacity …" at bounding box center [754, 161] width 167 height 24
select select "5"
click at [671, 149] on select "Booked Elsewhere Budget Date Unavailable No Response Not a Good Match Capacity …" at bounding box center [754, 161] width 167 height 24
click at [873, 149] on button "Save" at bounding box center [882, 152] width 56 height 25
click at [81, 46] on use "button" at bounding box center [78, 47] width 8 height 14
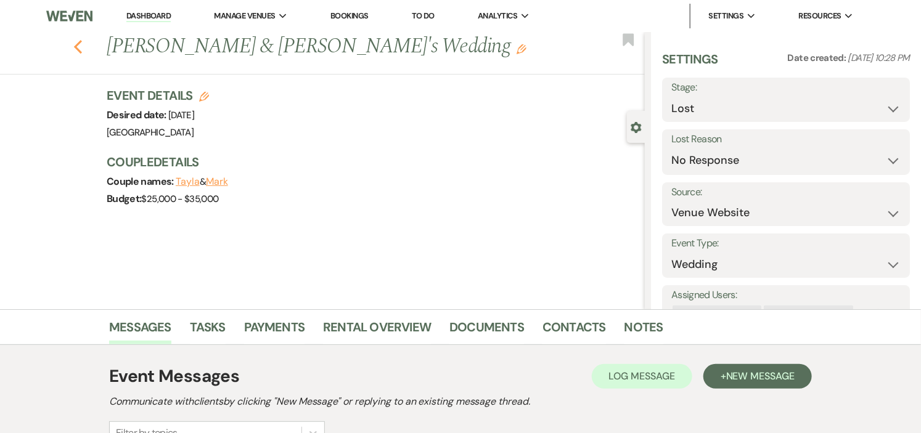
select select "5"
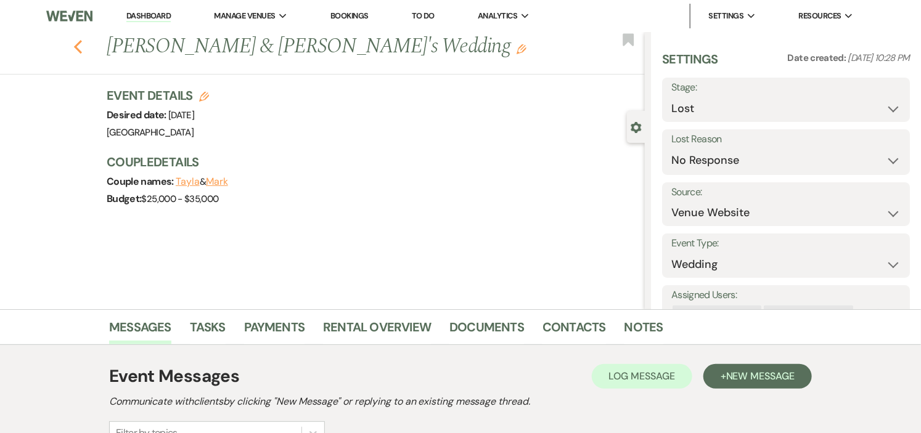
select select "5"
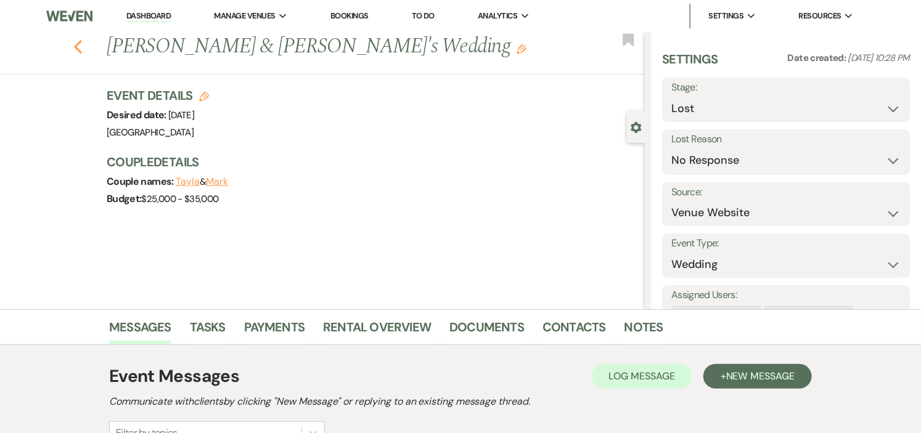
select select "8"
select select "5"
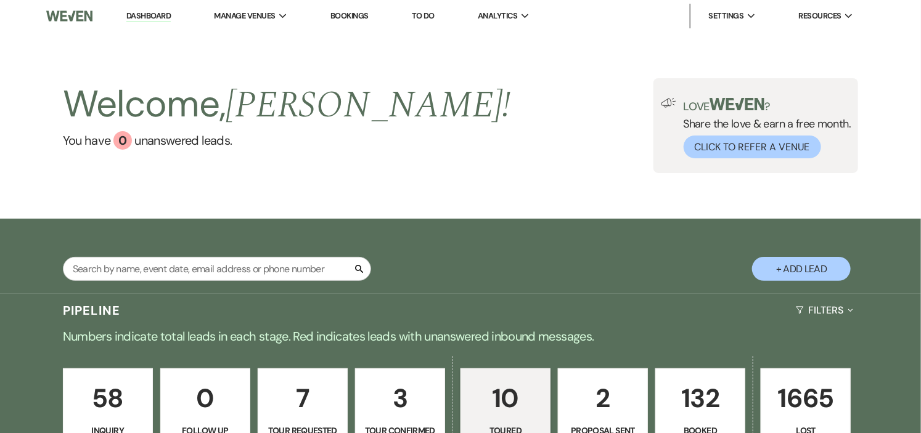
click at [150, 9] on li "Dashboard" at bounding box center [148, 16] width 57 height 25
click at [150, 15] on link "Dashboard" at bounding box center [148, 16] width 44 height 12
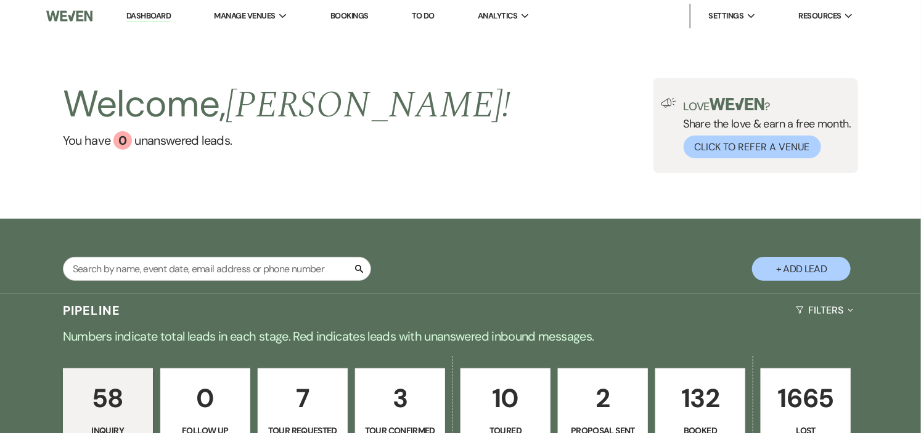
click at [152, 15] on link "Dashboard" at bounding box center [148, 16] width 44 height 12
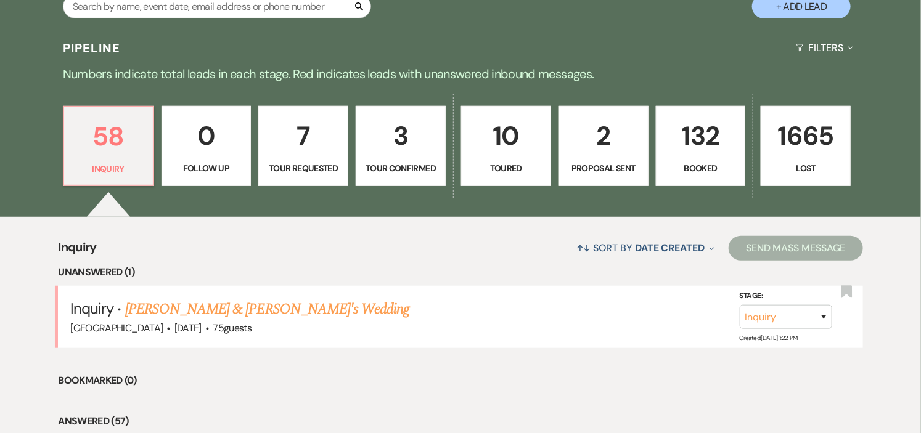
scroll to position [274, 0]
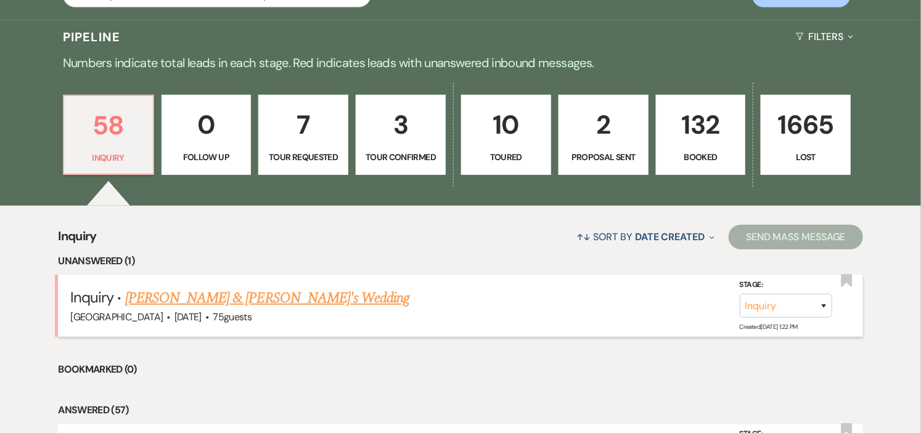
click at [202, 301] on link "[PERSON_NAME] & [PERSON_NAME]'s Wedding" at bounding box center [267, 298] width 285 height 22
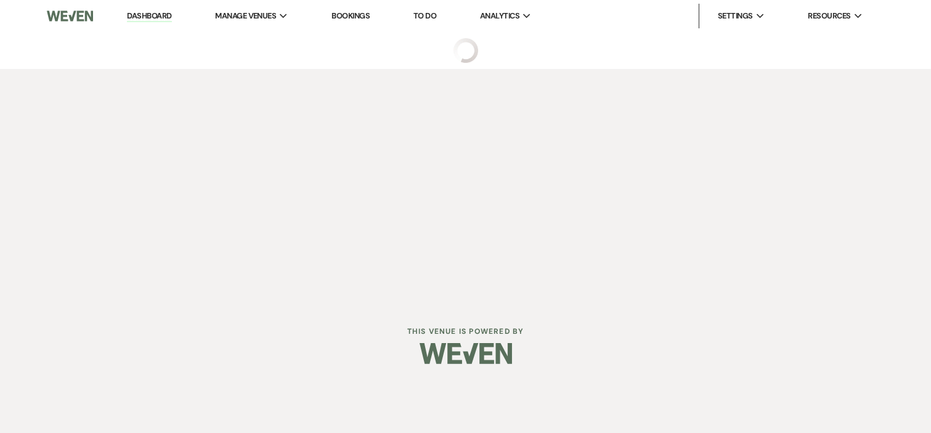
select select "5"
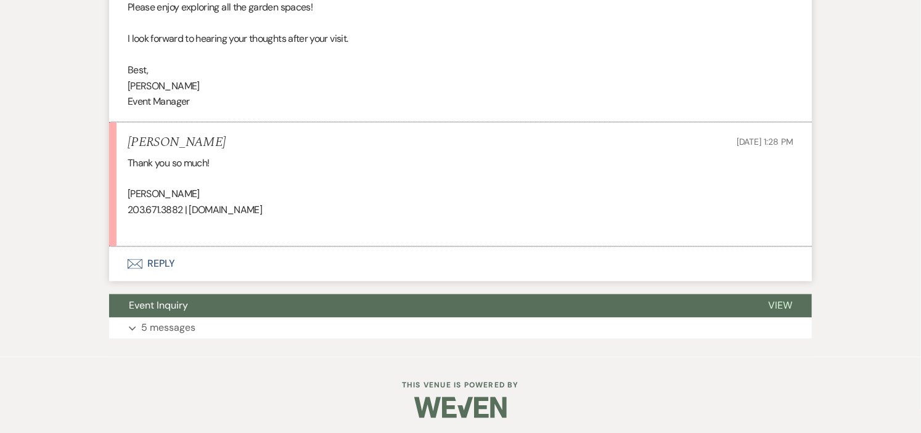
scroll to position [846, 0]
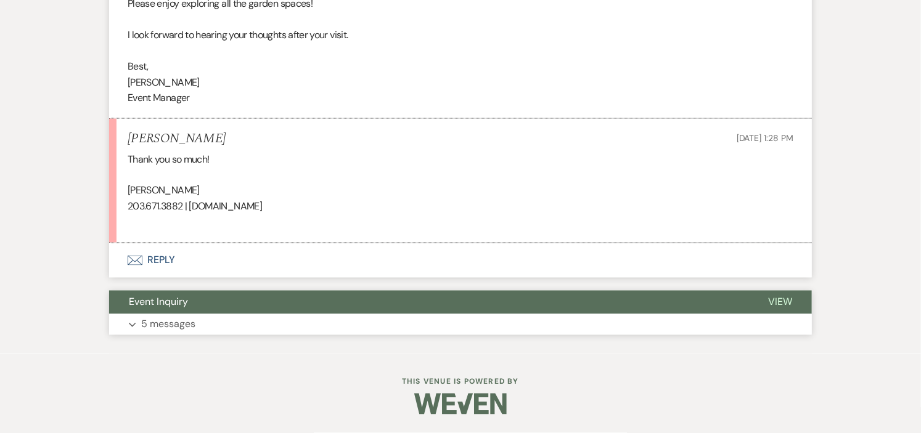
click at [496, 304] on button "Event Inquiry" at bounding box center [428, 302] width 639 height 23
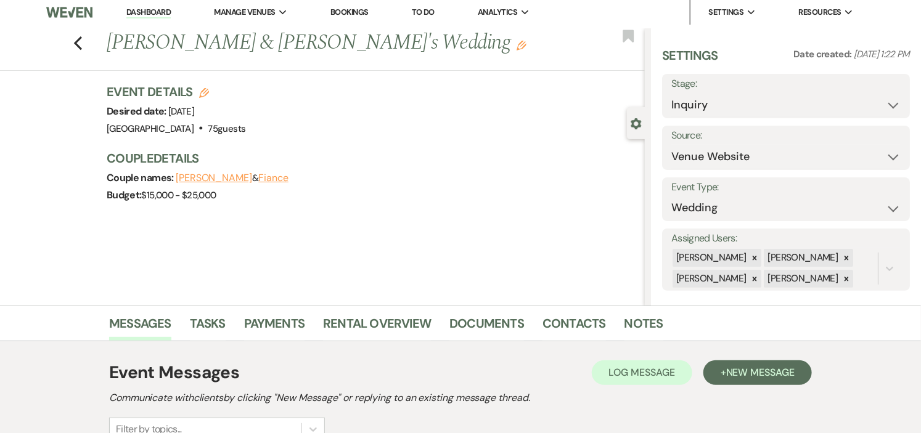
scroll to position [0, 0]
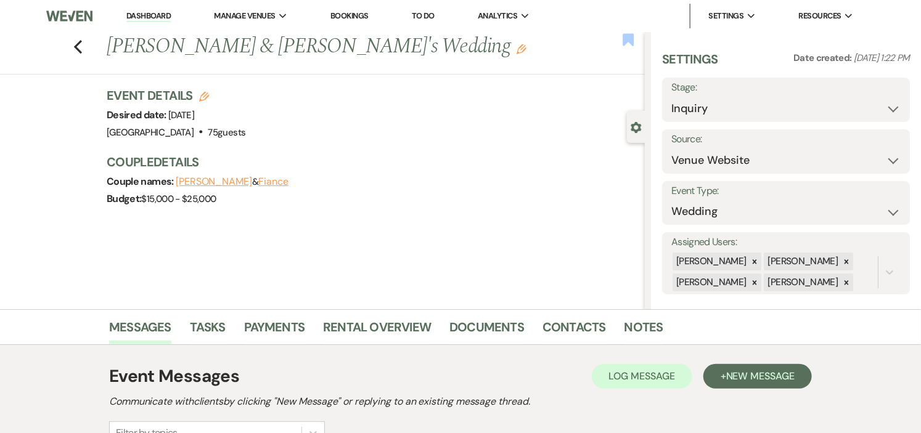
click at [632, 35] on use "button" at bounding box center [628, 39] width 11 height 12
click at [627, 41] on use "button" at bounding box center [628, 39] width 11 height 12
click at [627, 37] on use "button" at bounding box center [628, 39] width 11 height 12
click at [538, 165] on h3 "Couple Details" at bounding box center [370, 161] width 526 height 17
click at [145, 17] on link "Dashboard" at bounding box center [148, 16] width 44 height 12
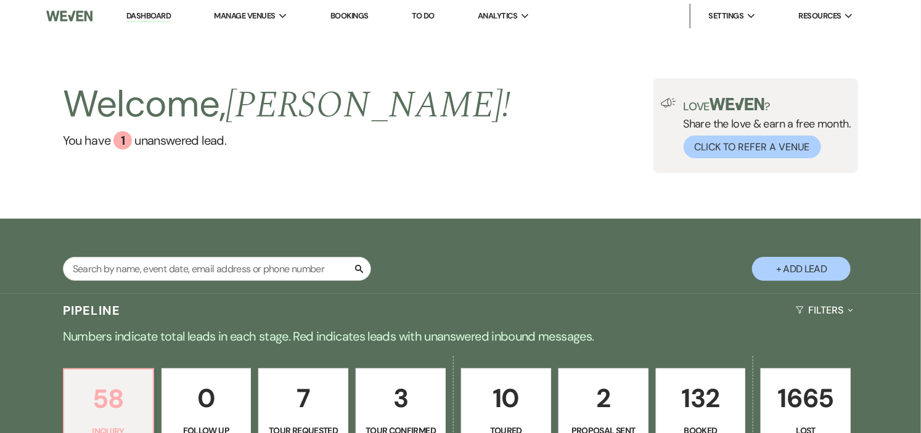
click at [122, 394] on p "58" at bounding box center [108, 398] width 74 height 41
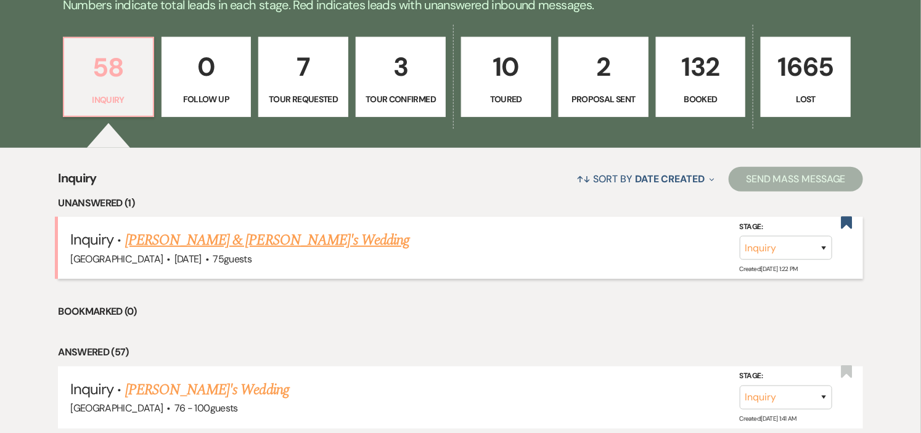
scroll to position [342, 0]
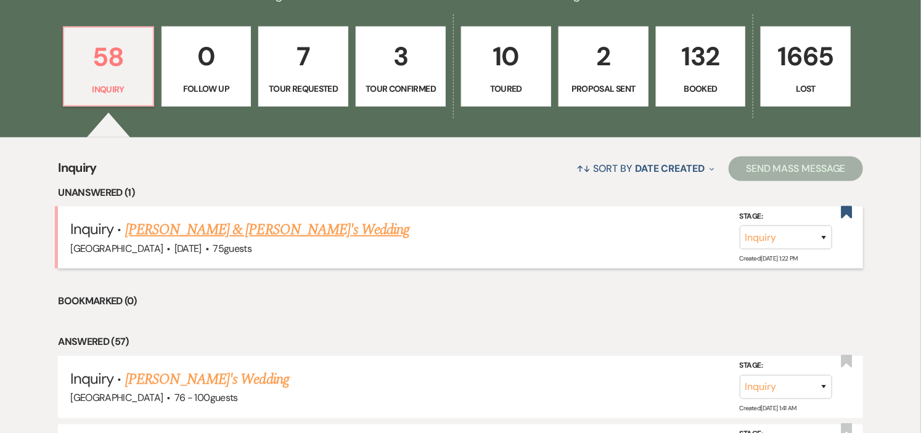
click at [219, 226] on link "[PERSON_NAME] & [PERSON_NAME]'s Wedding" at bounding box center [267, 230] width 285 height 22
select select "5"
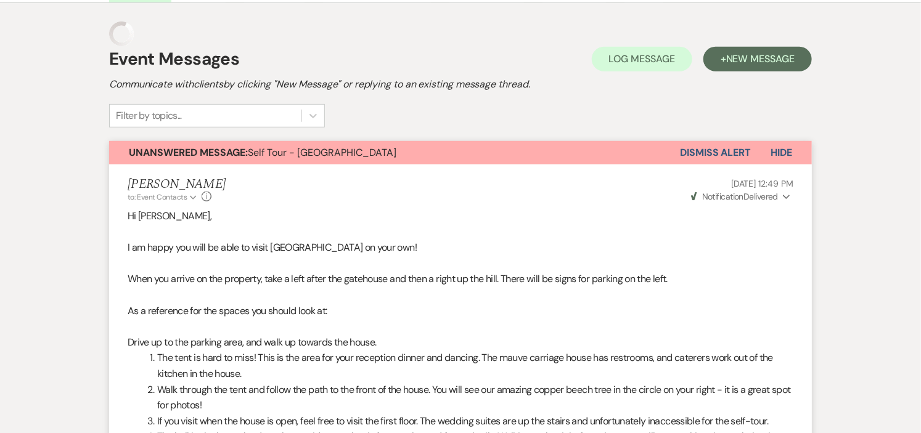
scroll to position [155, 0]
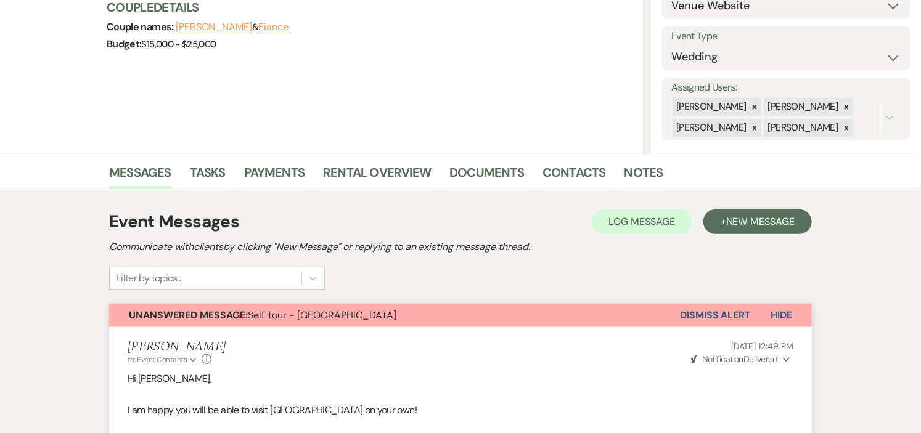
click at [715, 318] on button "Dismiss Alert" at bounding box center [715, 315] width 71 height 23
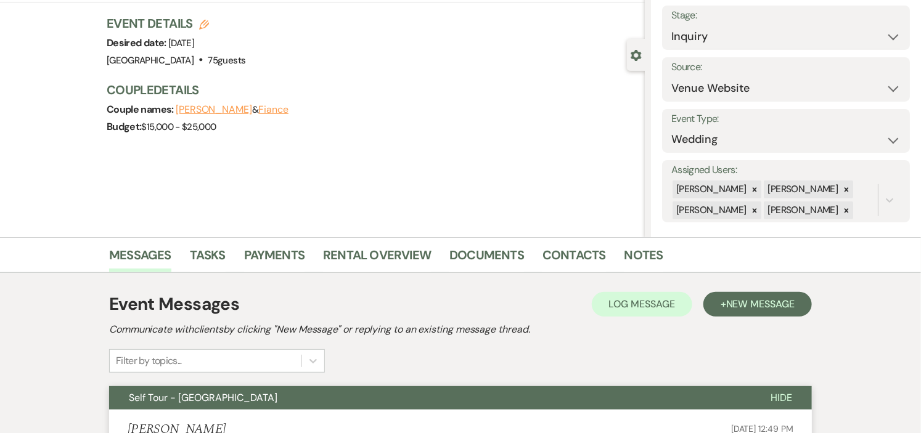
scroll to position [0, 0]
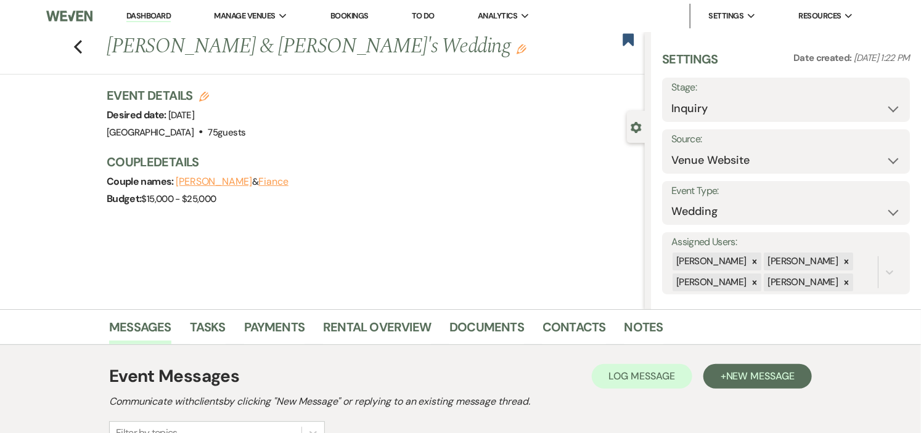
click at [145, 13] on link "Dashboard" at bounding box center [148, 16] width 44 height 12
